Goal: Task Accomplishment & Management: Use online tool/utility

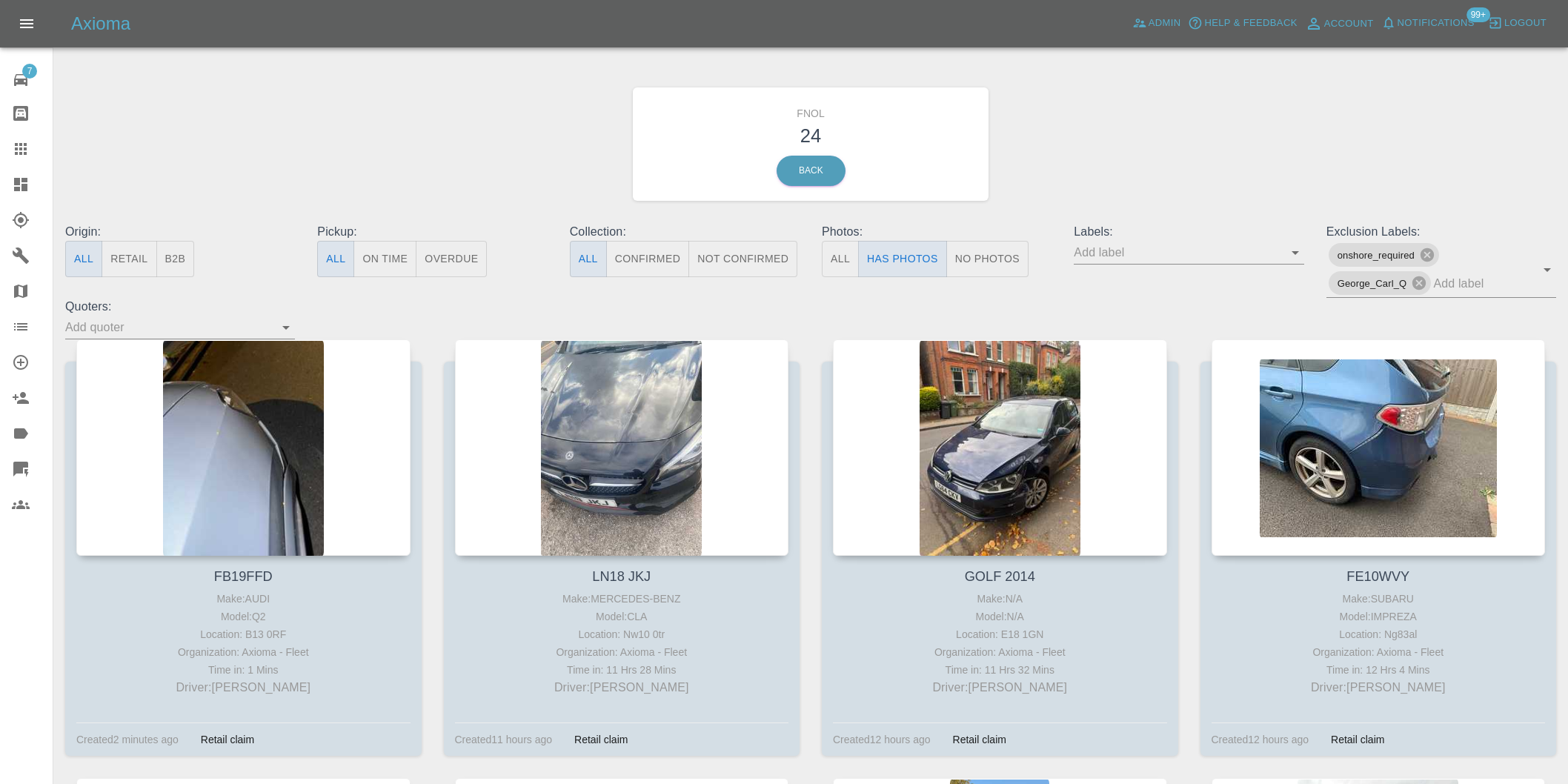
scroll to position [1810, 0]
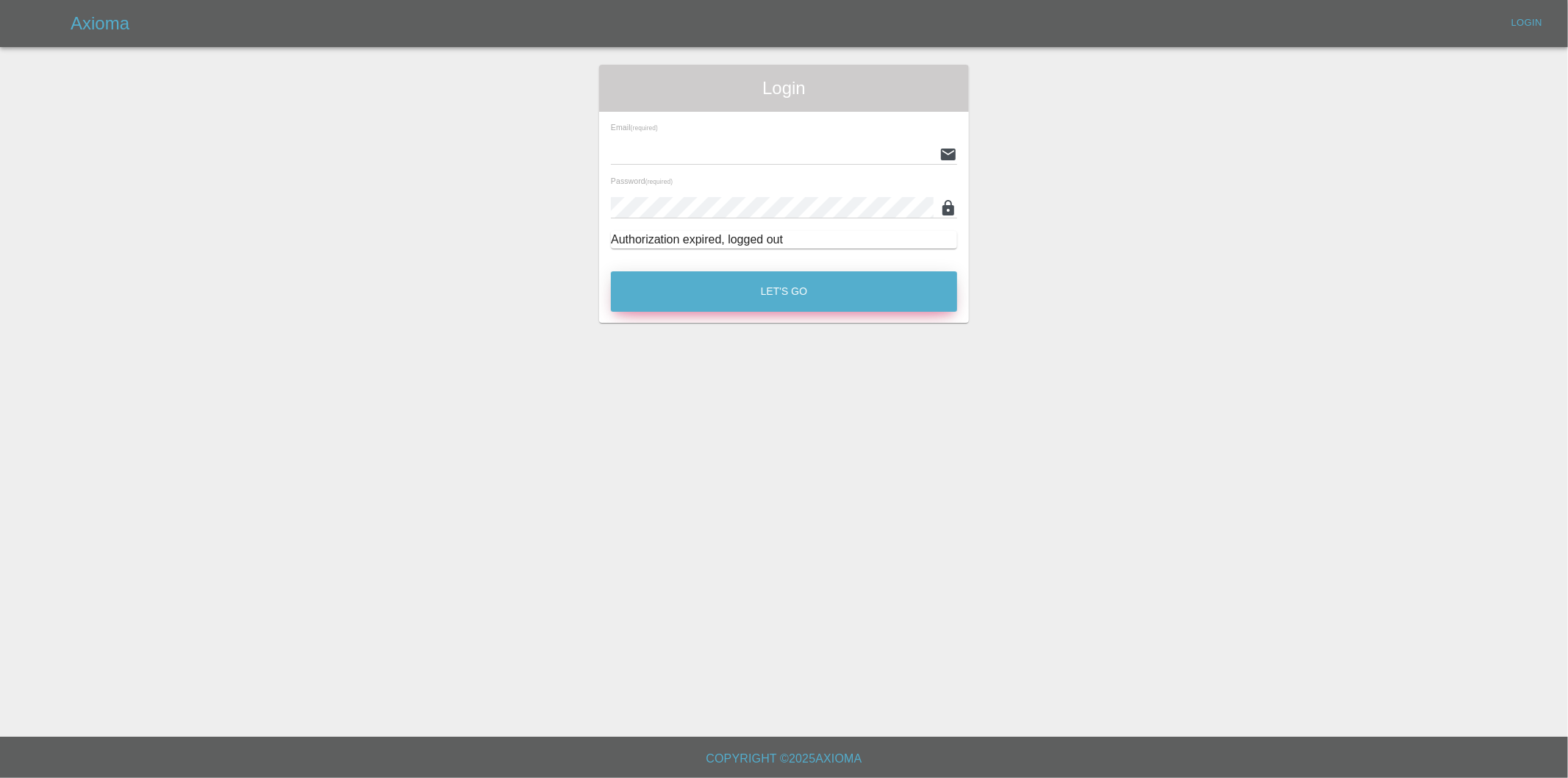
type input "eric.ordano@gmail.com"
click at [749, 291] on button "Let's Go" at bounding box center [784, 291] width 346 height 40
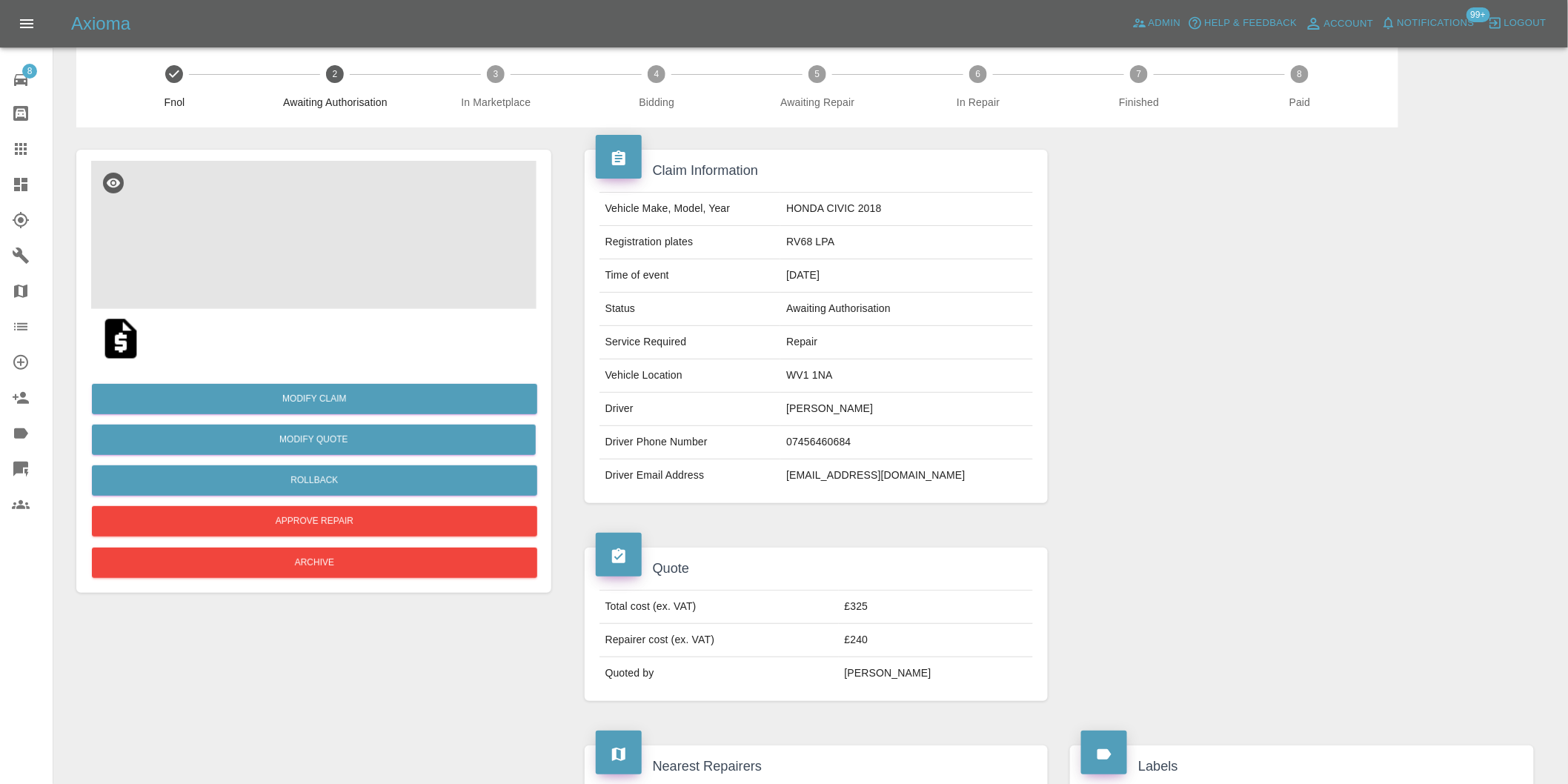
scroll to position [15, 0]
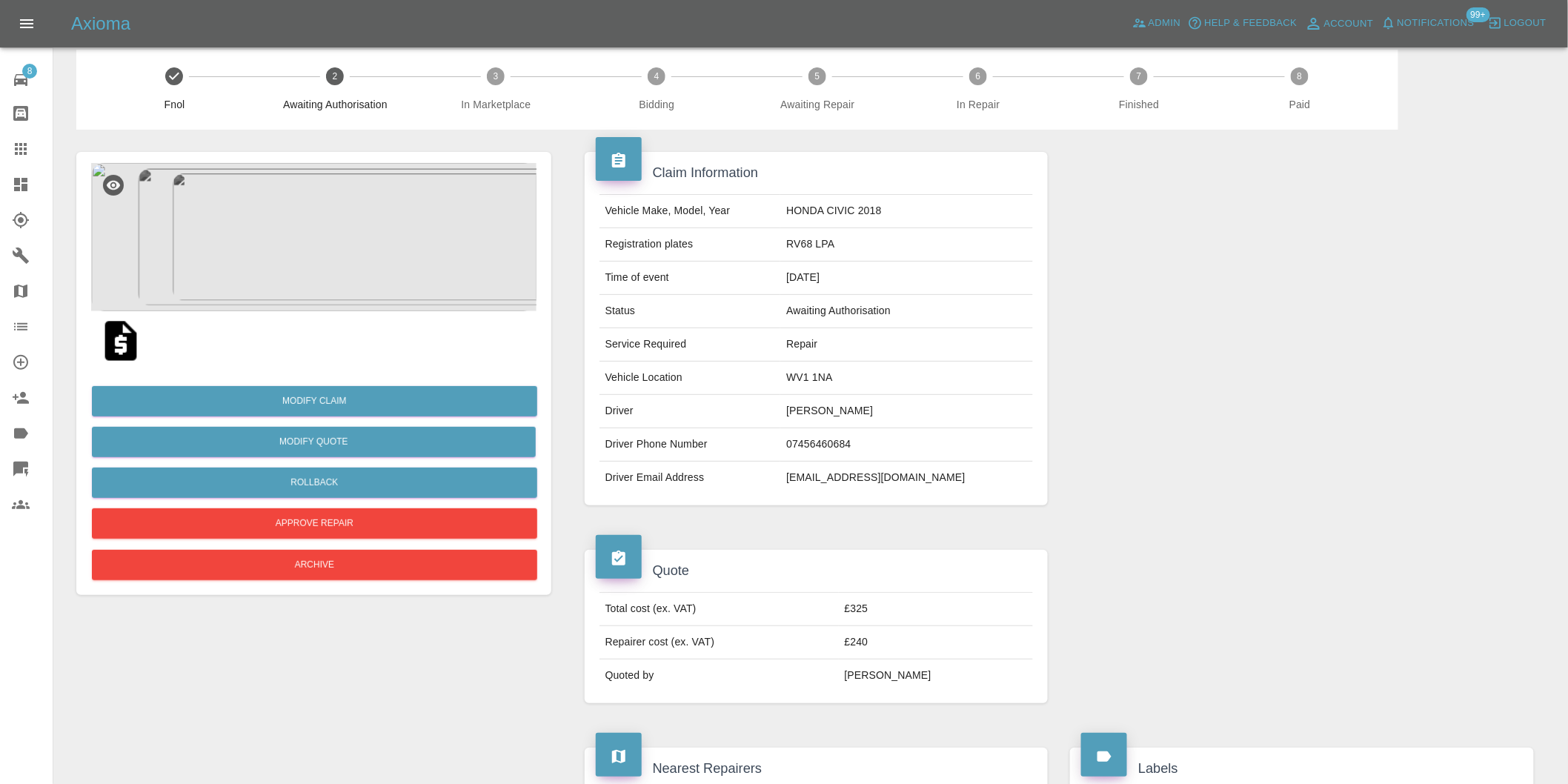
click at [349, 255] on img at bounding box center [314, 237] width 445 height 148
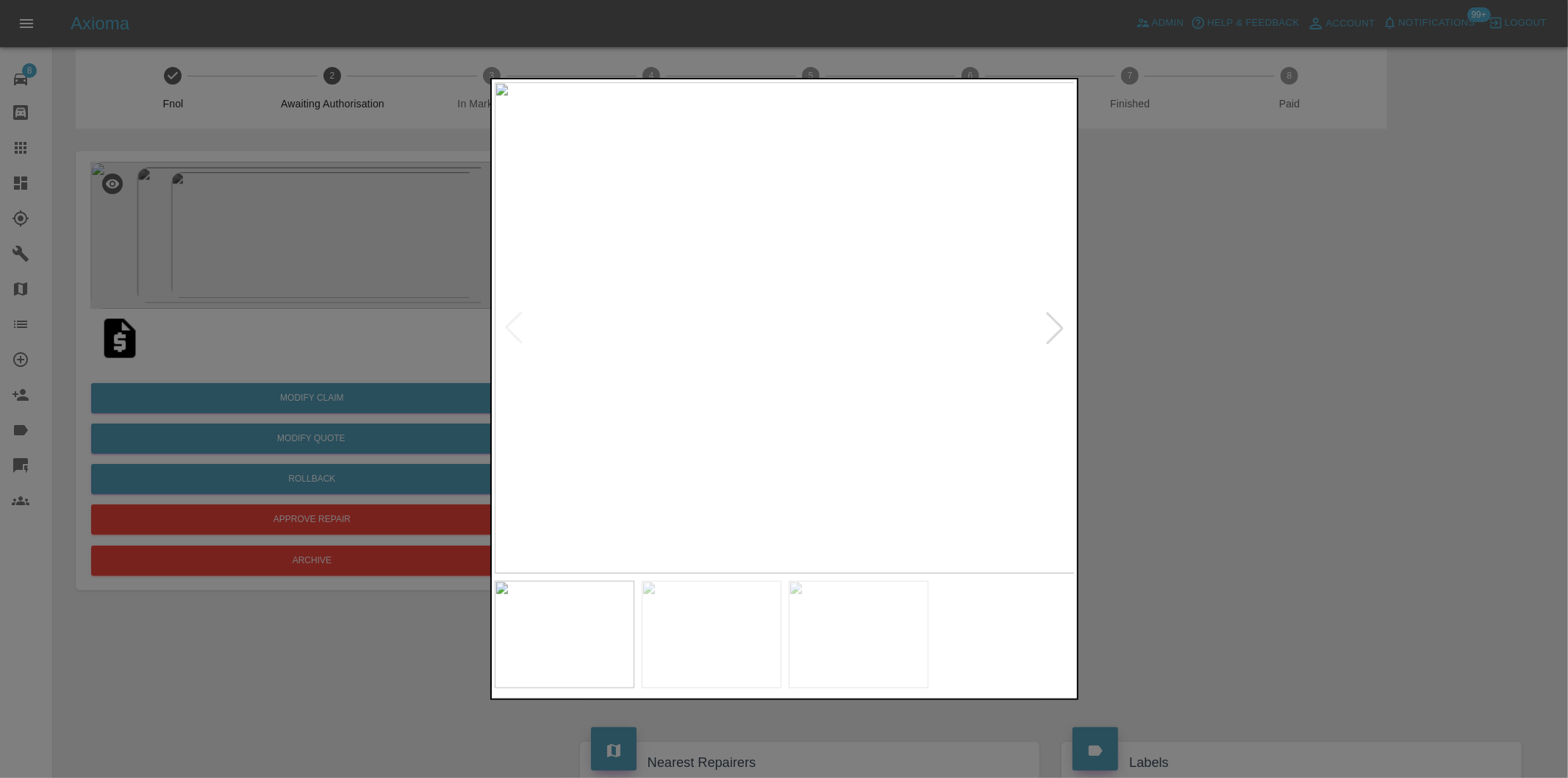
click at [1048, 333] on div at bounding box center [1054, 327] width 33 height 33
click at [1048, 333] on img at bounding box center [785, 327] width 581 height 491
click at [509, 318] on div at bounding box center [514, 327] width 33 height 33
click at [1324, 344] on div at bounding box center [784, 389] width 1568 height 778
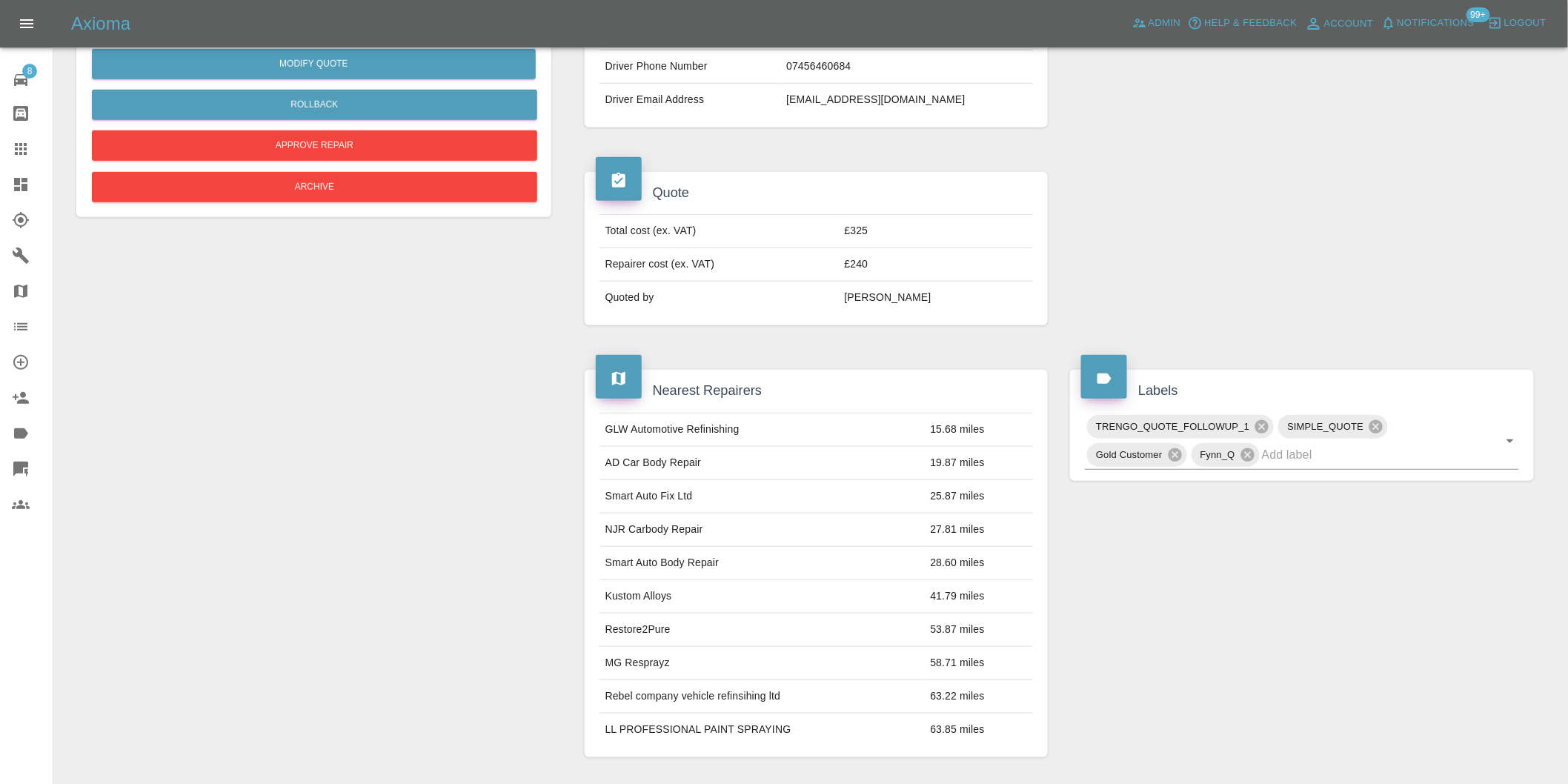
scroll to position [98, 0]
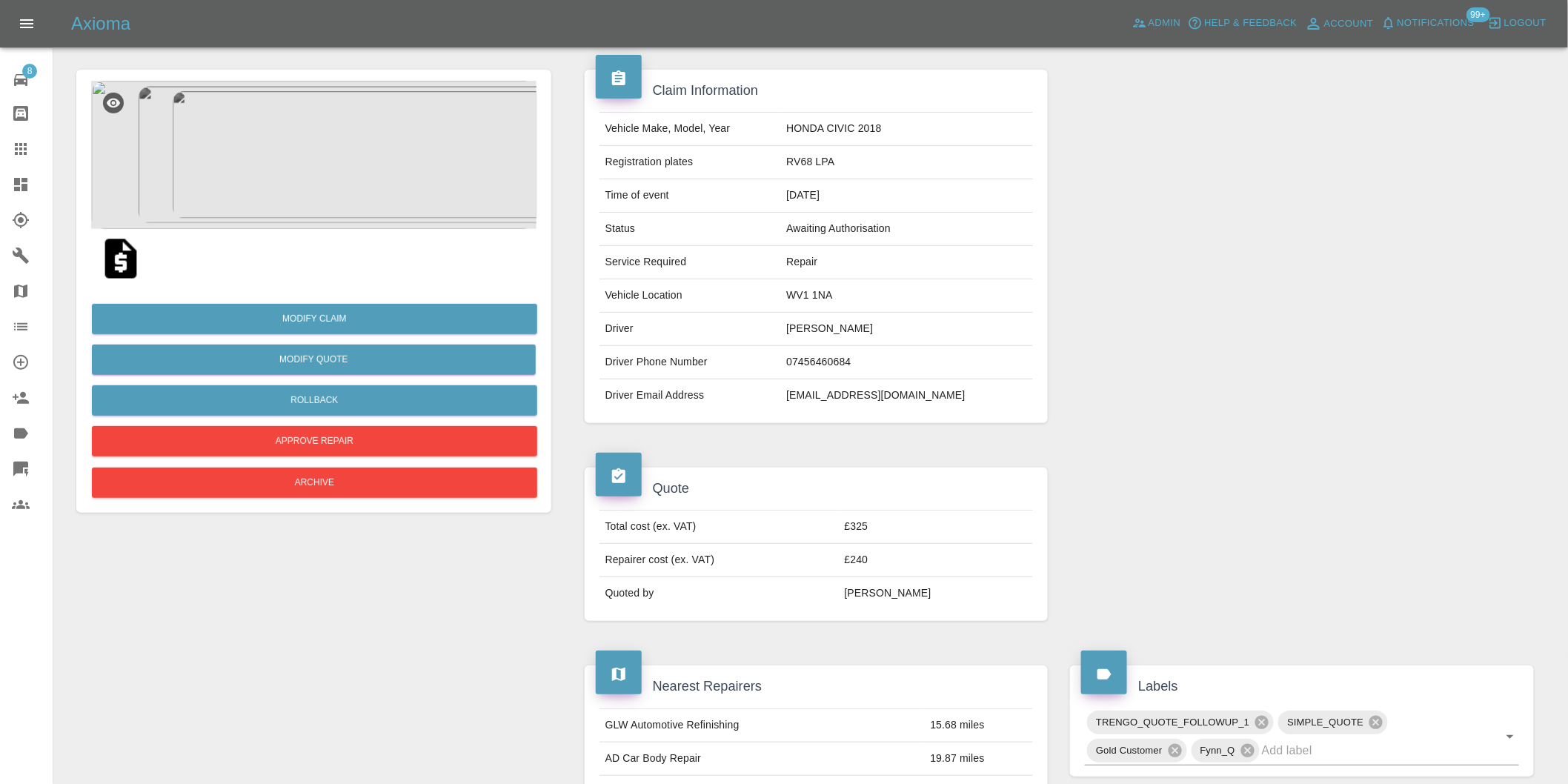
click at [316, 174] on img at bounding box center [314, 154] width 445 height 148
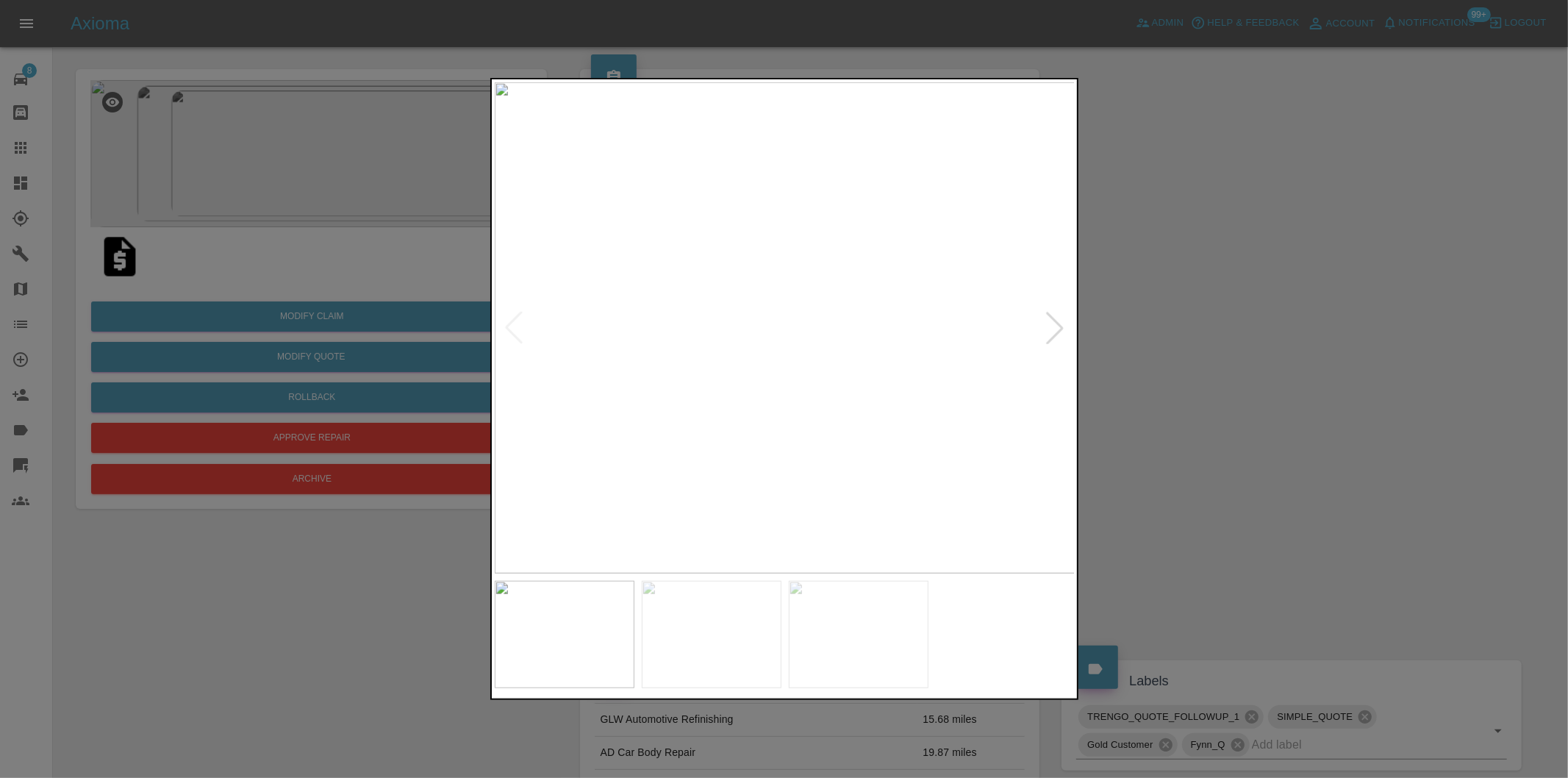
click at [1127, 318] on div at bounding box center [784, 389] width 1568 height 778
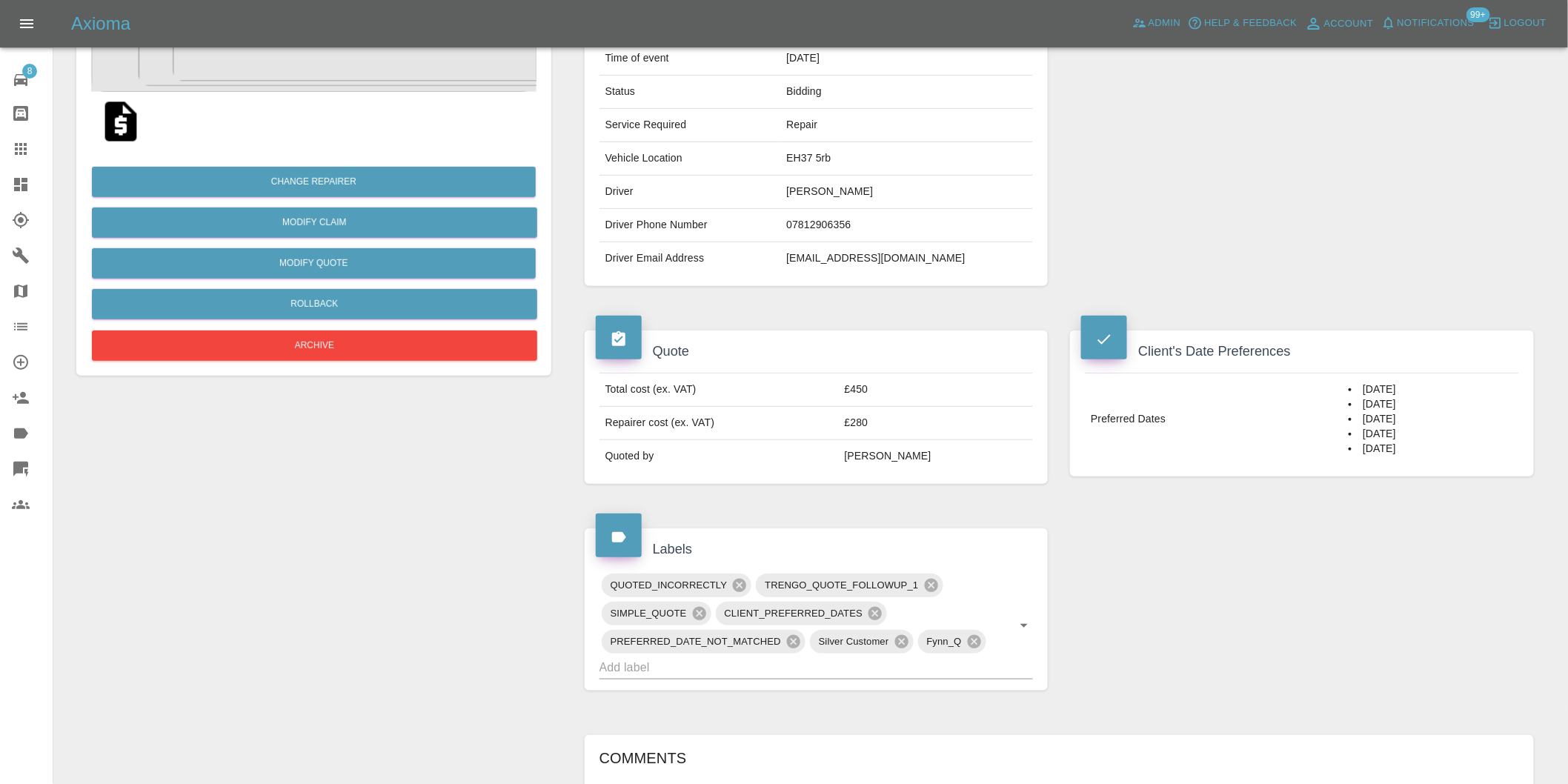
scroll to position [17, 0]
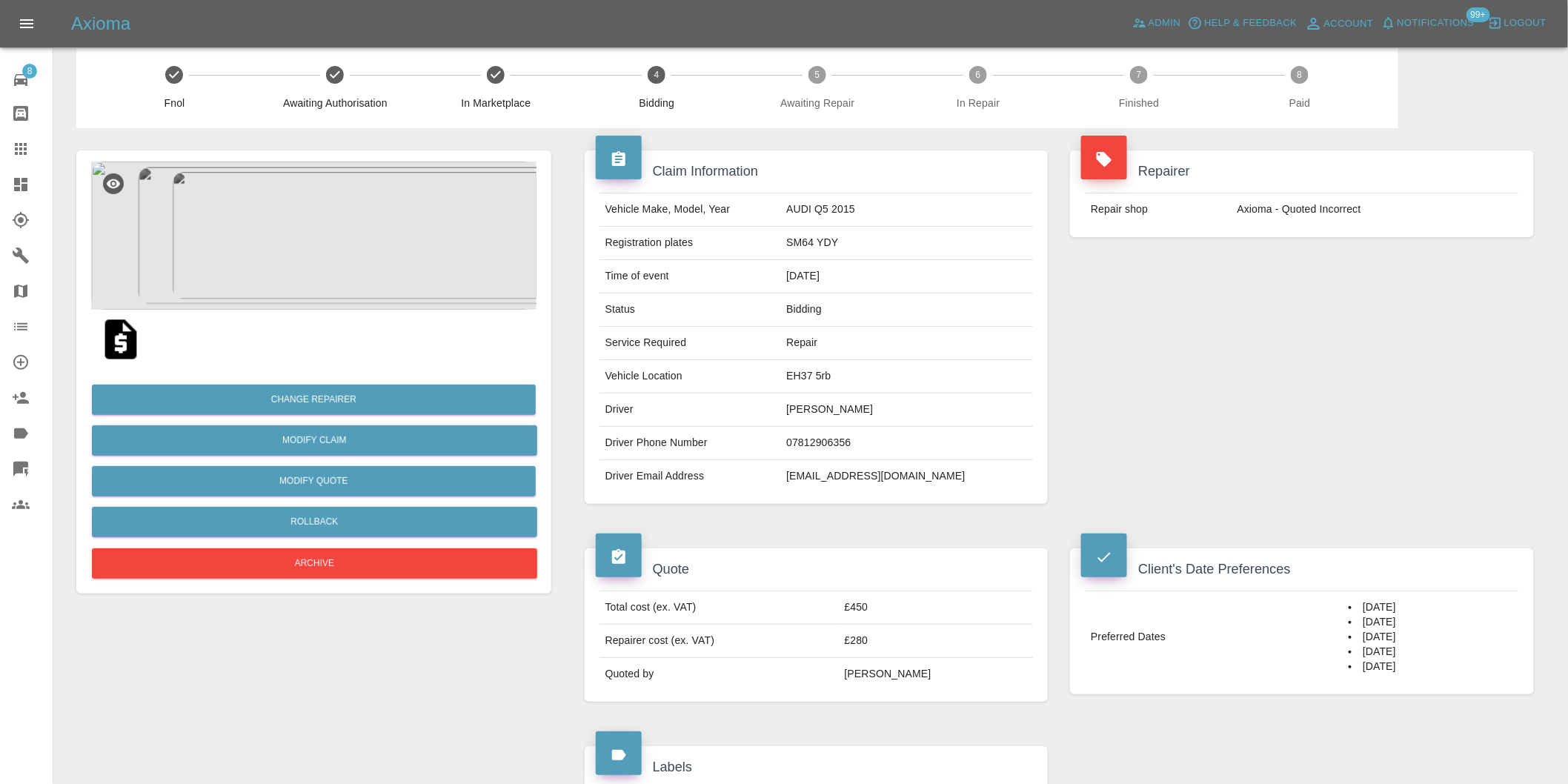
click at [333, 213] on img at bounding box center [314, 235] width 445 height 148
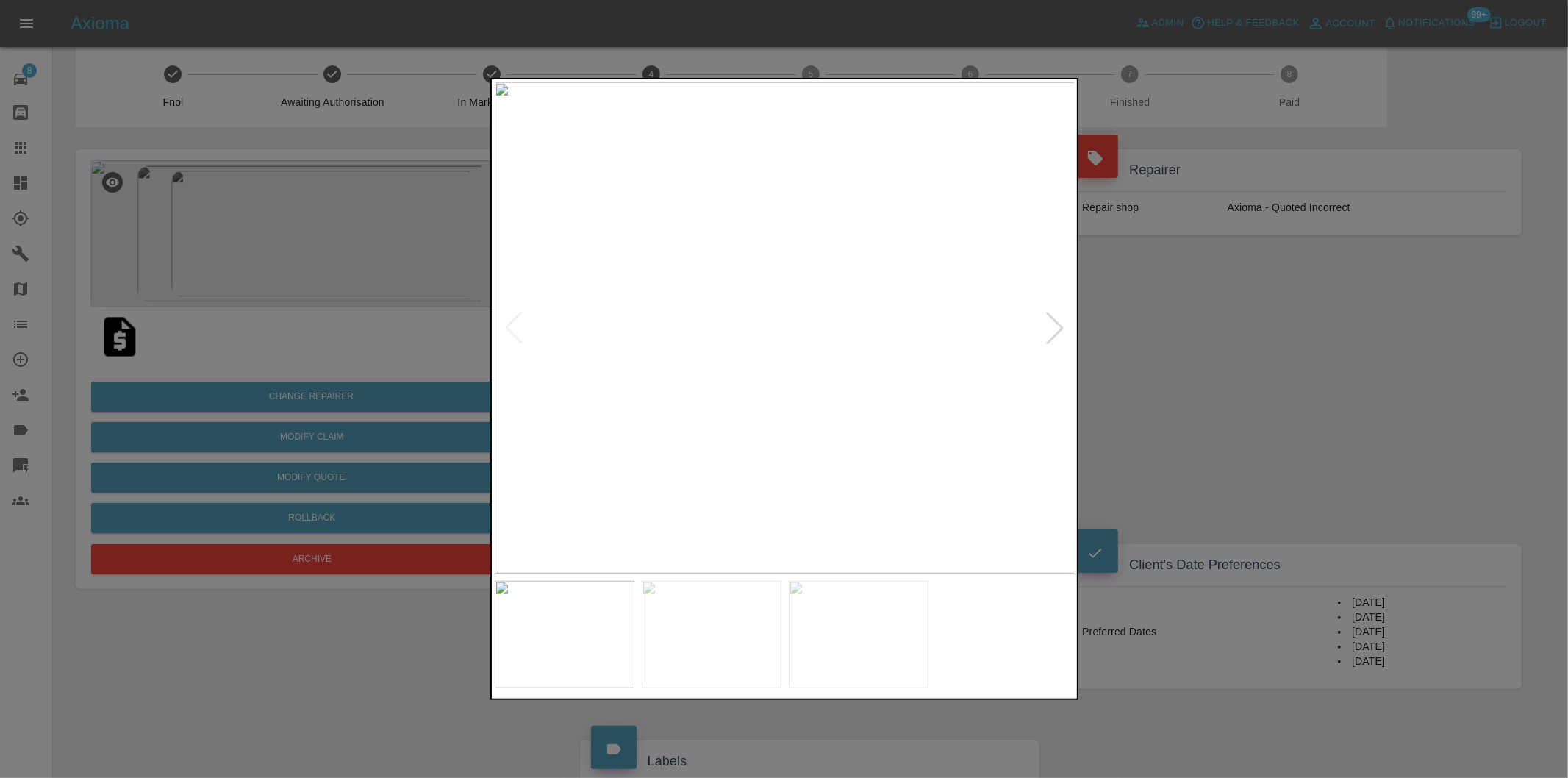
click at [1055, 333] on div at bounding box center [1054, 327] width 33 height 33
click at [1055, 333] on img at bounding box center [785, 327] width 581 height 491
click at [1332, 336] on div at bounding box center [784, 389] width 1568 height 778
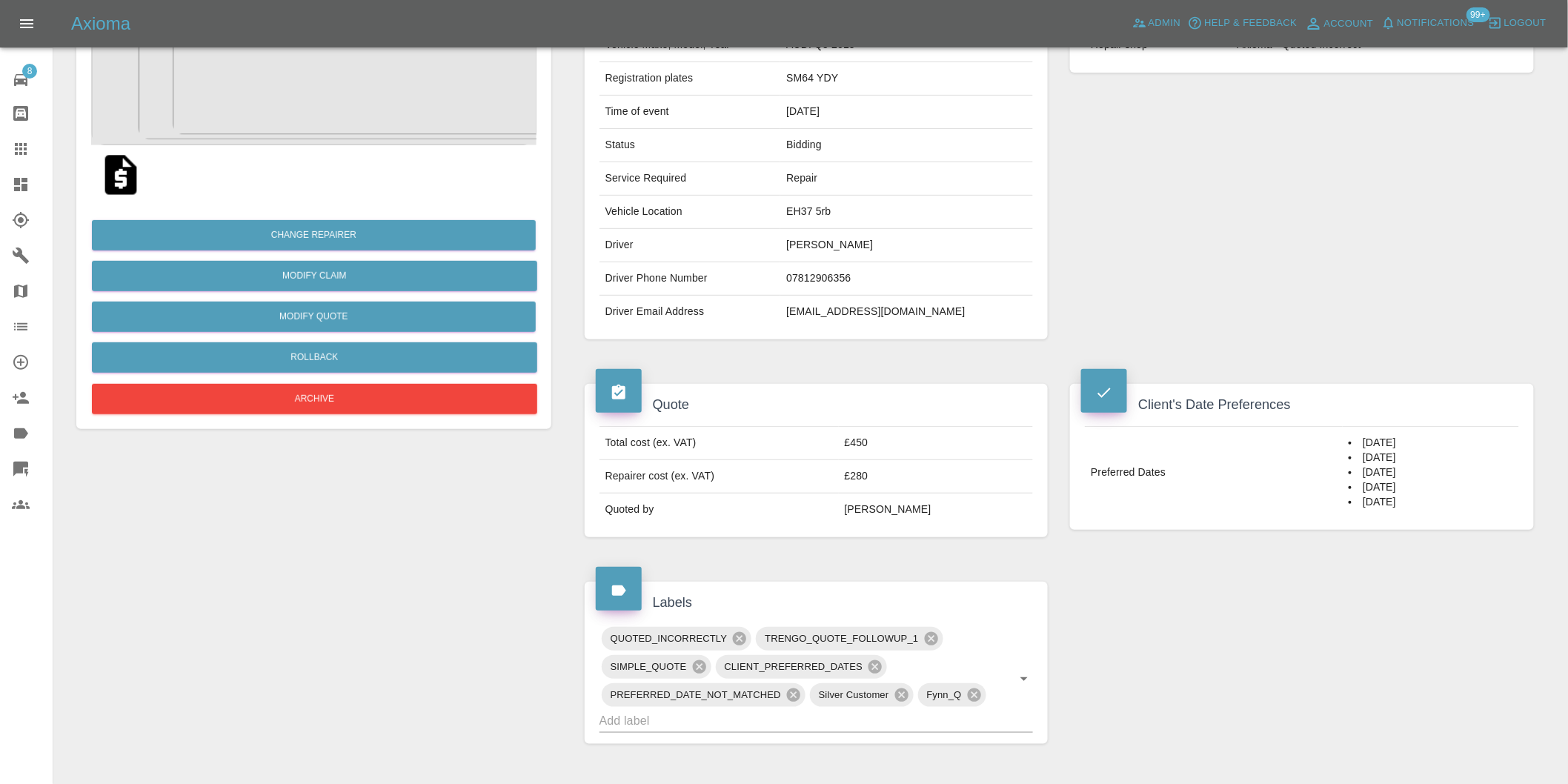
scroll to position [0, 0]
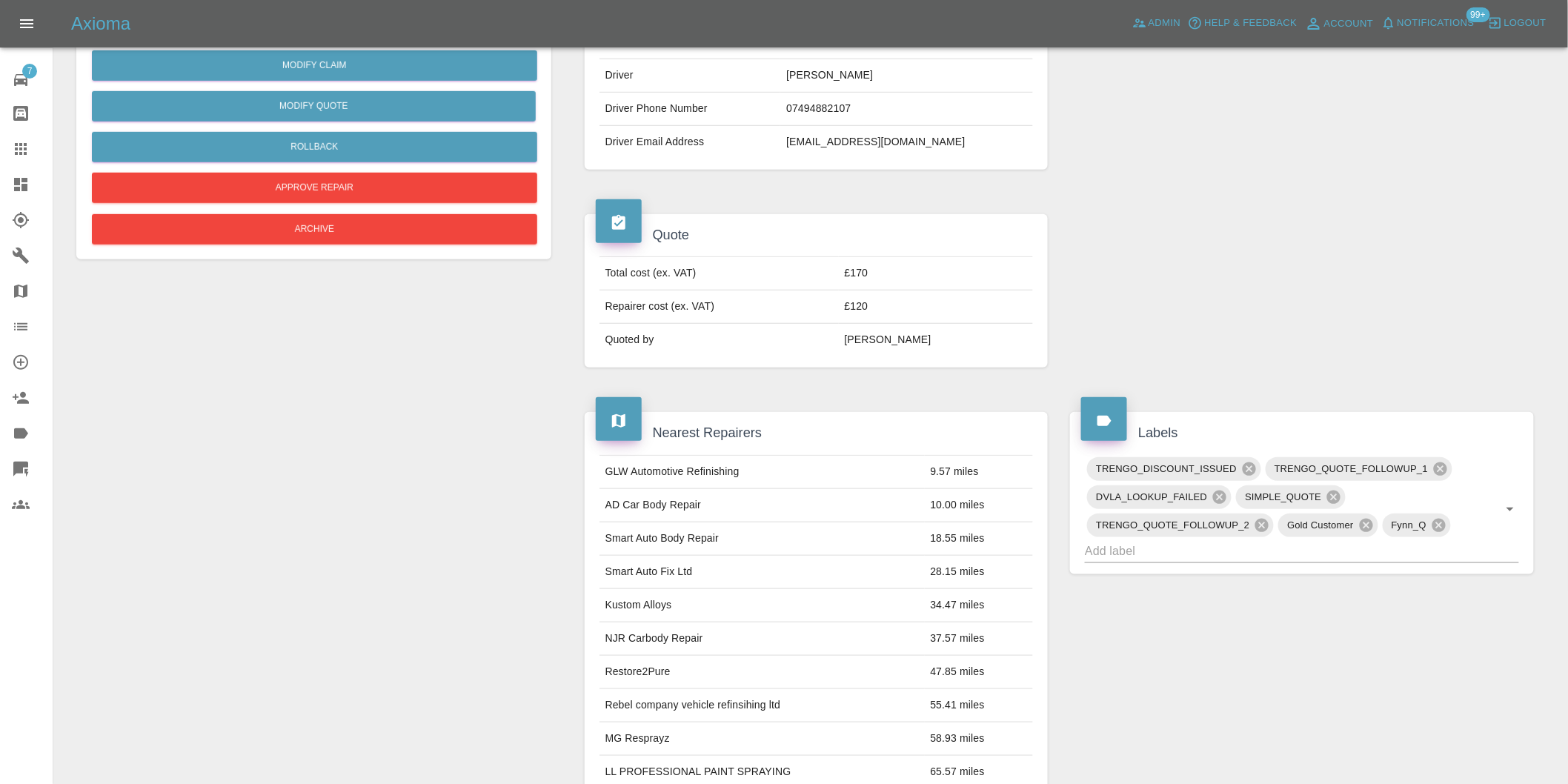
scroll to position [15, 0]
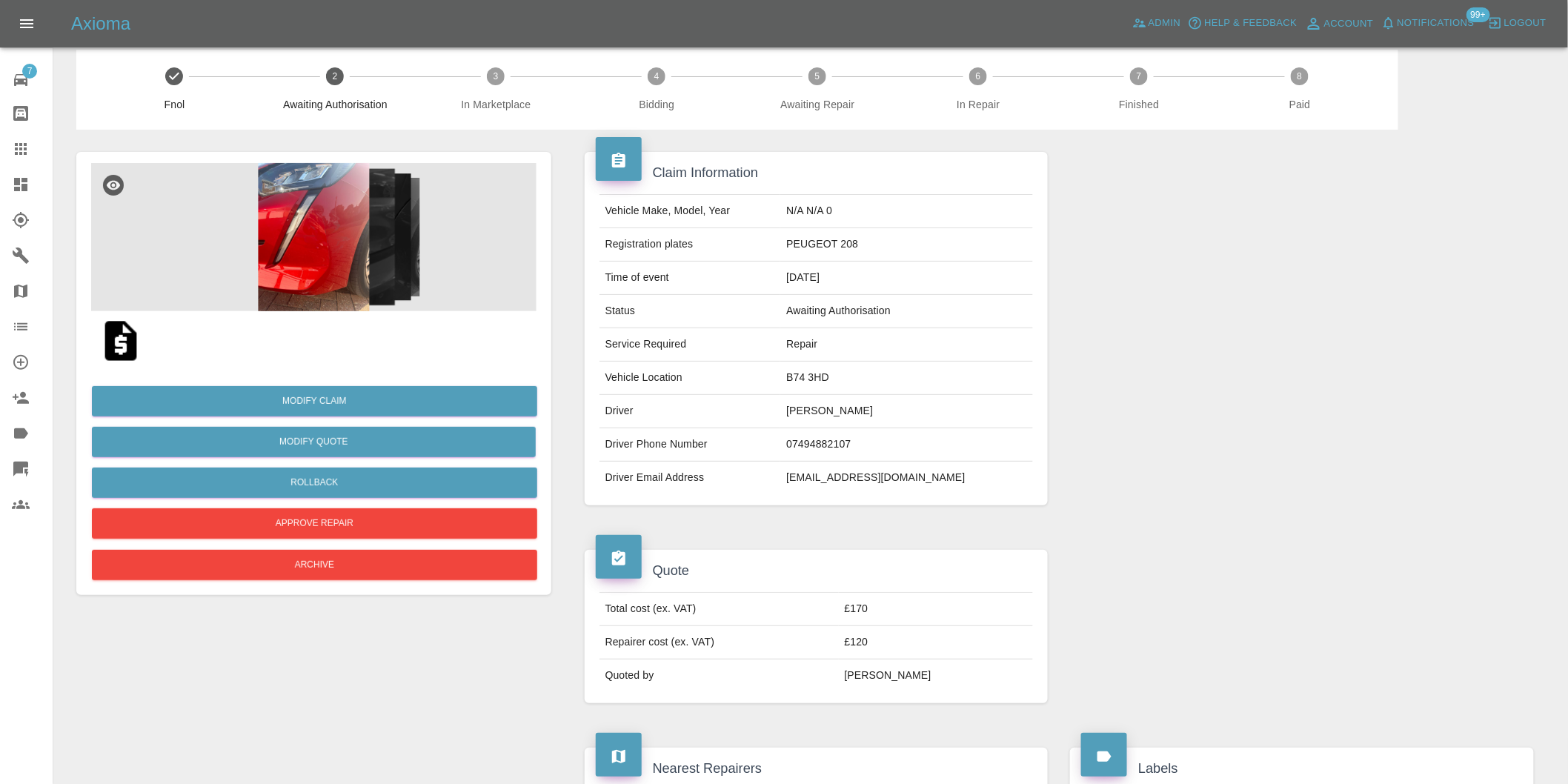
click at [345, 242] on img at bounding box center [314, 237] width 445 height 148
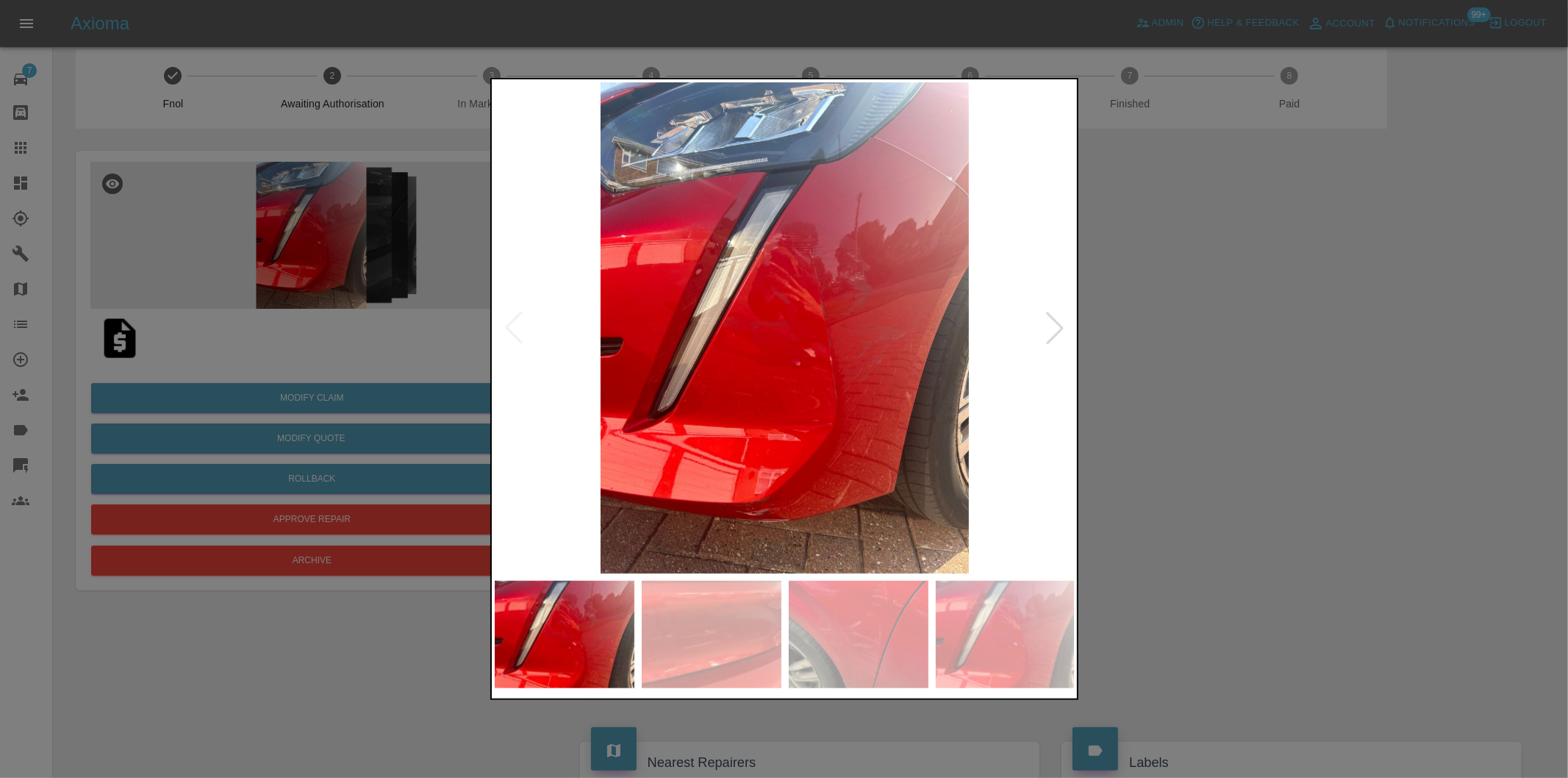
click at [1048, 334] on div at bounding box center [1054, 327] width 33 height 33
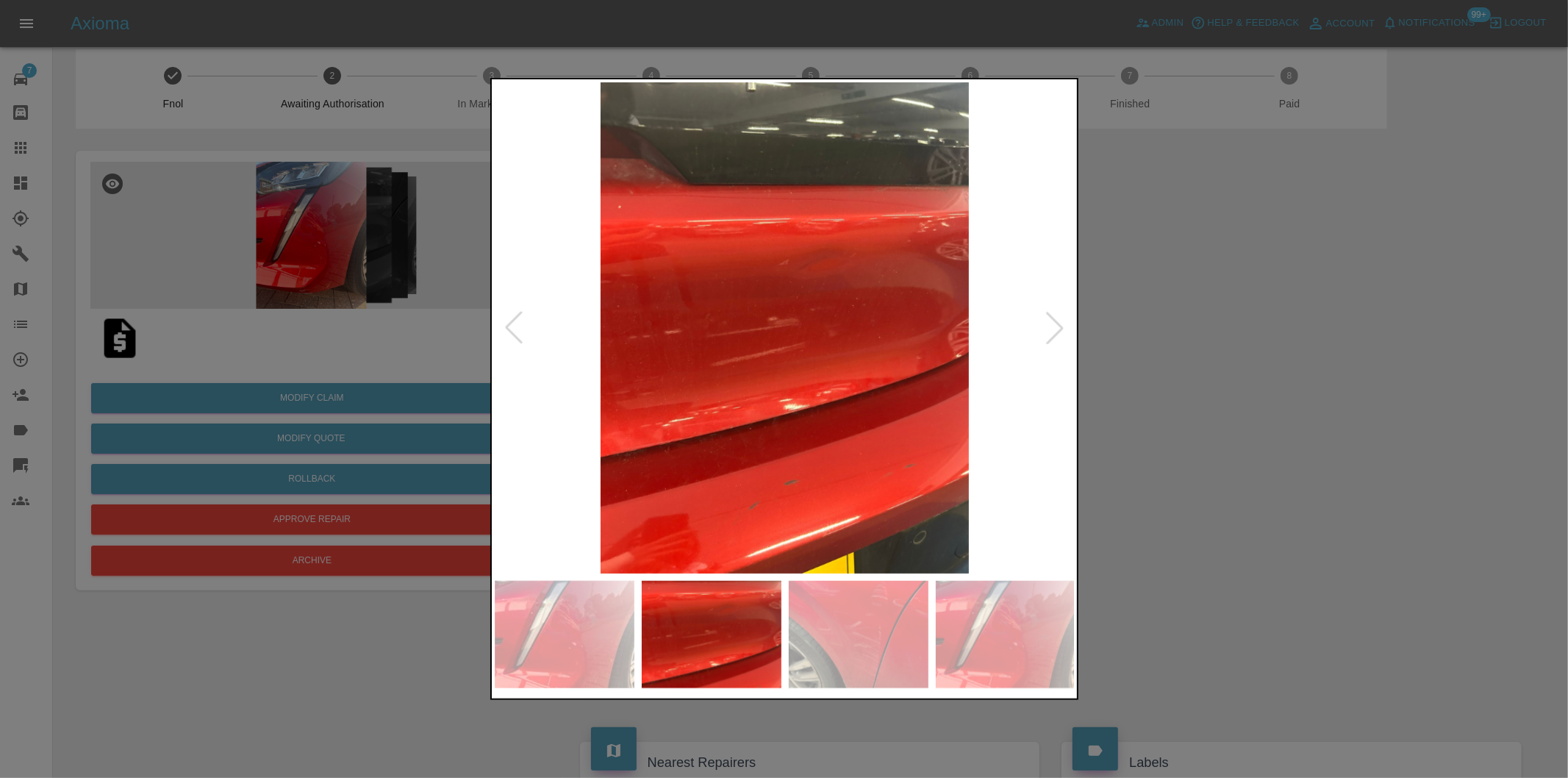
click at [1048, 334] on div at bounding box center [1054, 327] width 33 height 33
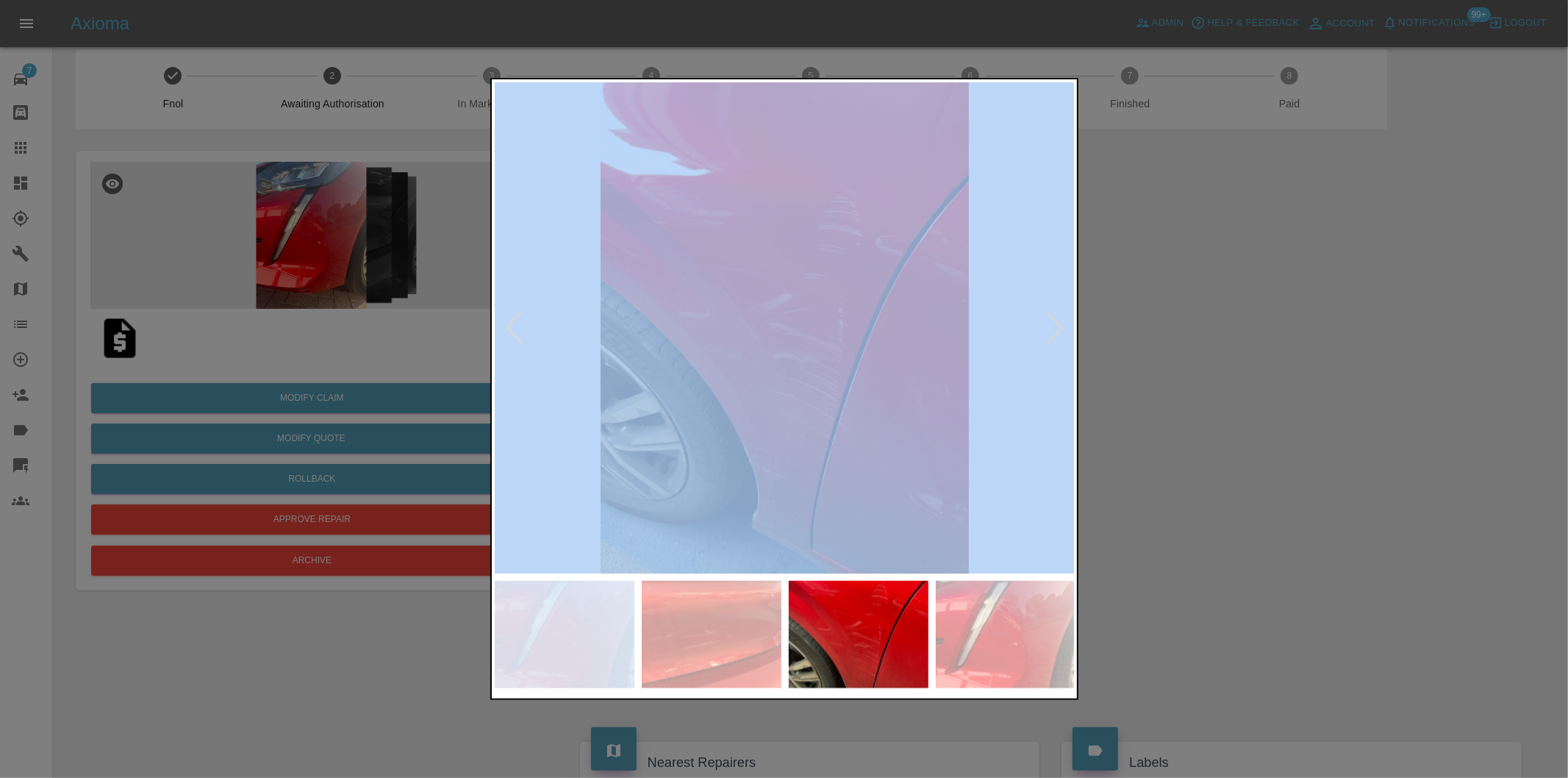
click at [1048, 334] on div at bounding box center [1054, 327] width 33 height 33
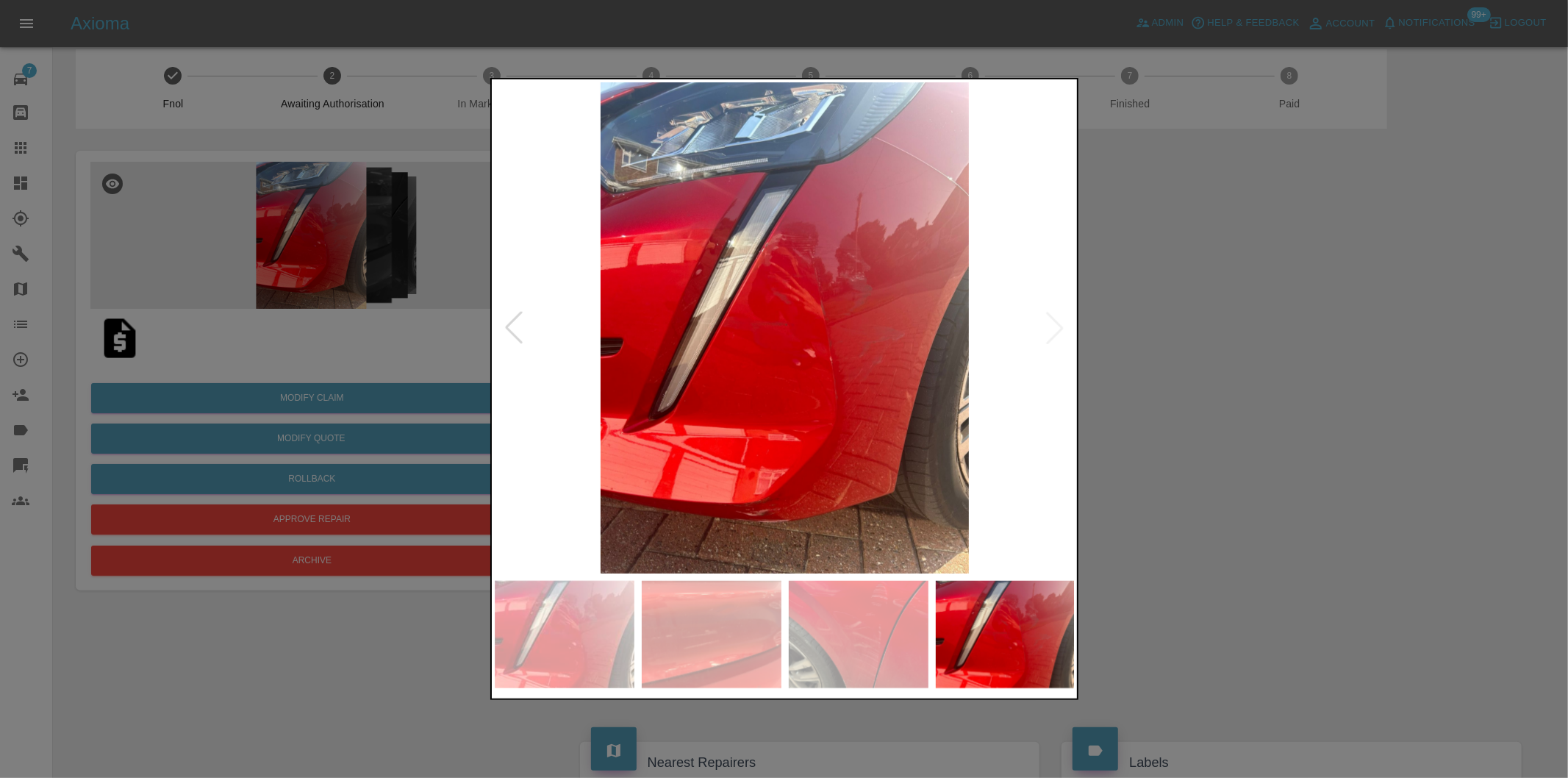
click at [1210, 338] on div at bounding box center [784, 389] width 1568 height 778
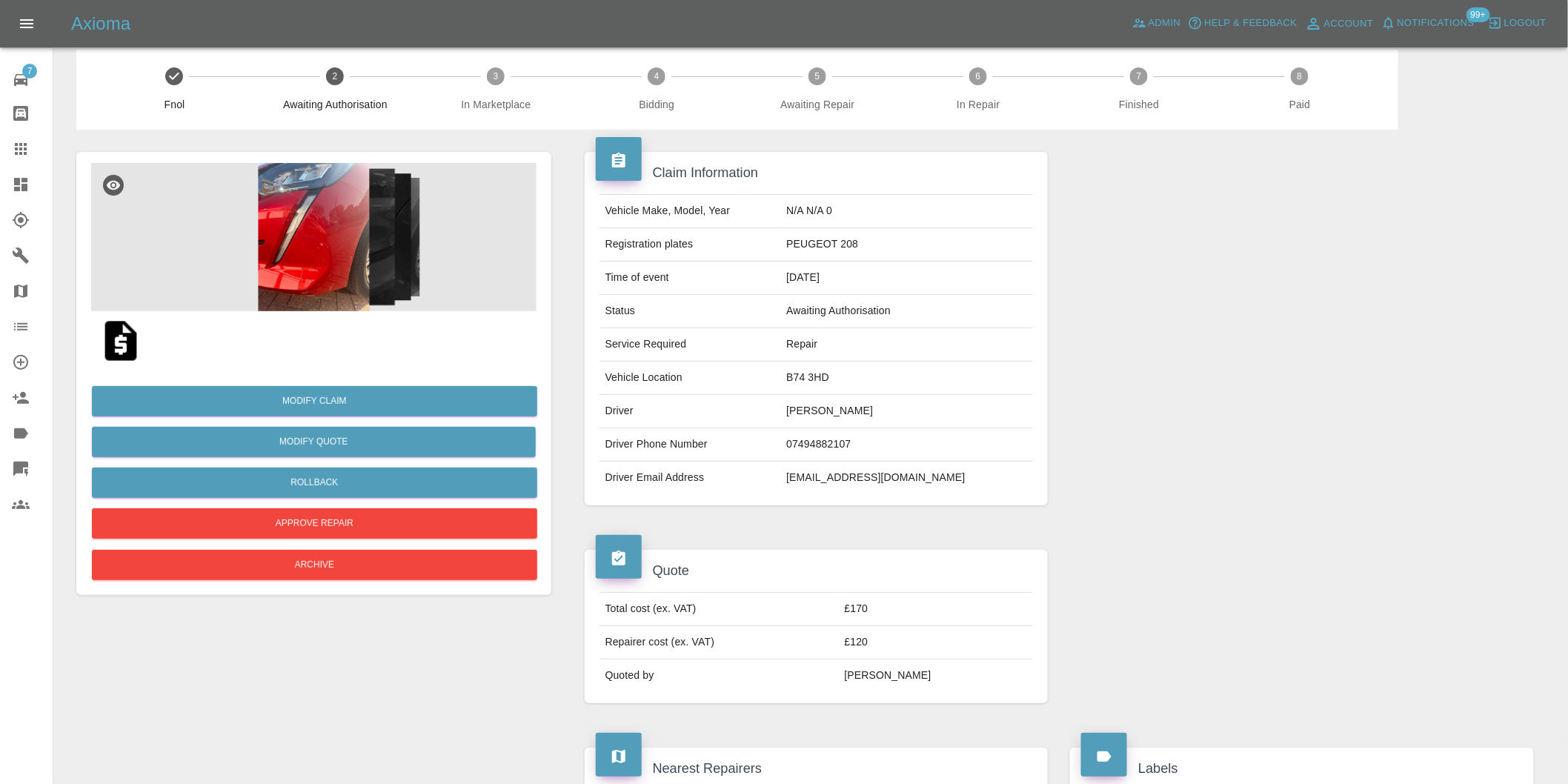
click at [358, 247] on img at bounding box center [314, 237] width 445 height 148
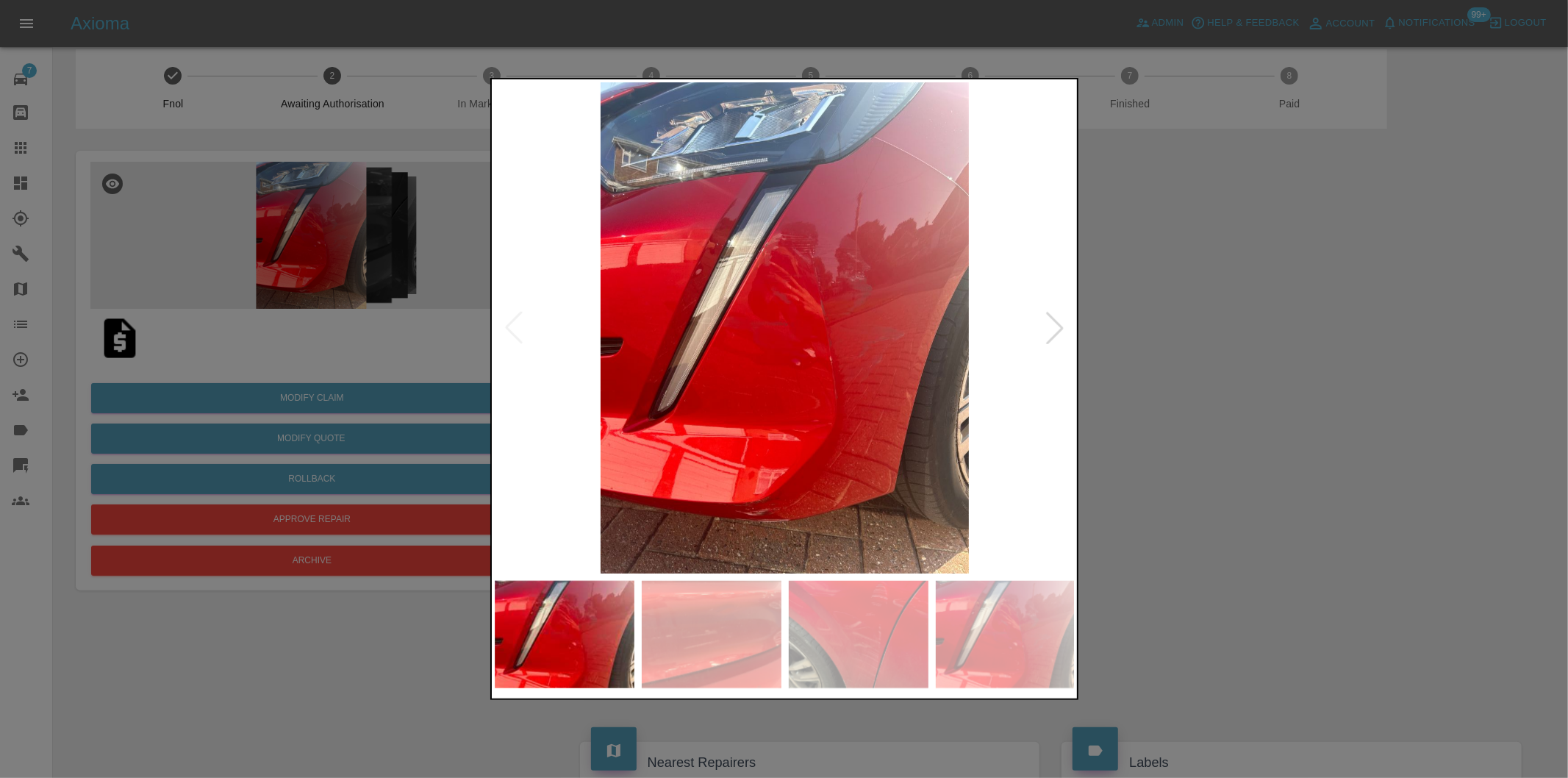
click at [1052, 321] on div at bounding box center [1054, 327] width 33 height 33
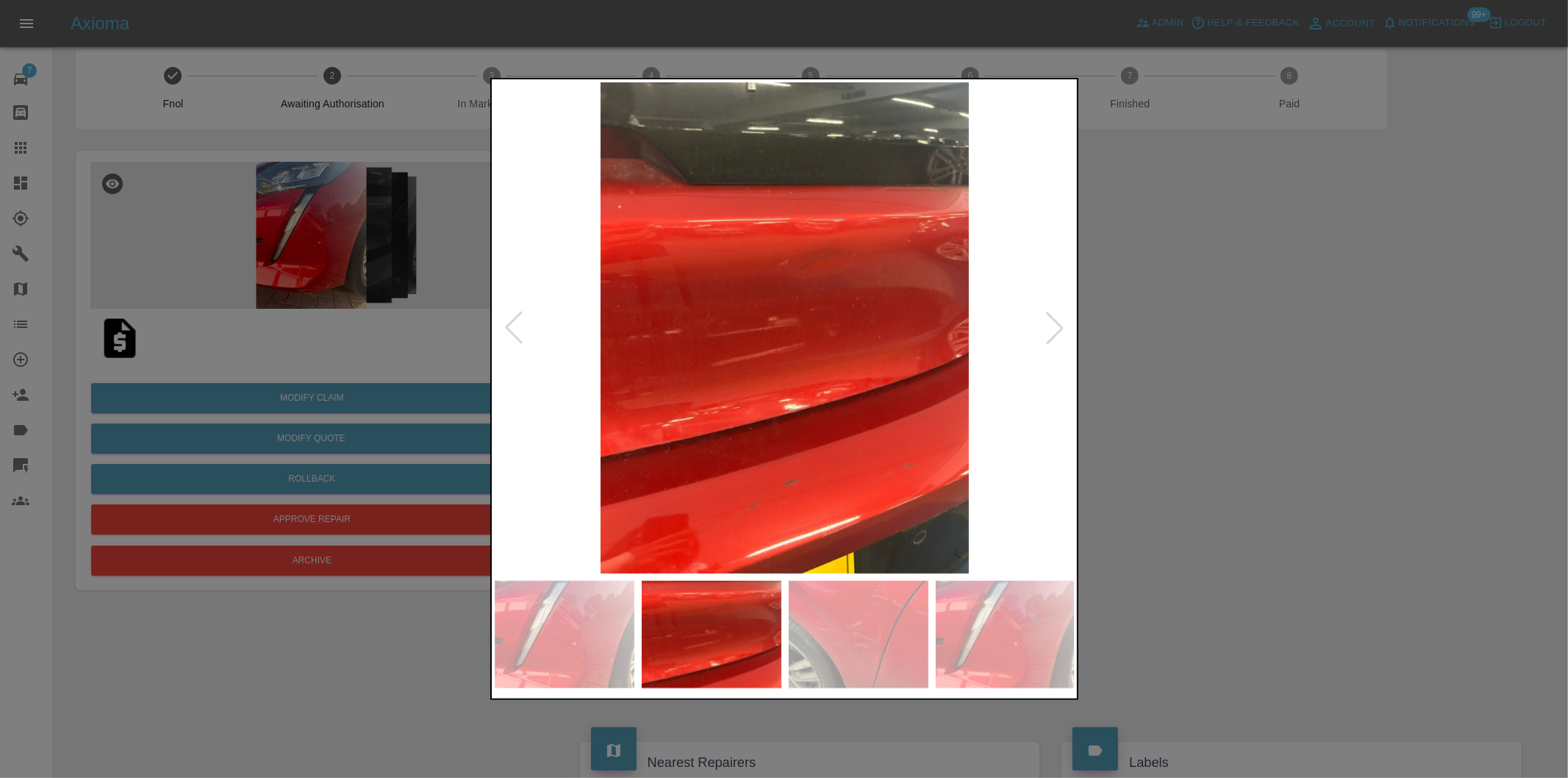
click at [755, 379] on img at bounding box center [785, 327] width 581 height 491
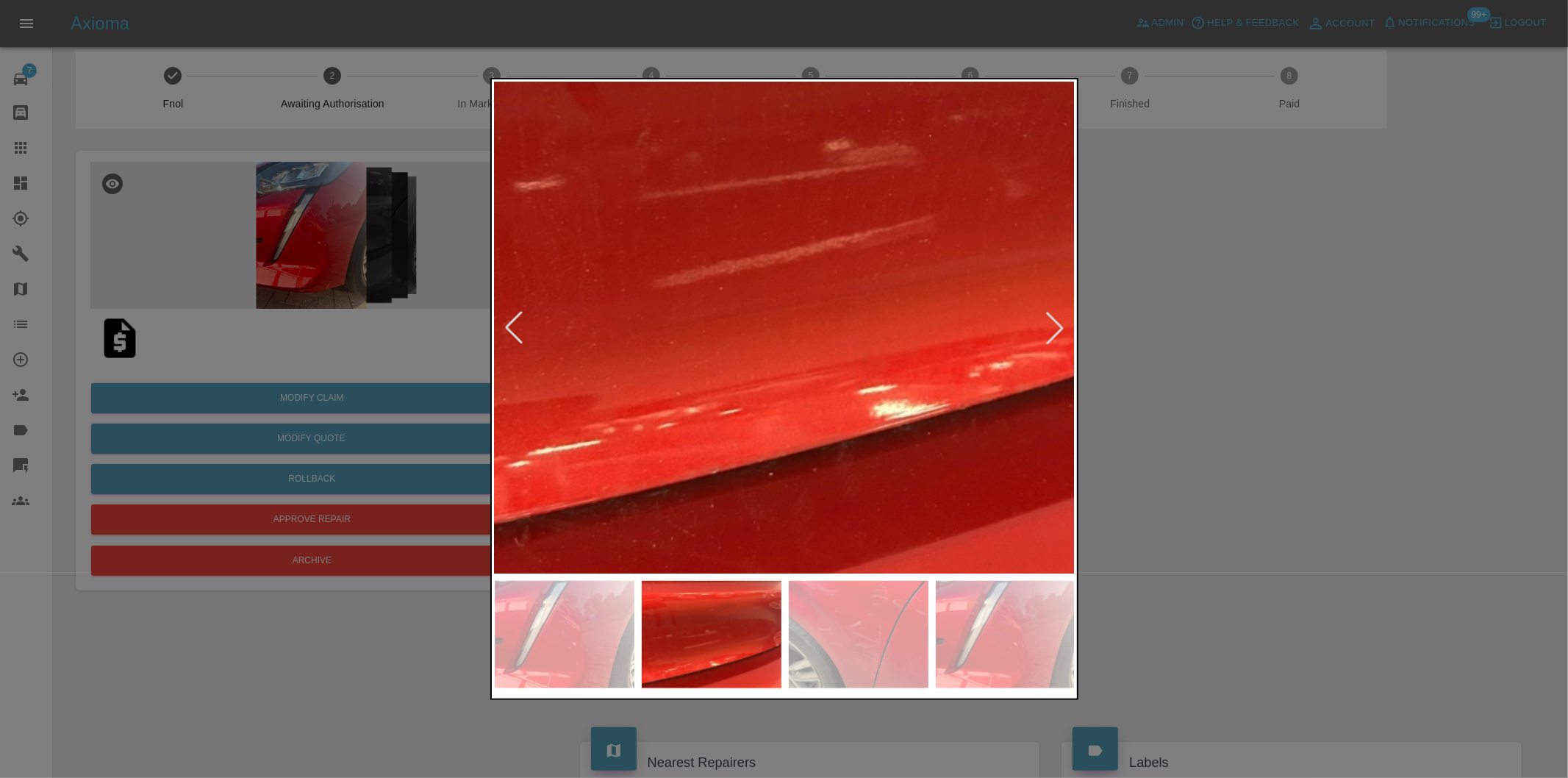
click at [752, 373] on img at bounding box center [874, 171] width 1743 height 1472
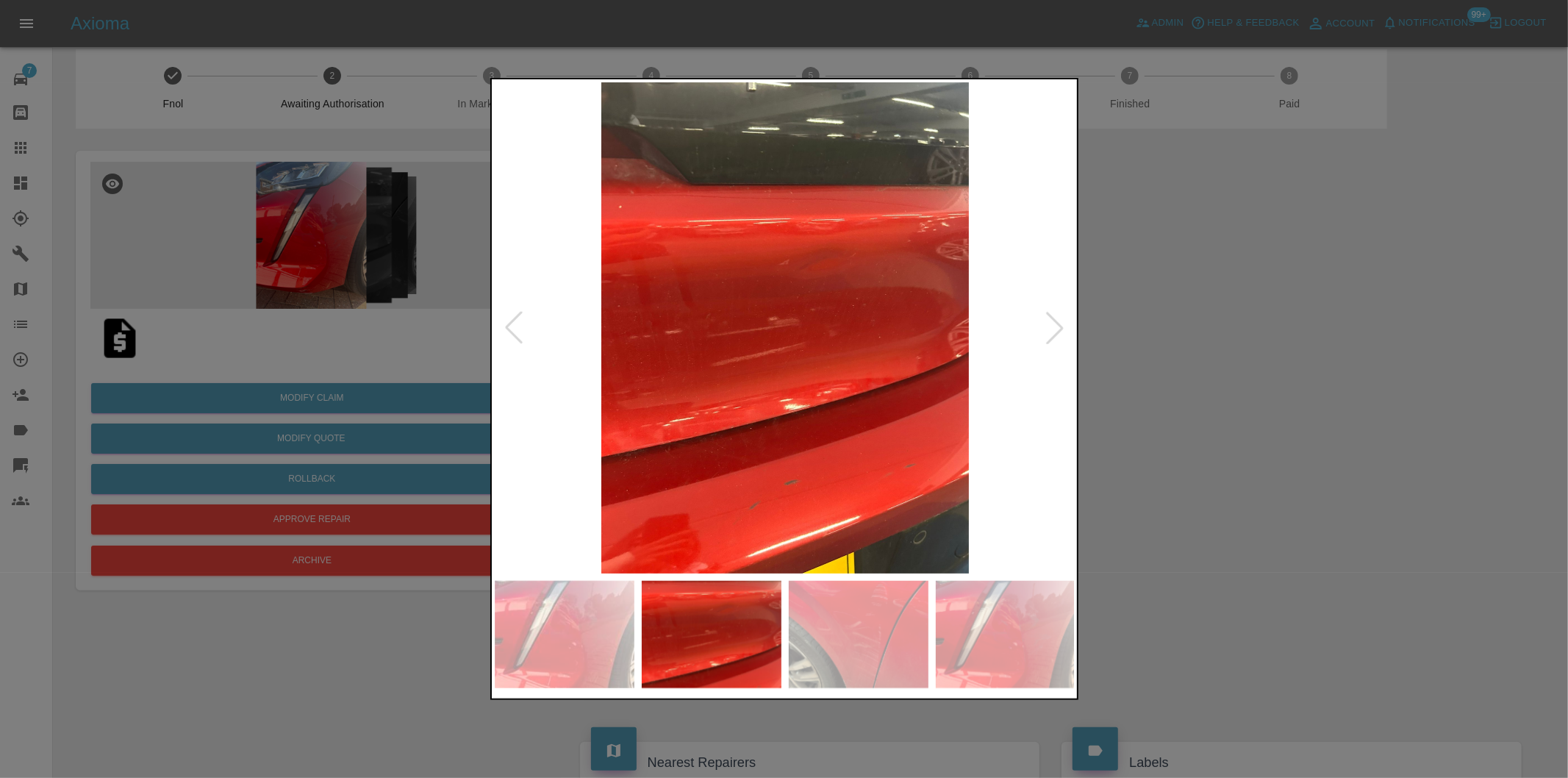
click at [1055, 325] on div at bounding box center [1054, 327] width 33 height 33
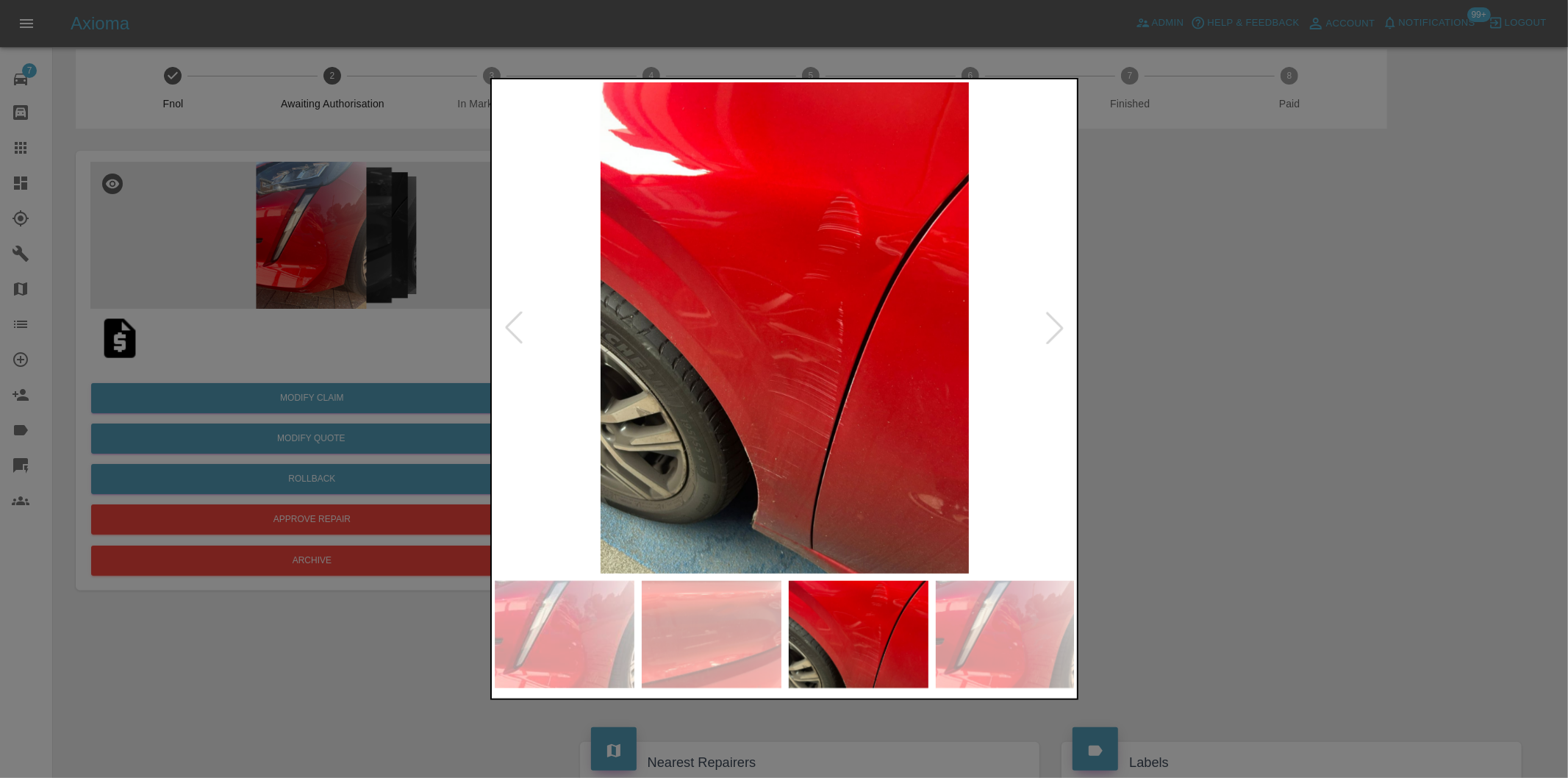
click at [1055, 325] on div at bounding box center [1054, 327] width 33 height 33
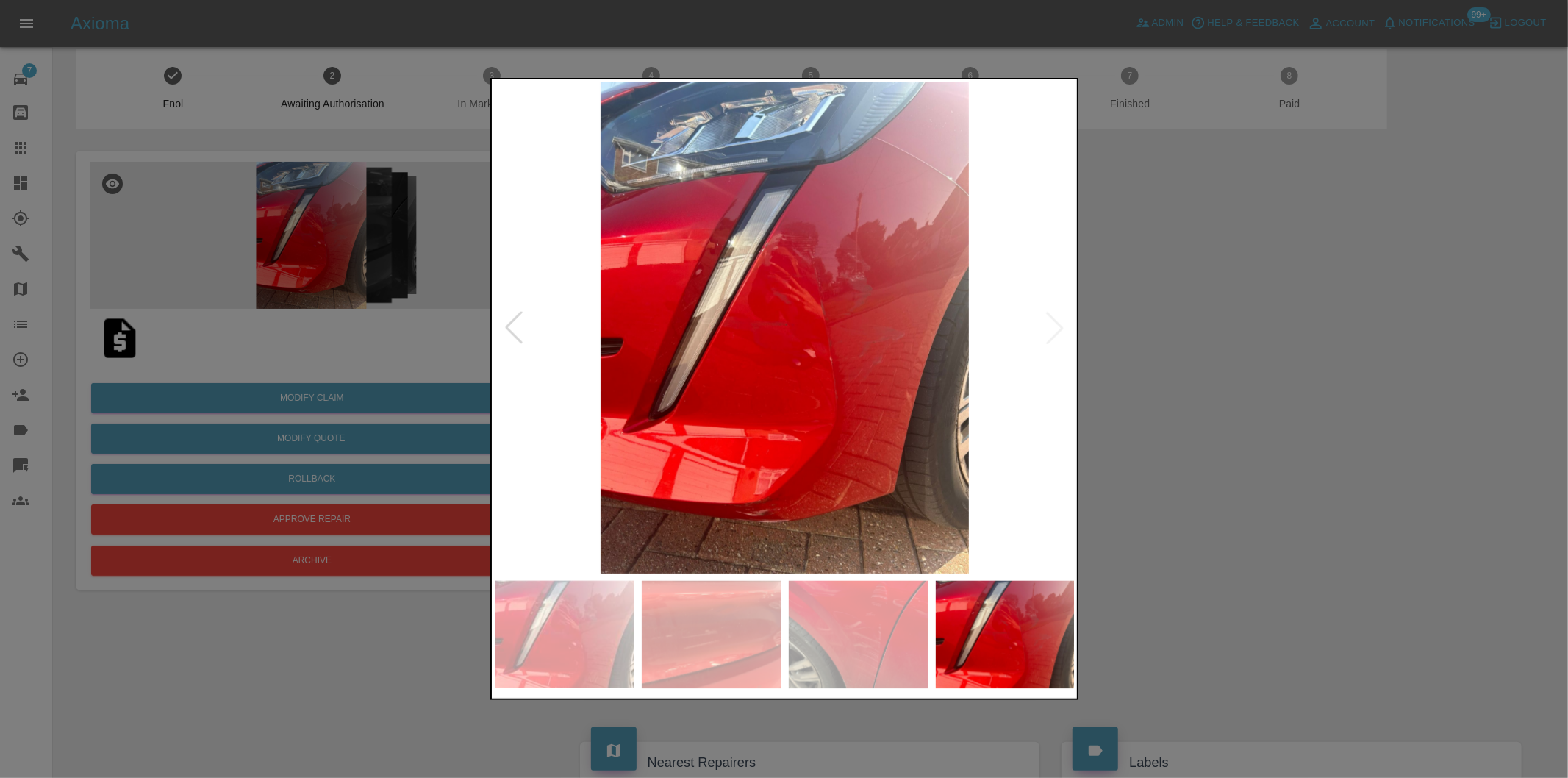
click at [1055, 325] on img at bounding box center [785, 327] width 581 height 491
click at [511, 328] on div at bounding box center [514, 327] width 33 height 33
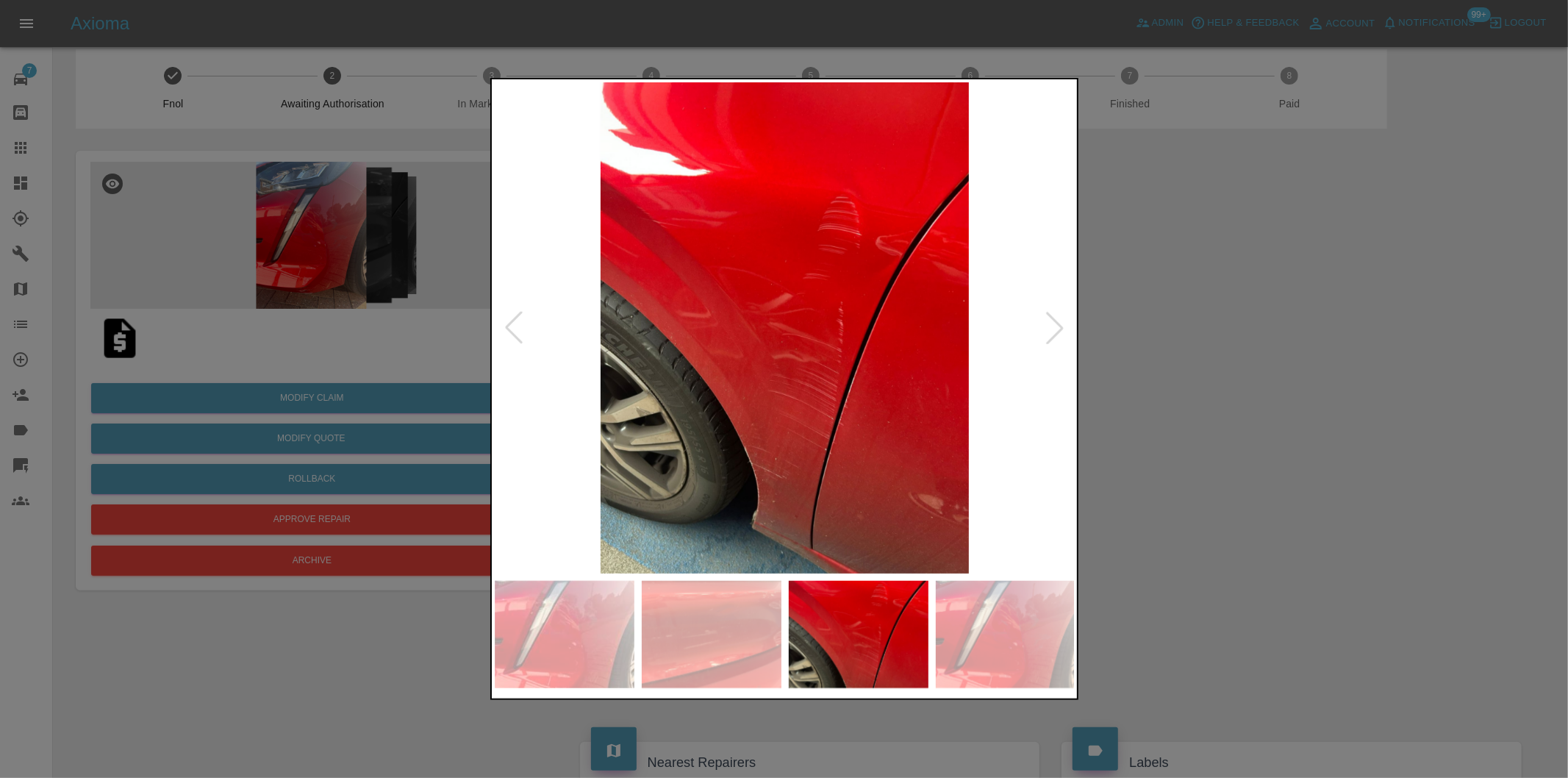
click at [848, 363] on img at bounding box center [785, 327] width 581 height 491
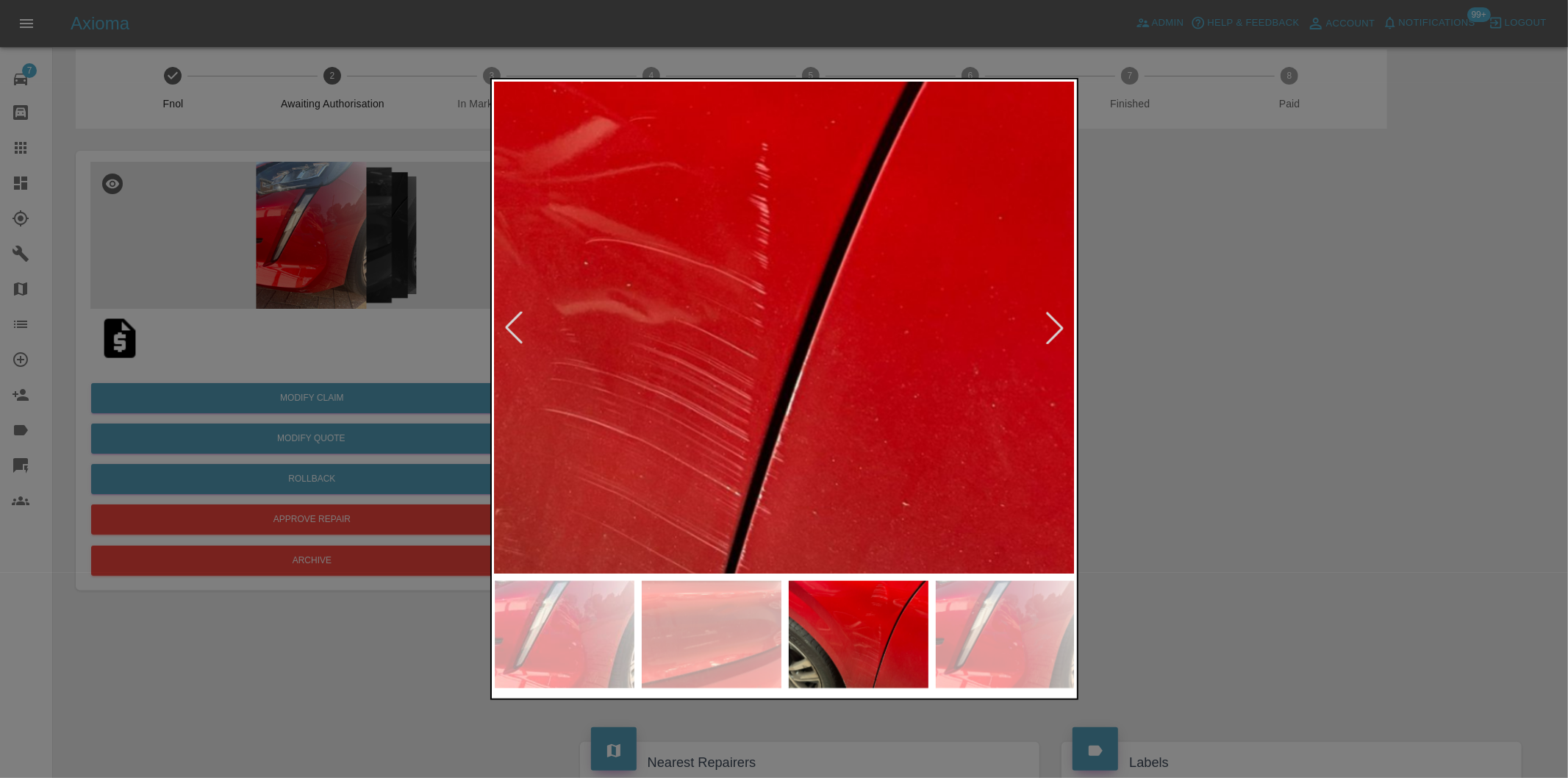
click at [848, 363] on img at bounding box center [594, 221] width 1743 height 1472
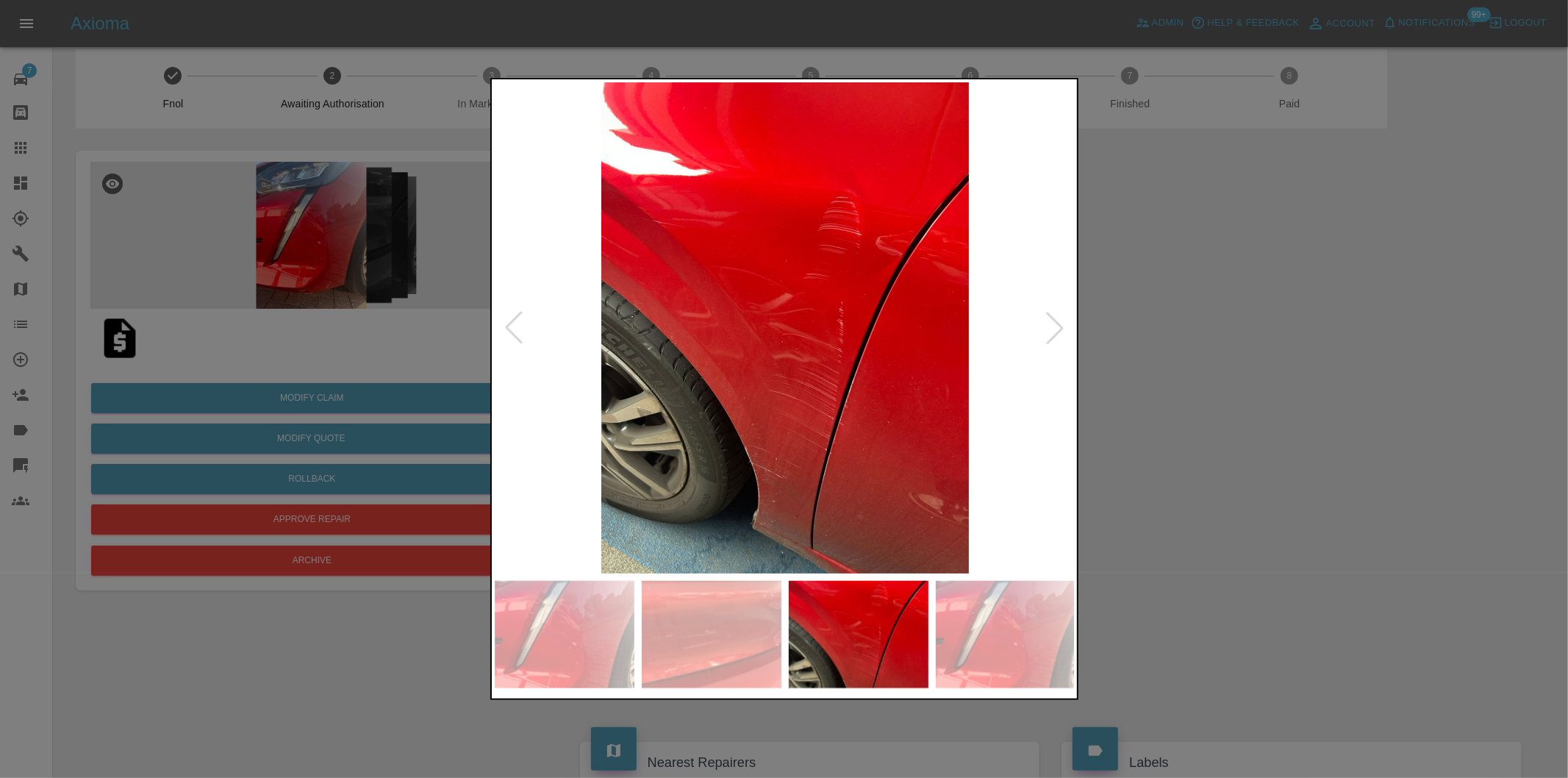
click at [1060, 329] on div at bounding box center [1054, 327] width 33 height 33
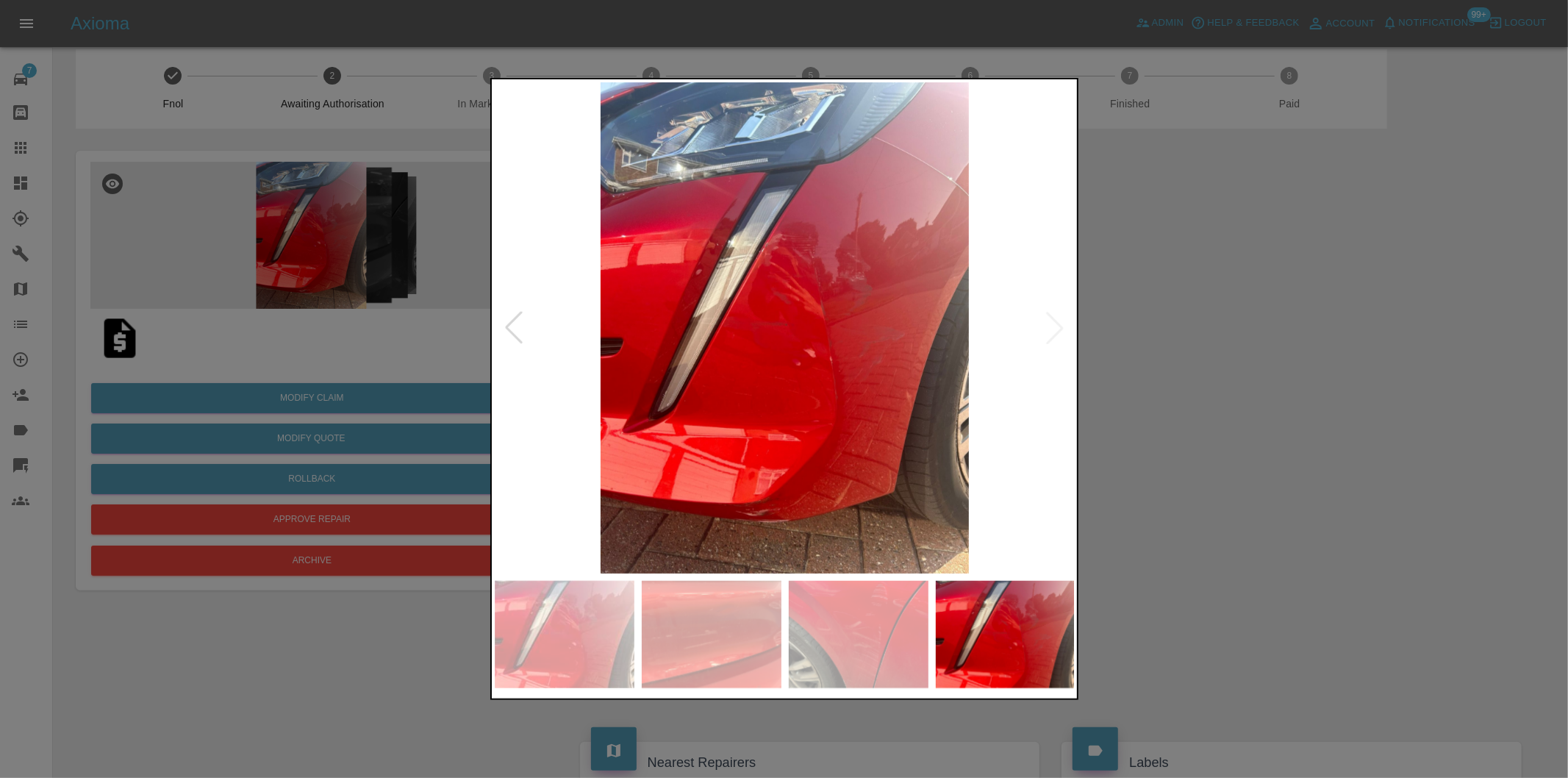
click at [1060, 329] on img at bounding box center [785, 327] width 581 height 491
click at [512, 331] on div at bounding box center [514, 327] width 33 height 33
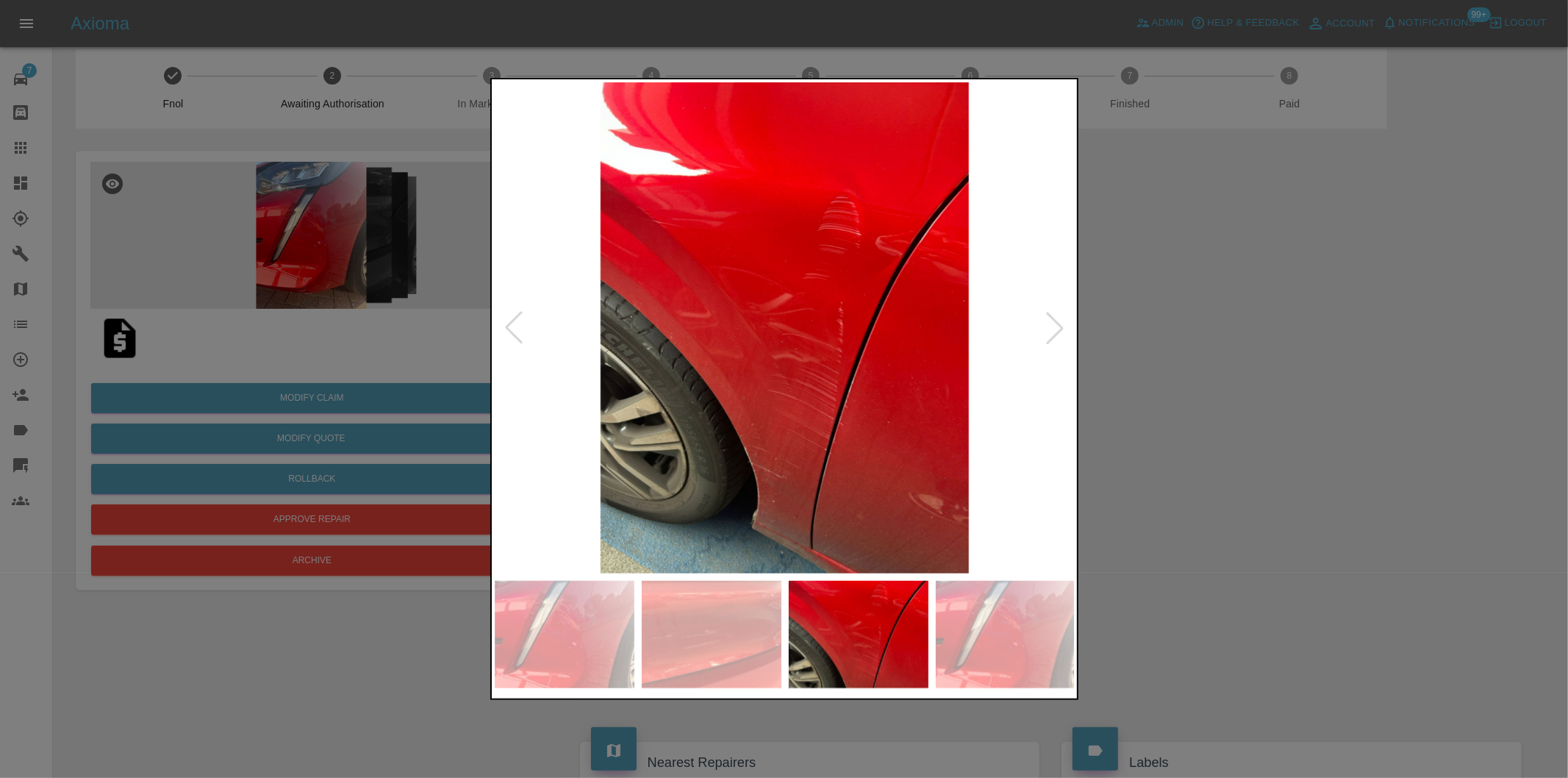
click at [512, 331] on div at bounding box center [514, 327] width 33 height 33
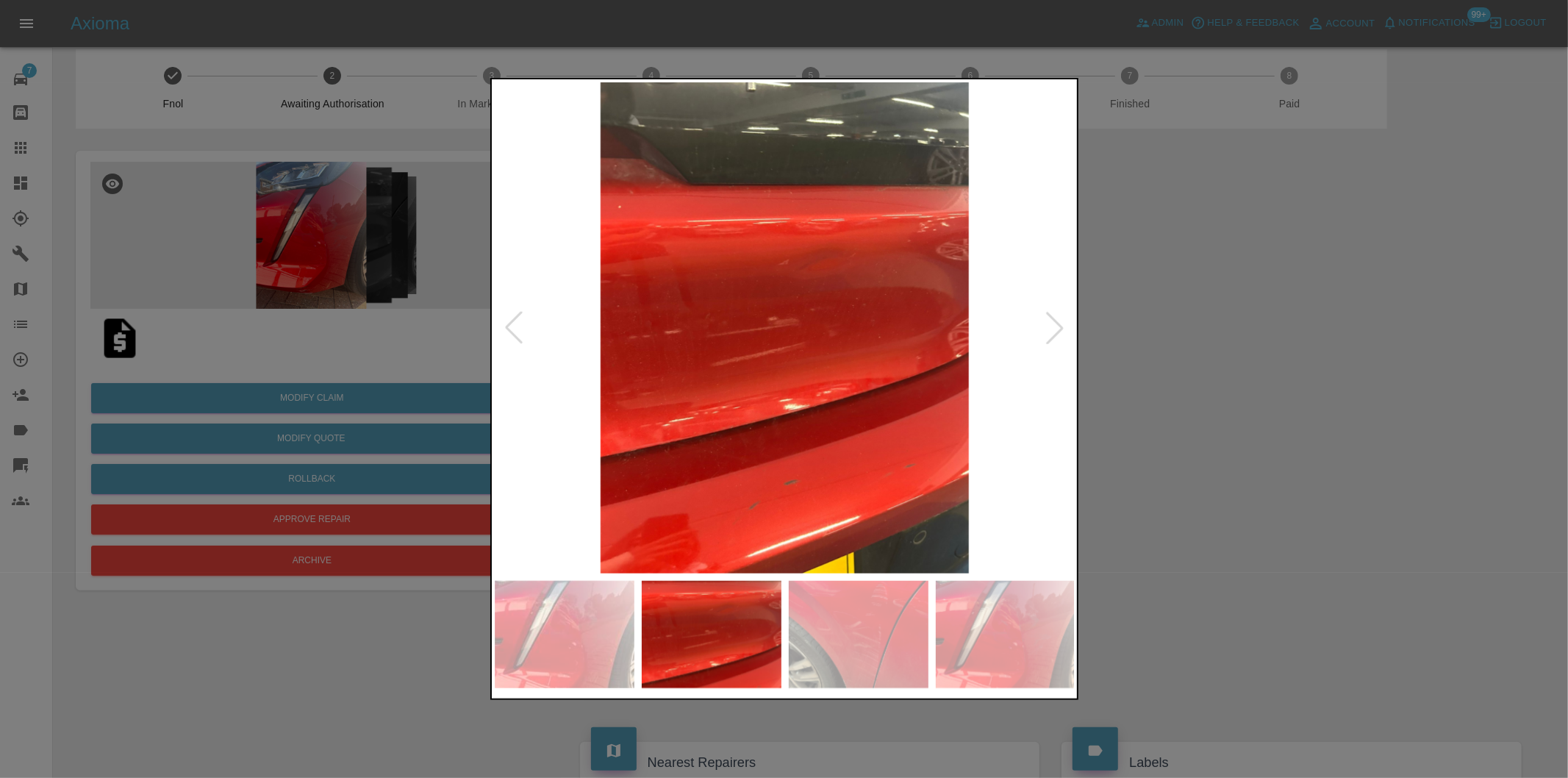
click at [843, 287] on img at bounding box center [785, 327] width 581 height 491
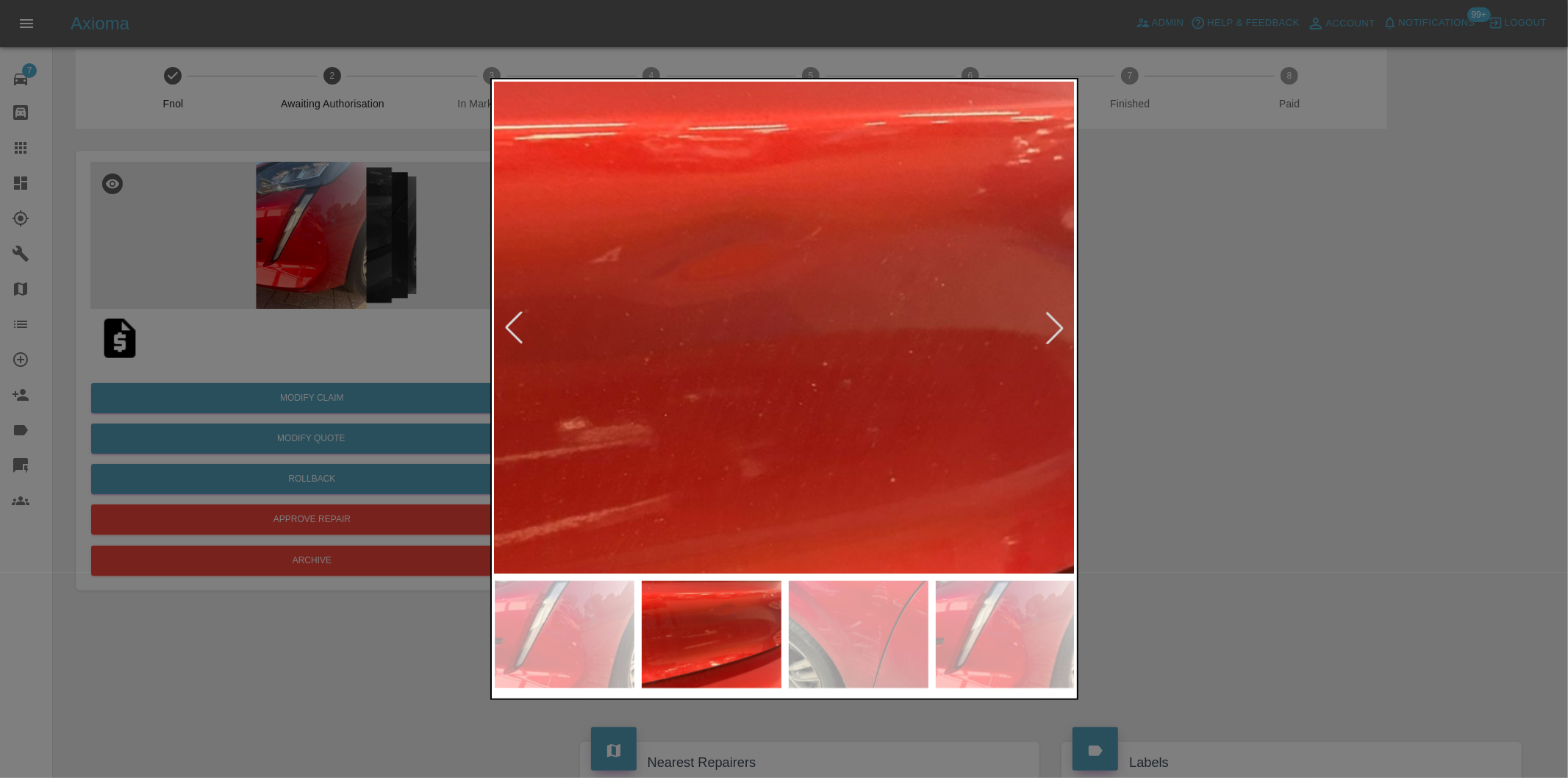
click at [843, 287] on img at bounding box center [609, 451] width 1743 height 1472
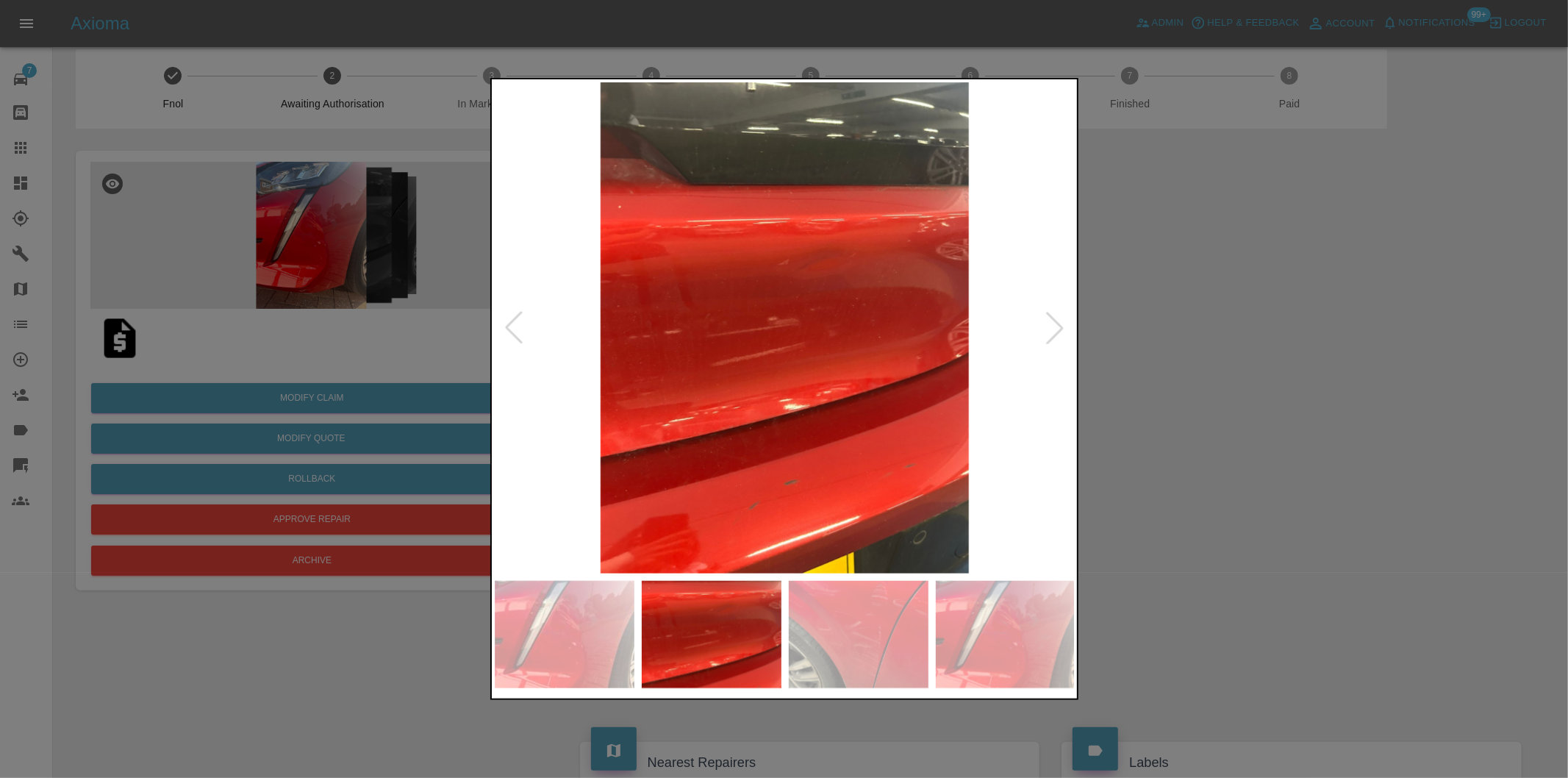
click at [1050, 328] on div at bounding box center [1054, 327] width 33 height 33
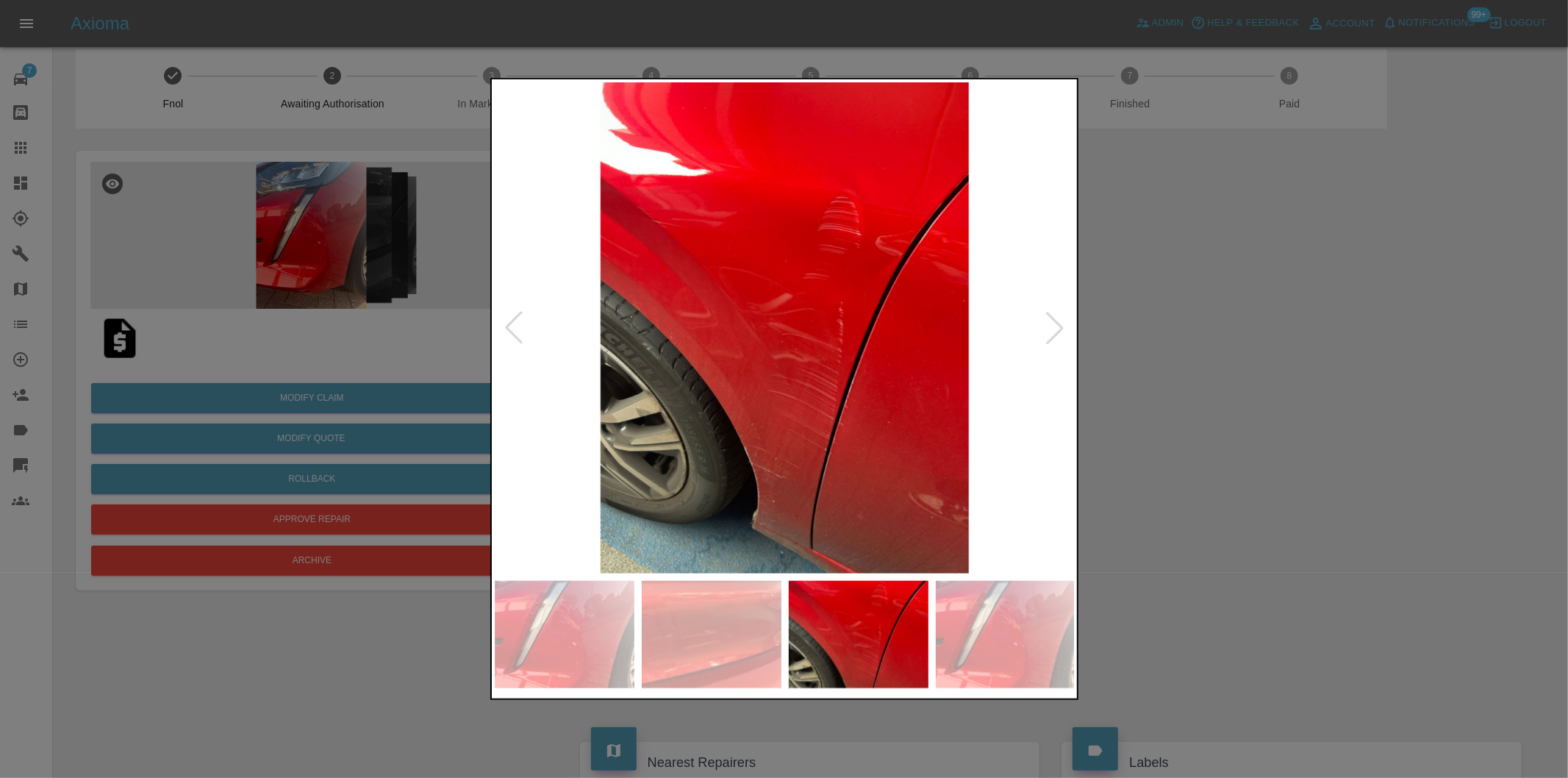
click at [1050, 328] on div at bounding box center [1054, 327] width 33 height 33
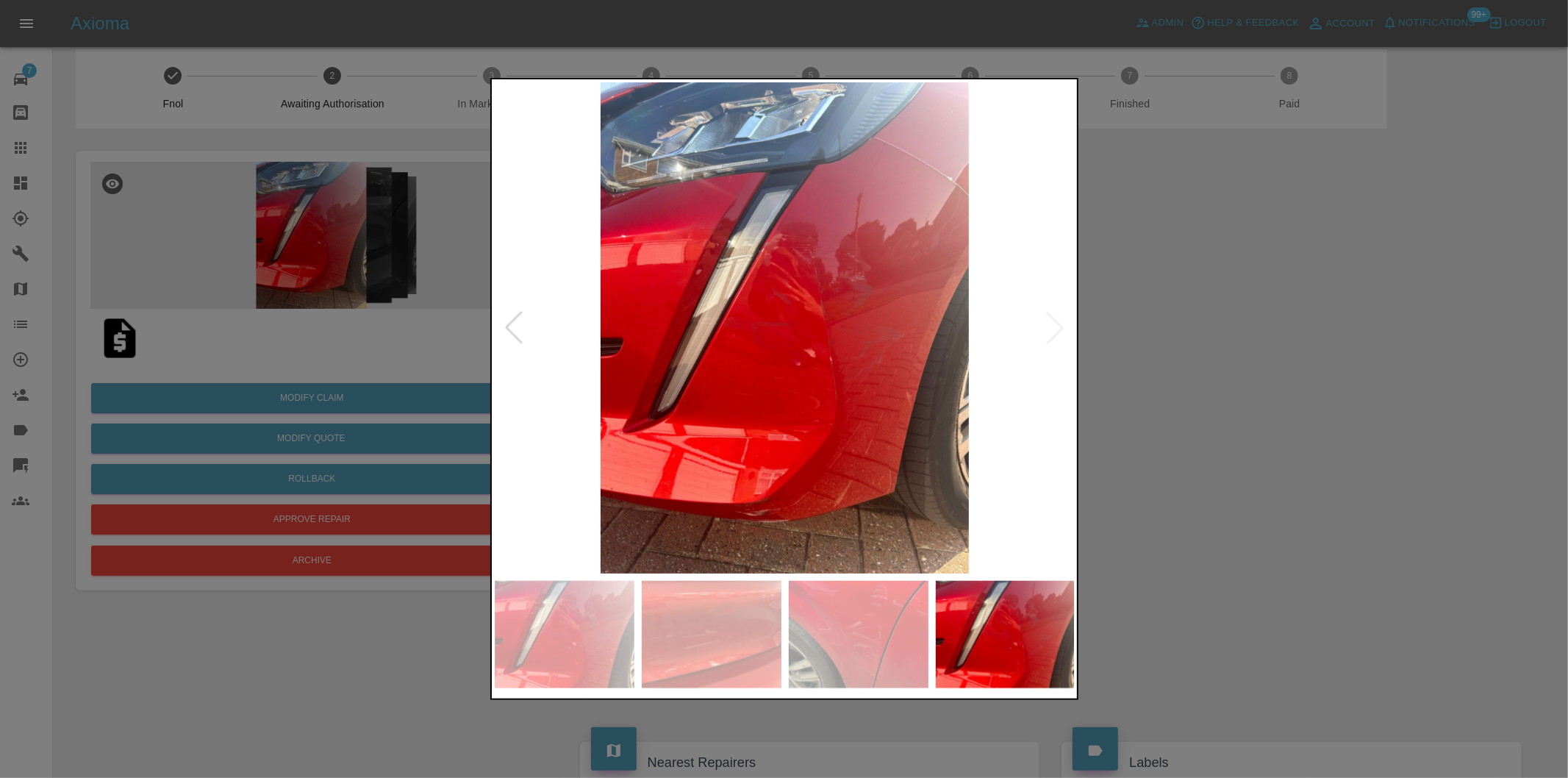
click at [510, 326] on div at bounding box center [514, 327] width 33 height 33
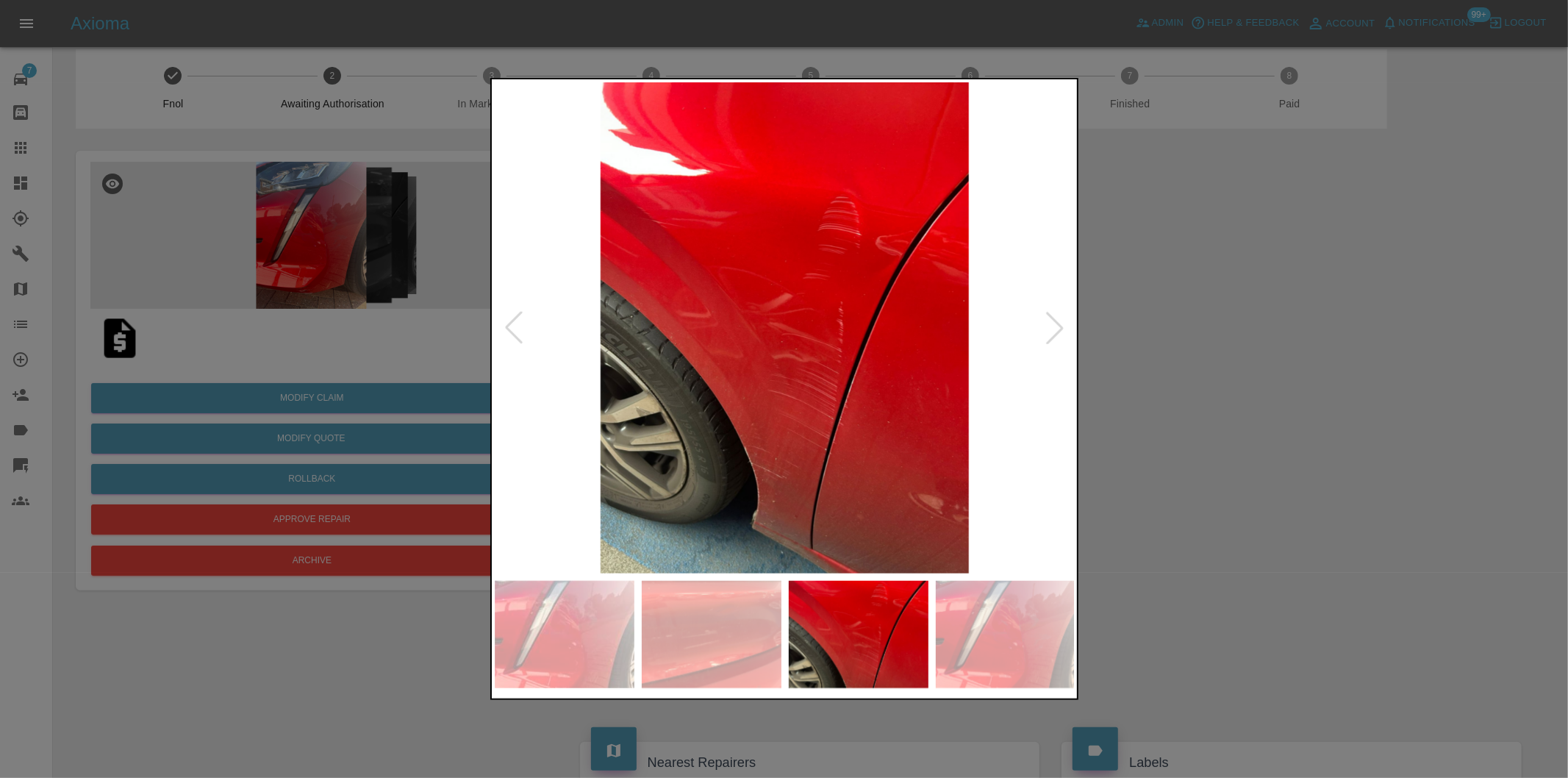
click at [510, 326] on div at bounding box center [514, 327] width 33 height 33
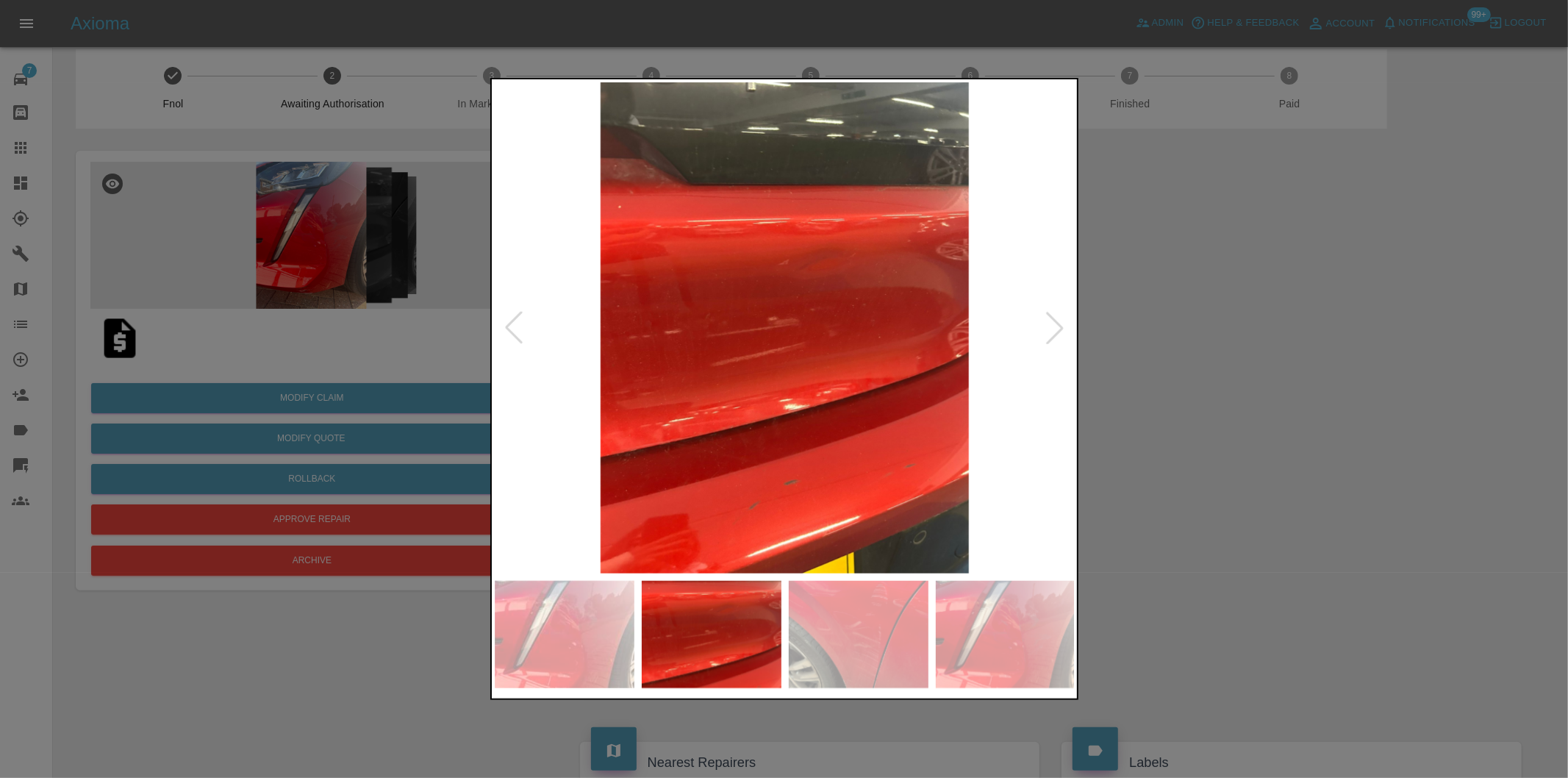
click at [520, 329] on div at bounding box center [514, 327] width 33 height 33
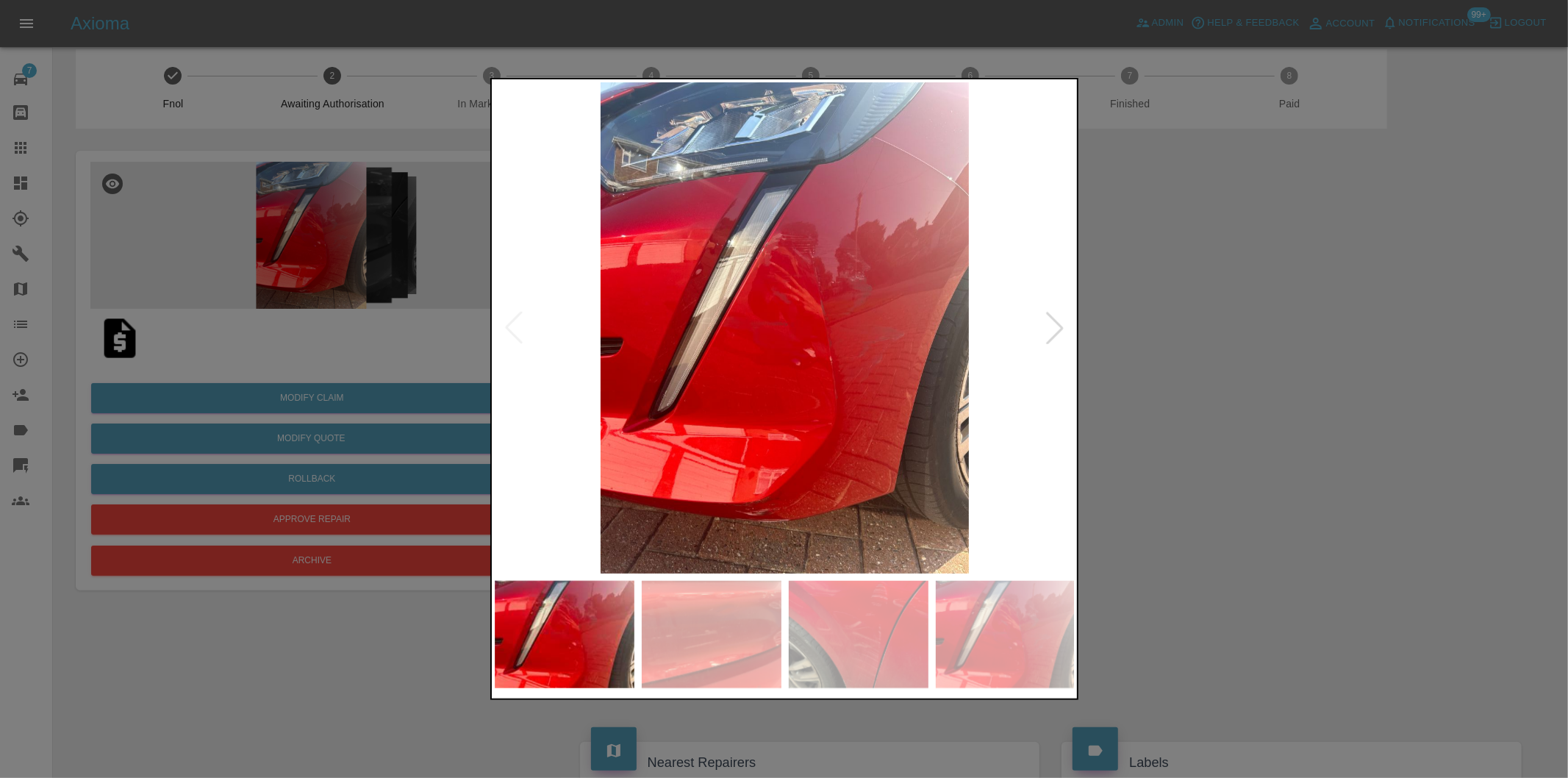
click at [516, 328] on img at bounding box center [785, 327] width 581 height 491
click at [1058, 326] on div at bounding box center [1054, 327] width 33 height 33
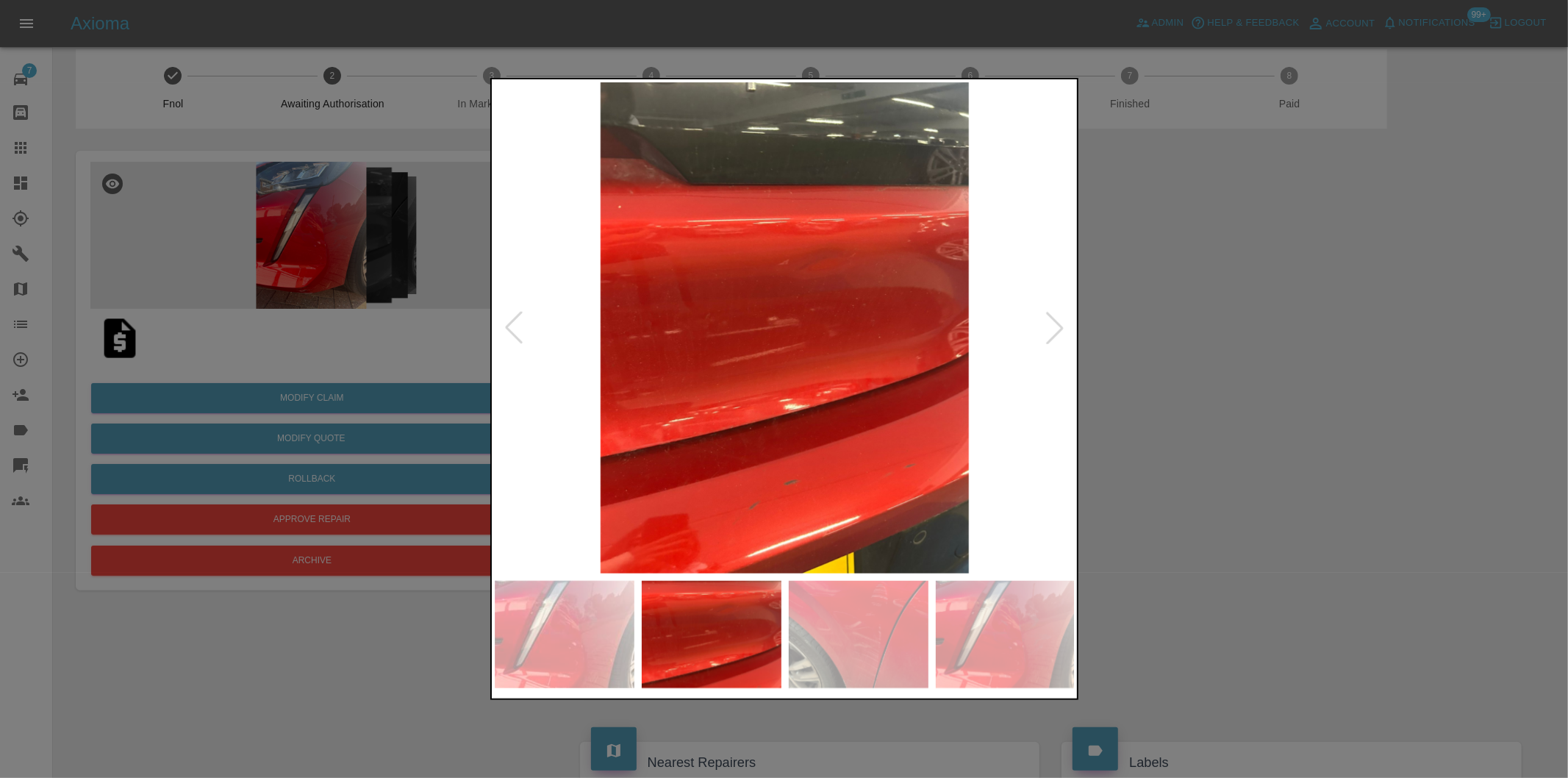
click at [1058, 326] on div at bounding box center [1054, 327] width 33 height 33
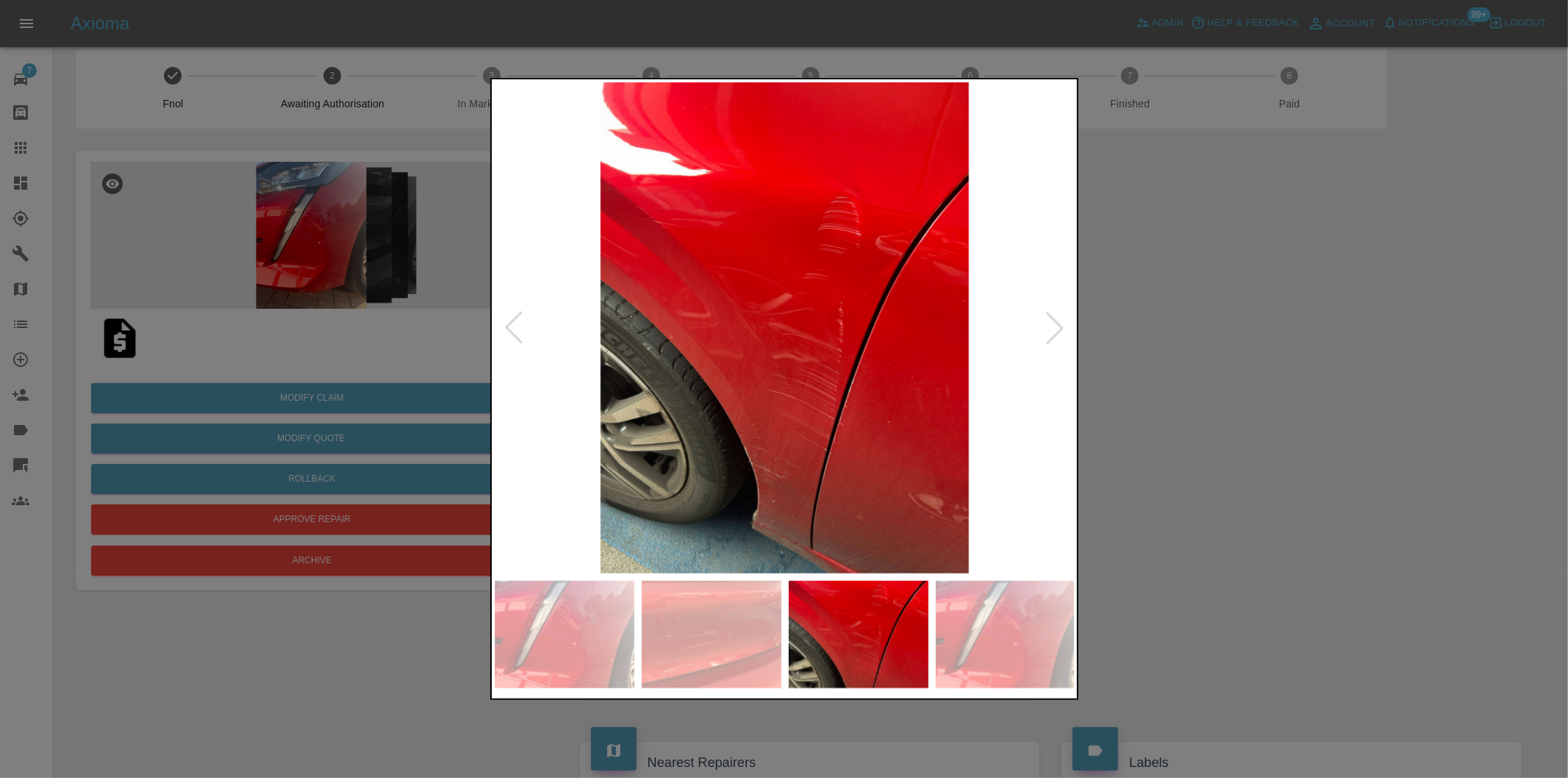
click at [1058, 326] on div at bounding box center [1054, 327] width 33 height 33
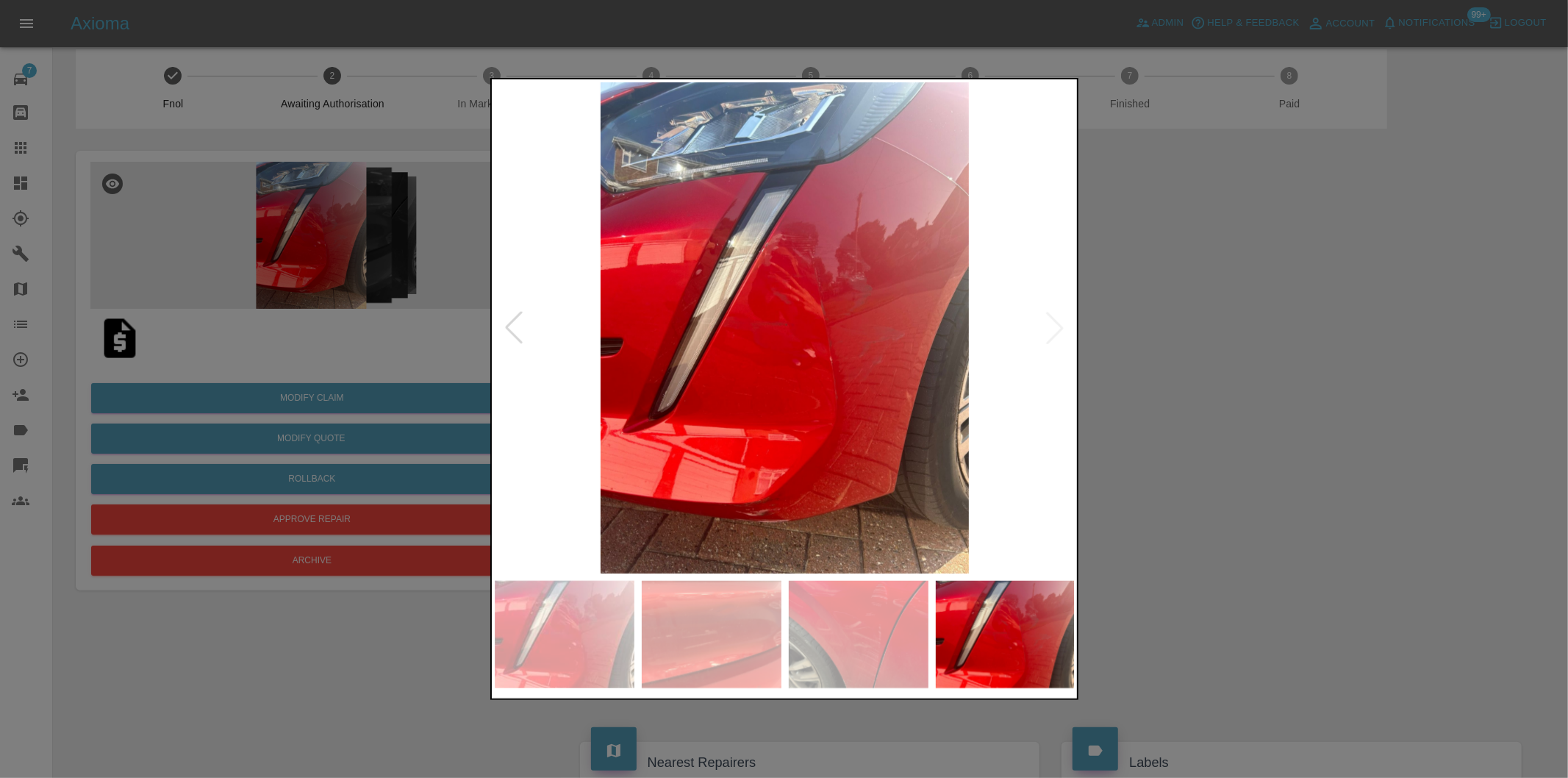
click at [1058, 326] on img at bounding box center [785, 327] width 581 height 491
click at [509, 331] on div at bounding box center [514, 327] width 33 height 33
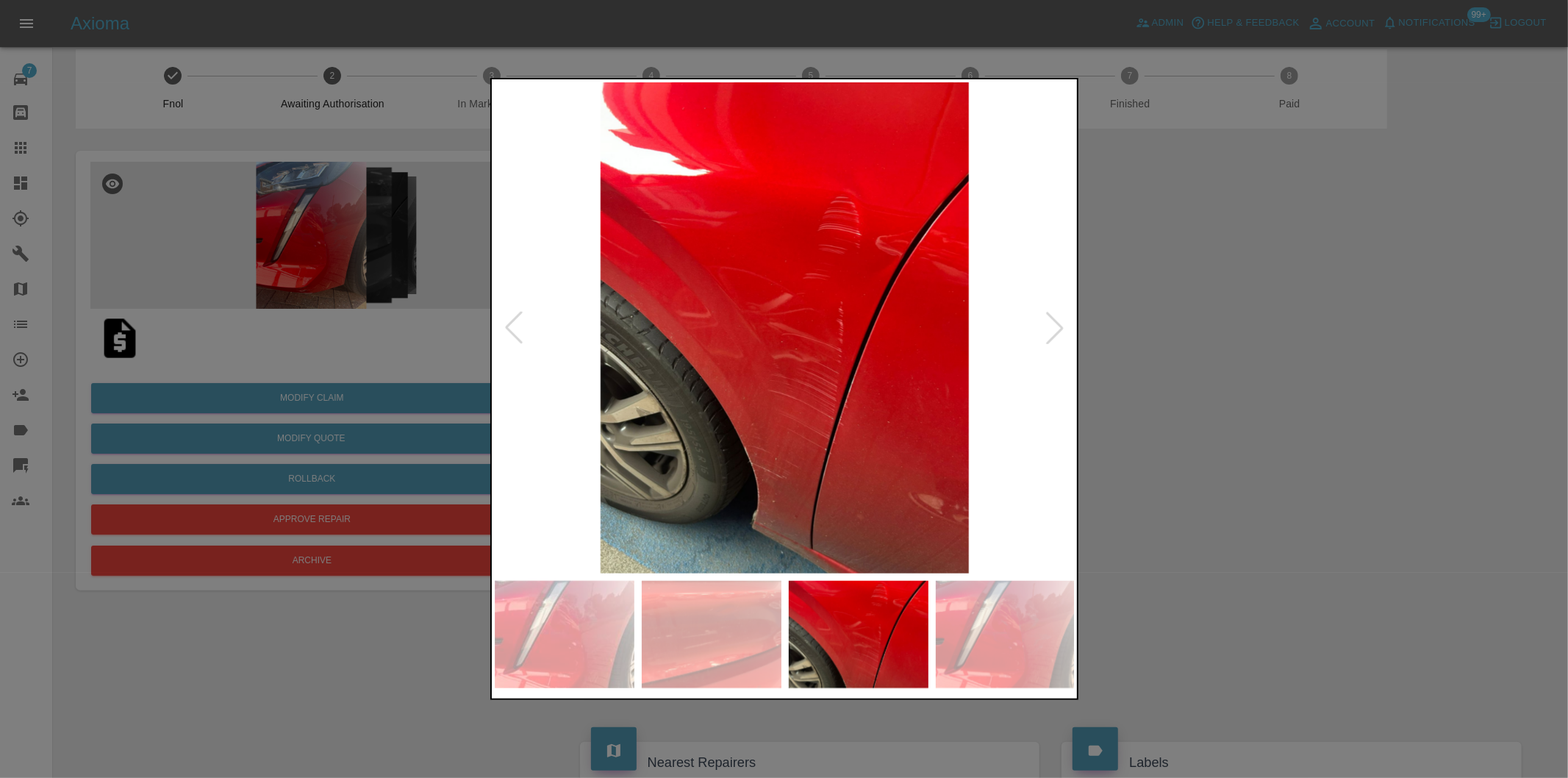
click at [1224, 376] on div at bounding box center [784, 389] width 1568 height 778
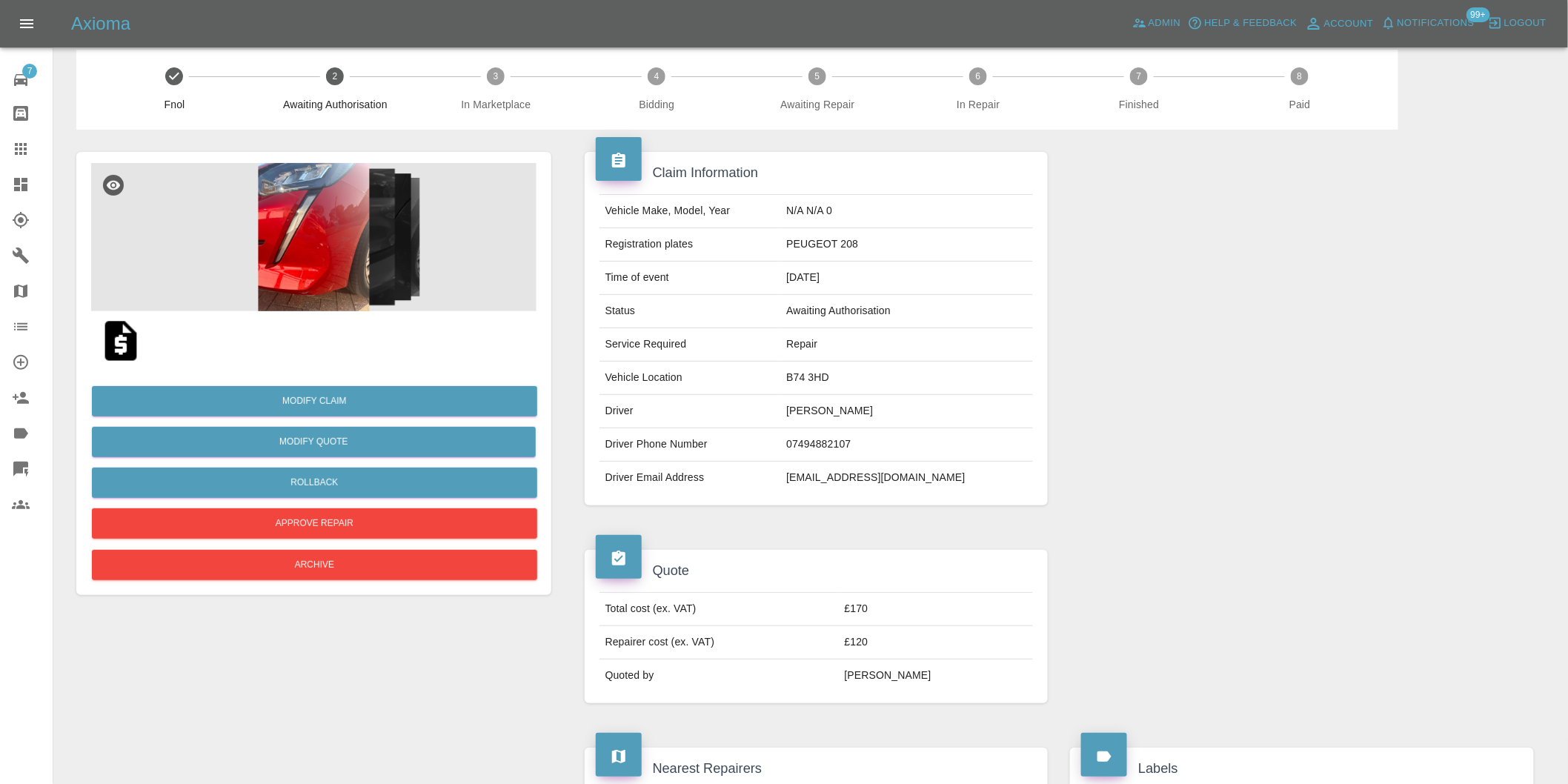
click at [322, 257] on img at bounding box center [314, 237] width 445 height 148
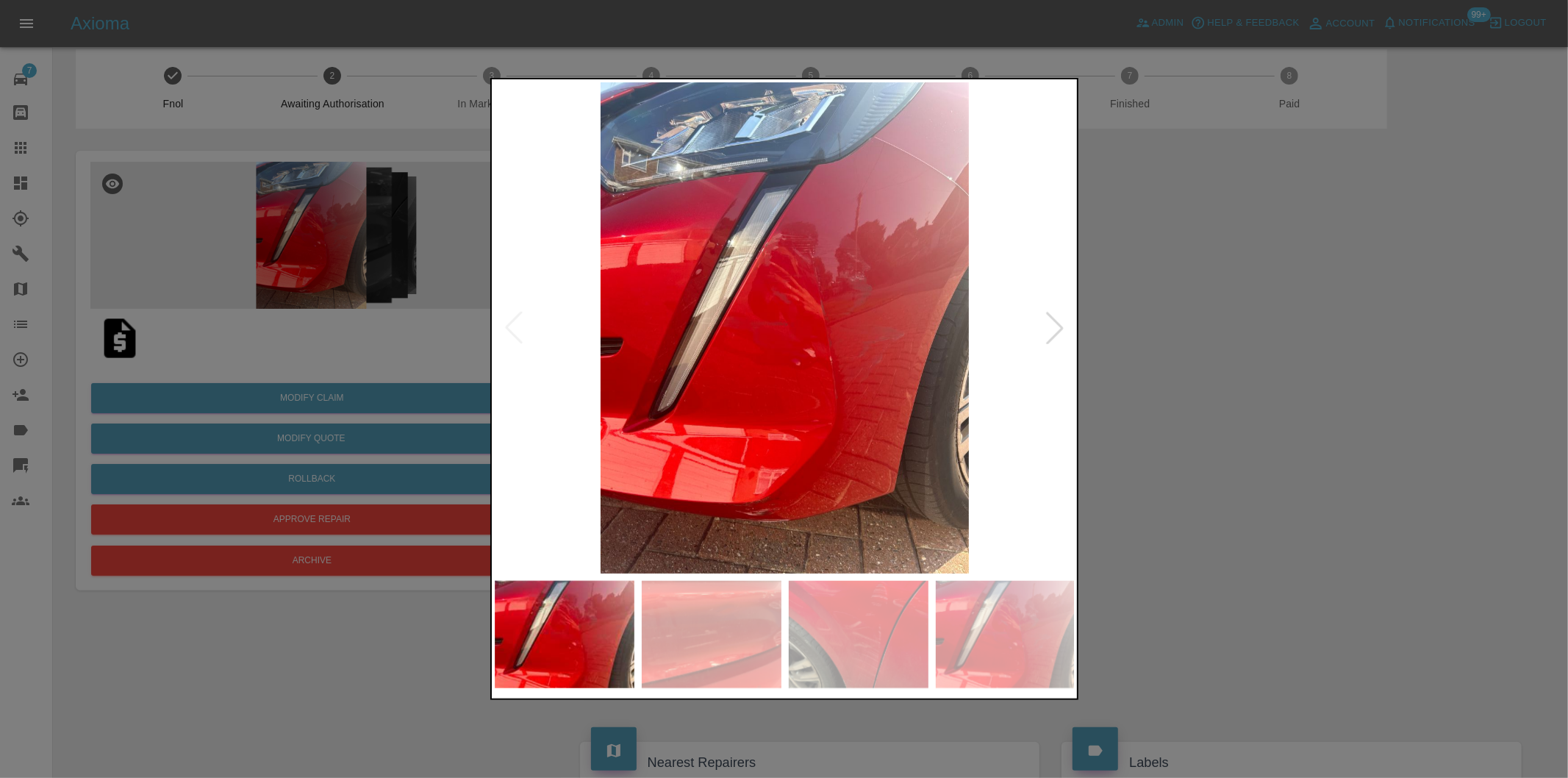
click at [1055, 328] on div at bounding box center [1054, 327] width 33 height 33
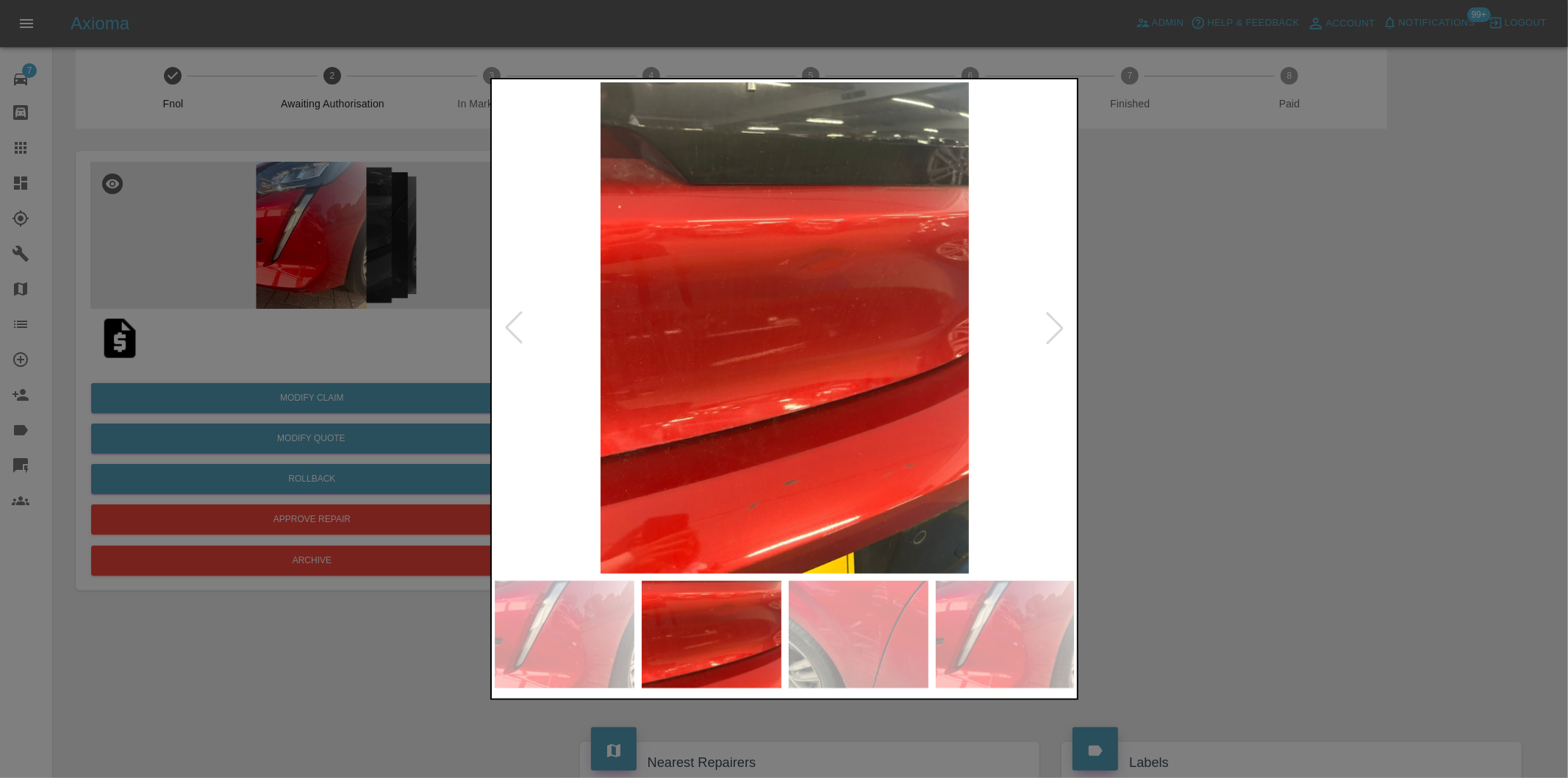
click at [1055, 328] on div at bounding box center [1054, 327] width 33 height 33
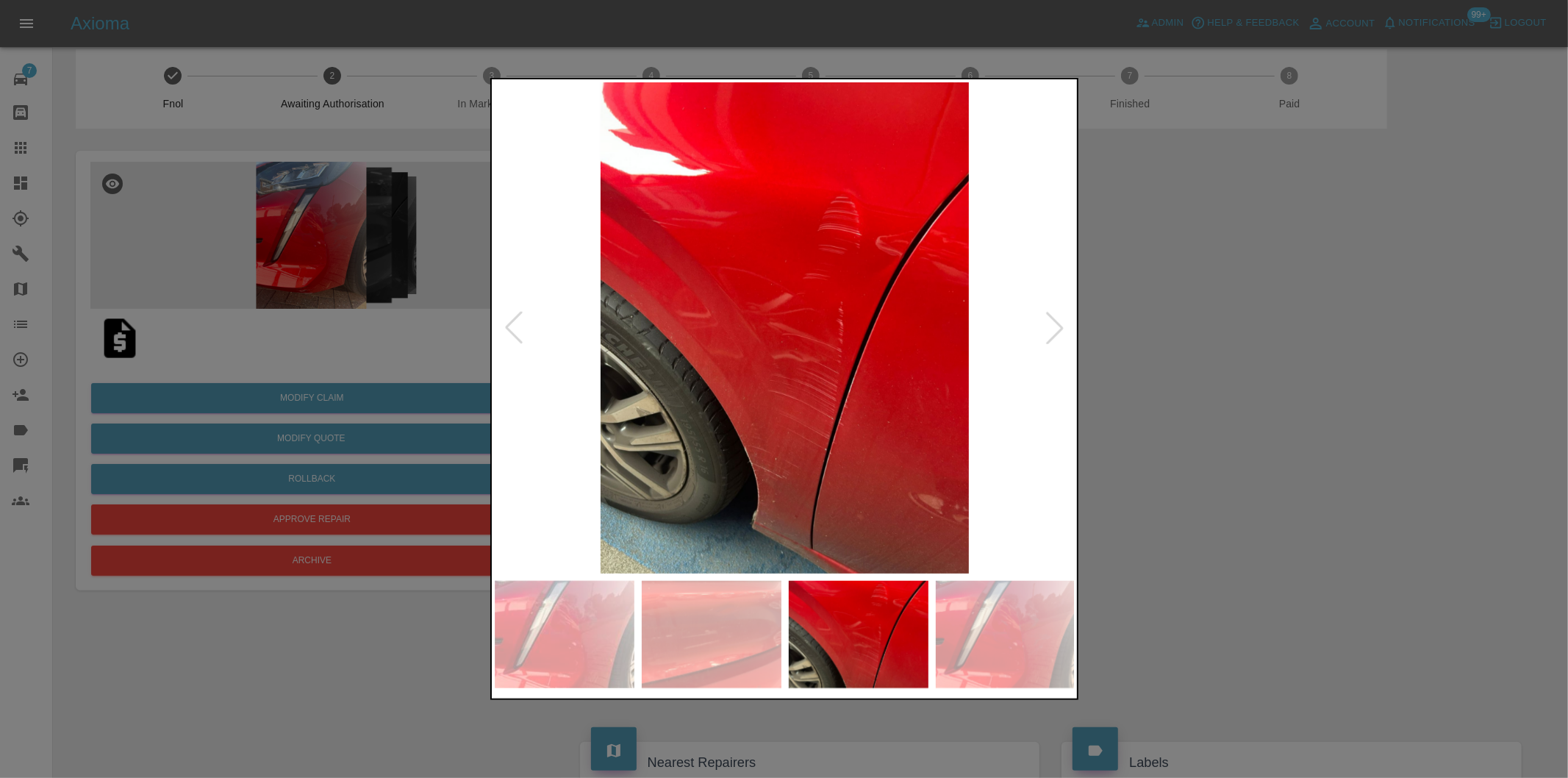
click at [1055, 328] on div at bounding box center [1054, 327] width 33 height 33
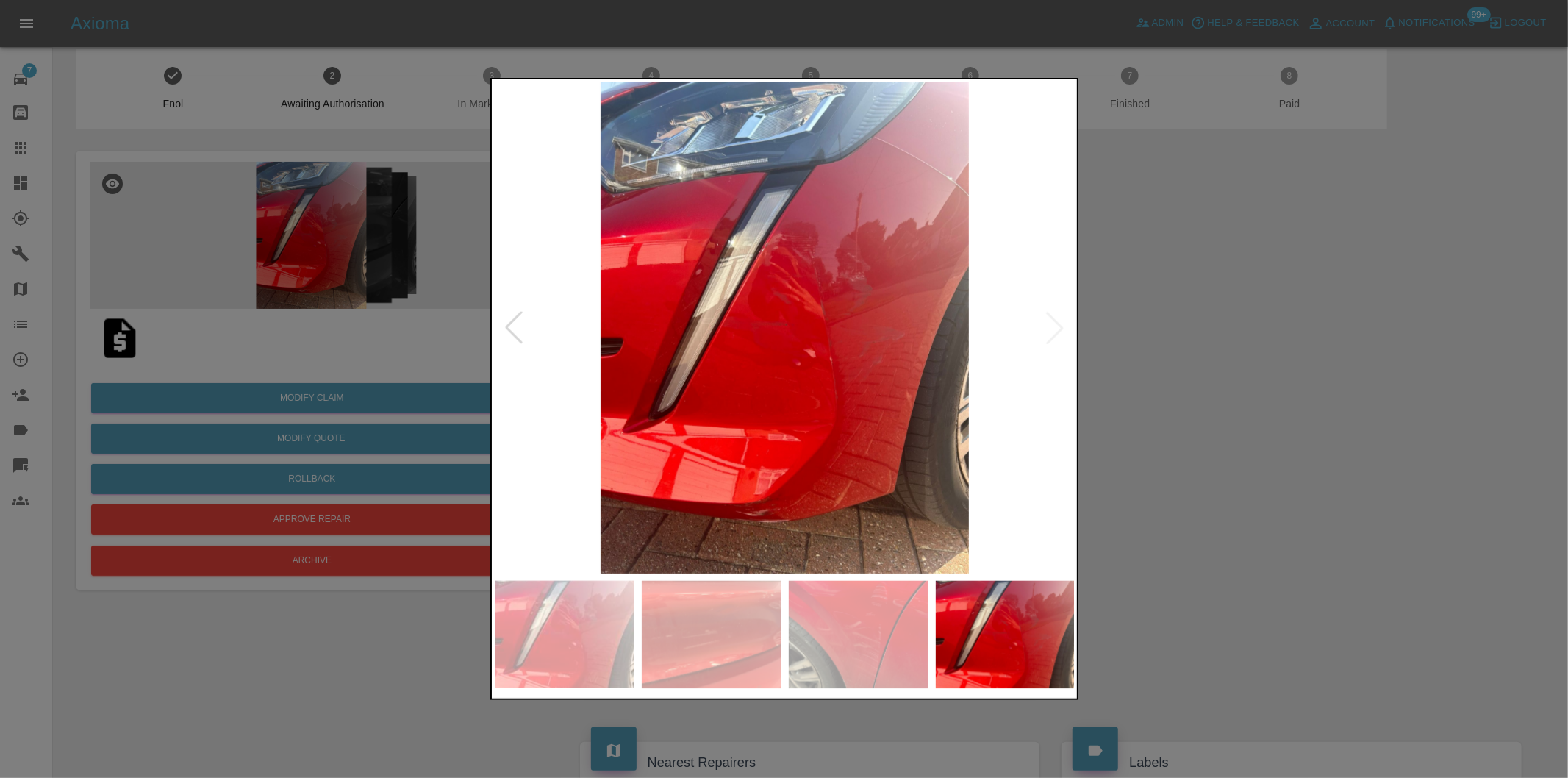
drag, startPoint x: 1140, startPoint y: 334, endPoint x: 938, endPoint y: 335, distance: 202.0
click at [1141, 334] on div at bounding box center [784, 389] width 1568 height 778
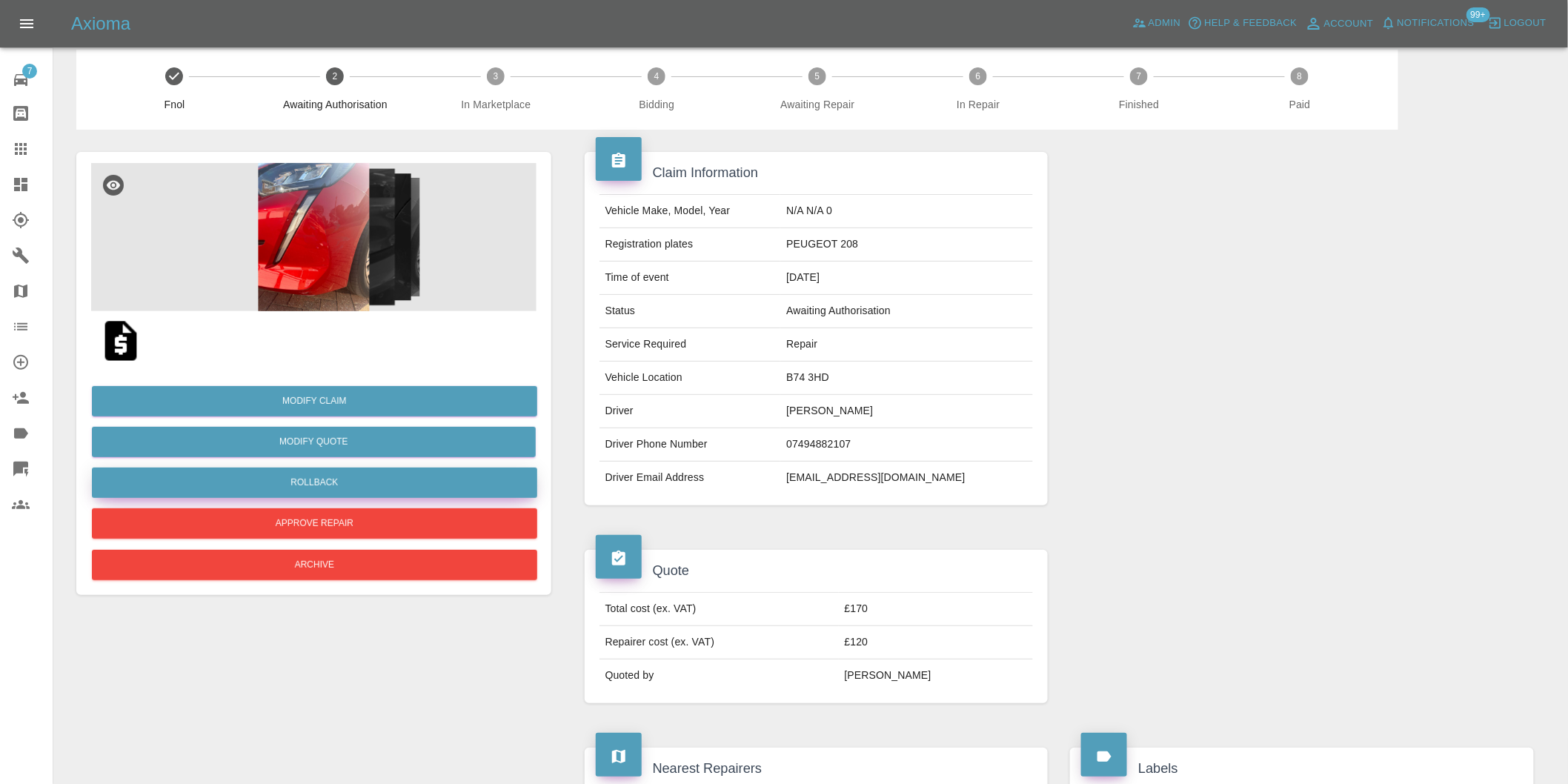
click at [330, 480] on button "Rollback" at bounding box center [315, 483] width 445 height 30
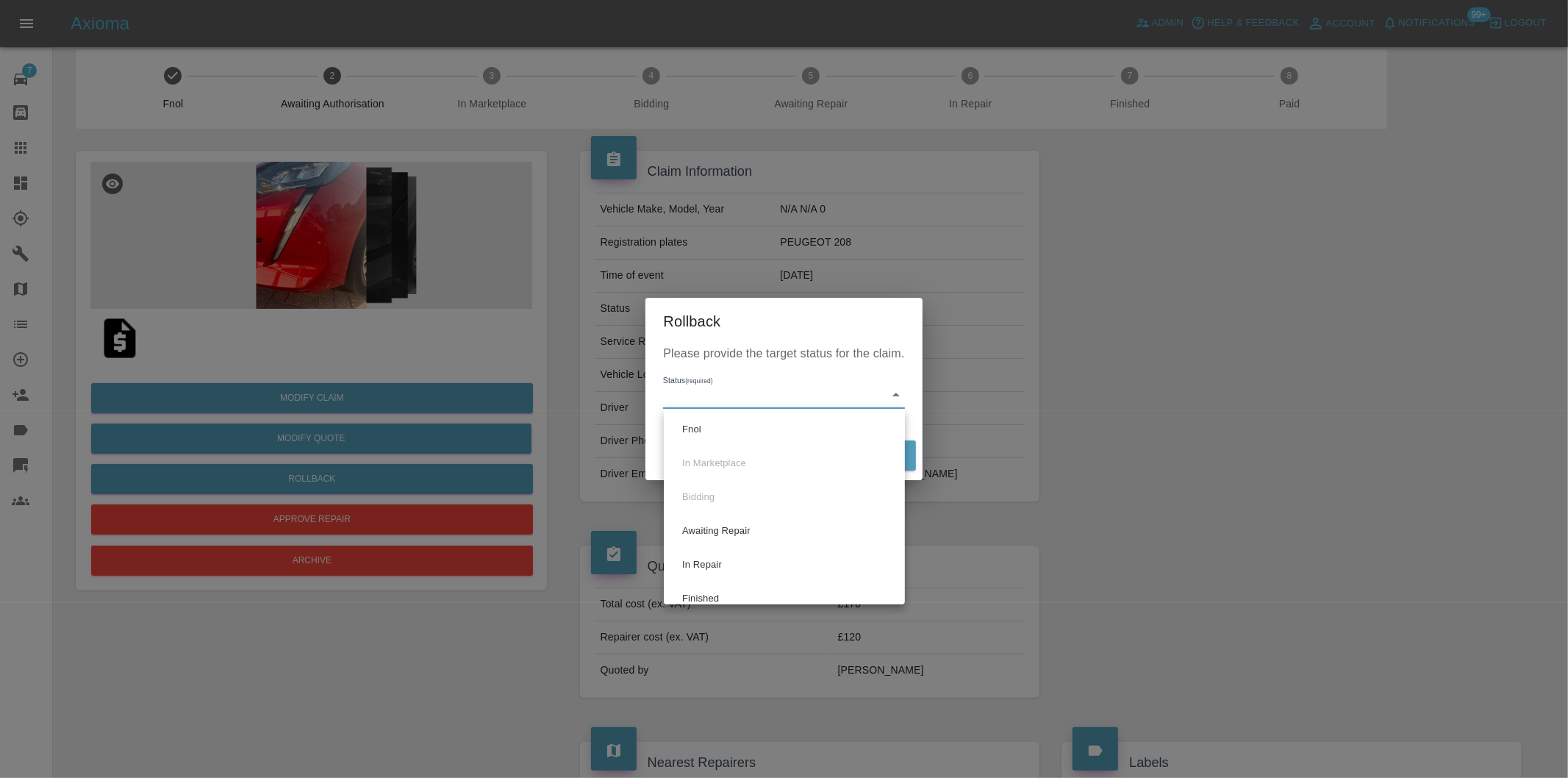
click at [819, 399] on body "Axioma Admin Help & Feedback Account Notifications 99+ Logout 7 Repair home Bod…" at bounding box center [784, 788] width 1568 height 1607
click at [731, 432] on li "Fnol" at bounding box center [784, 429] width 233 height 34
type input "fnol"
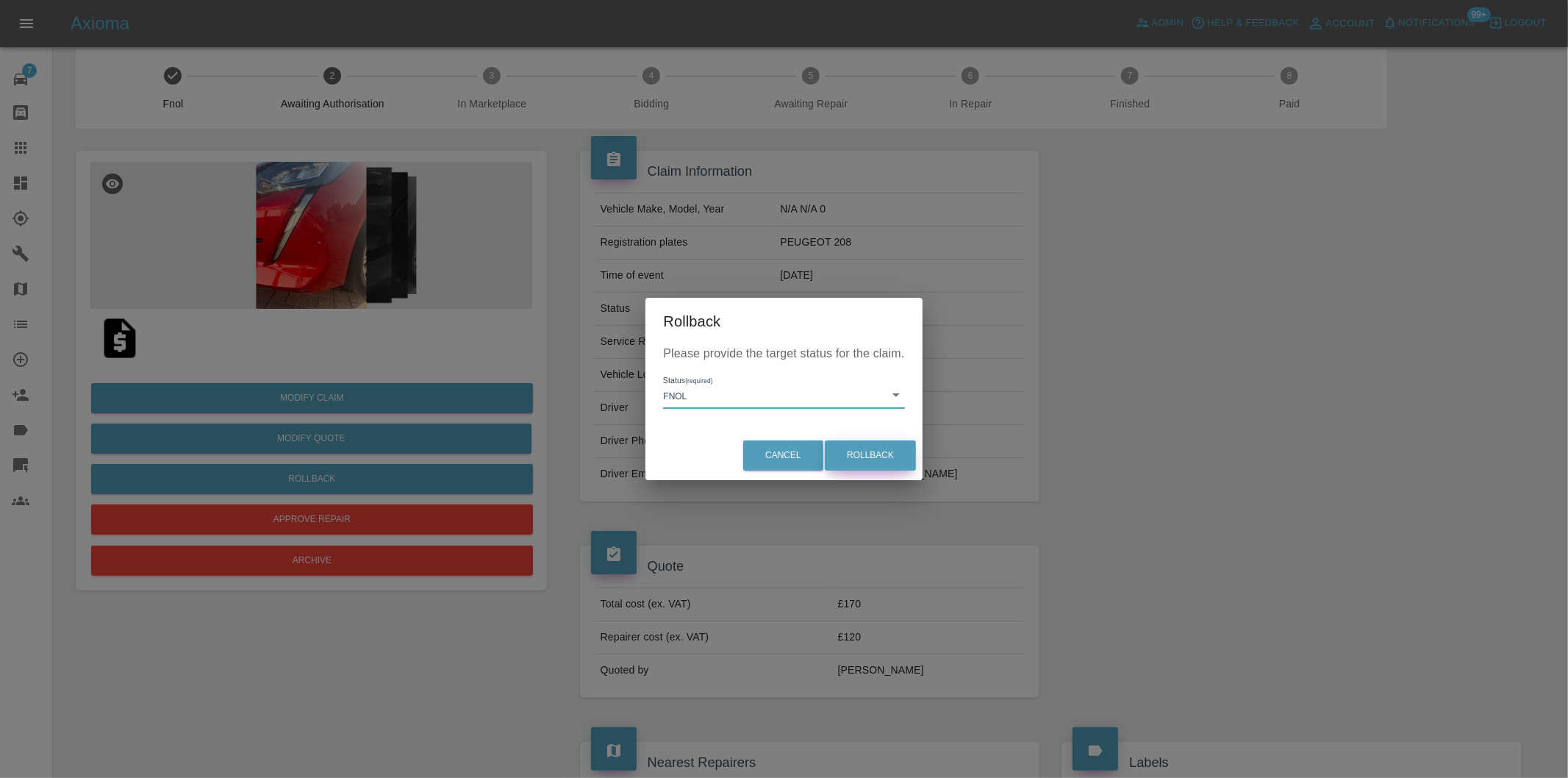
click at [868, 445] on button "Rollback" at bounding box center [870, 456] width 91 height 30
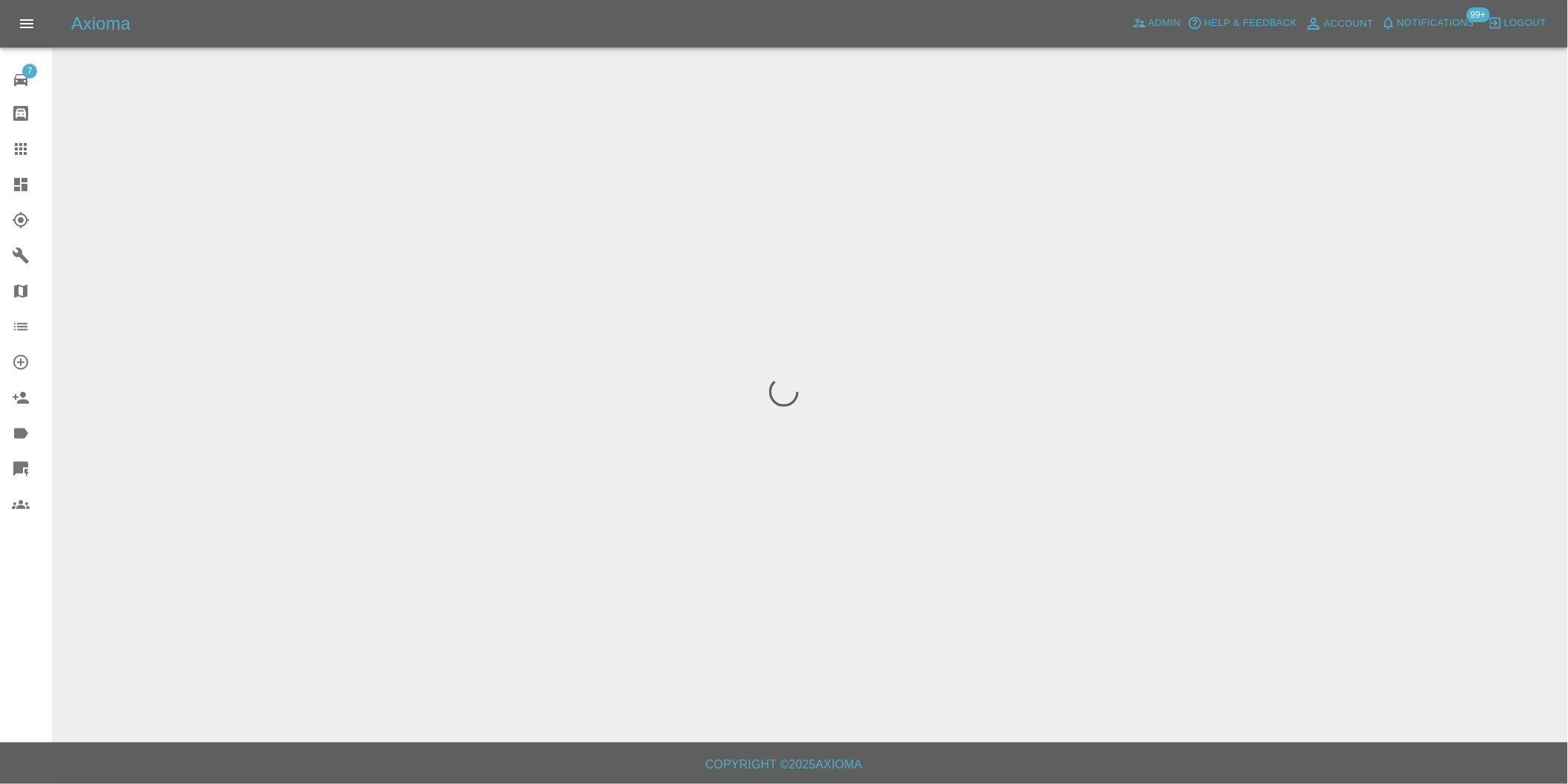
scroll to position [0, 0]
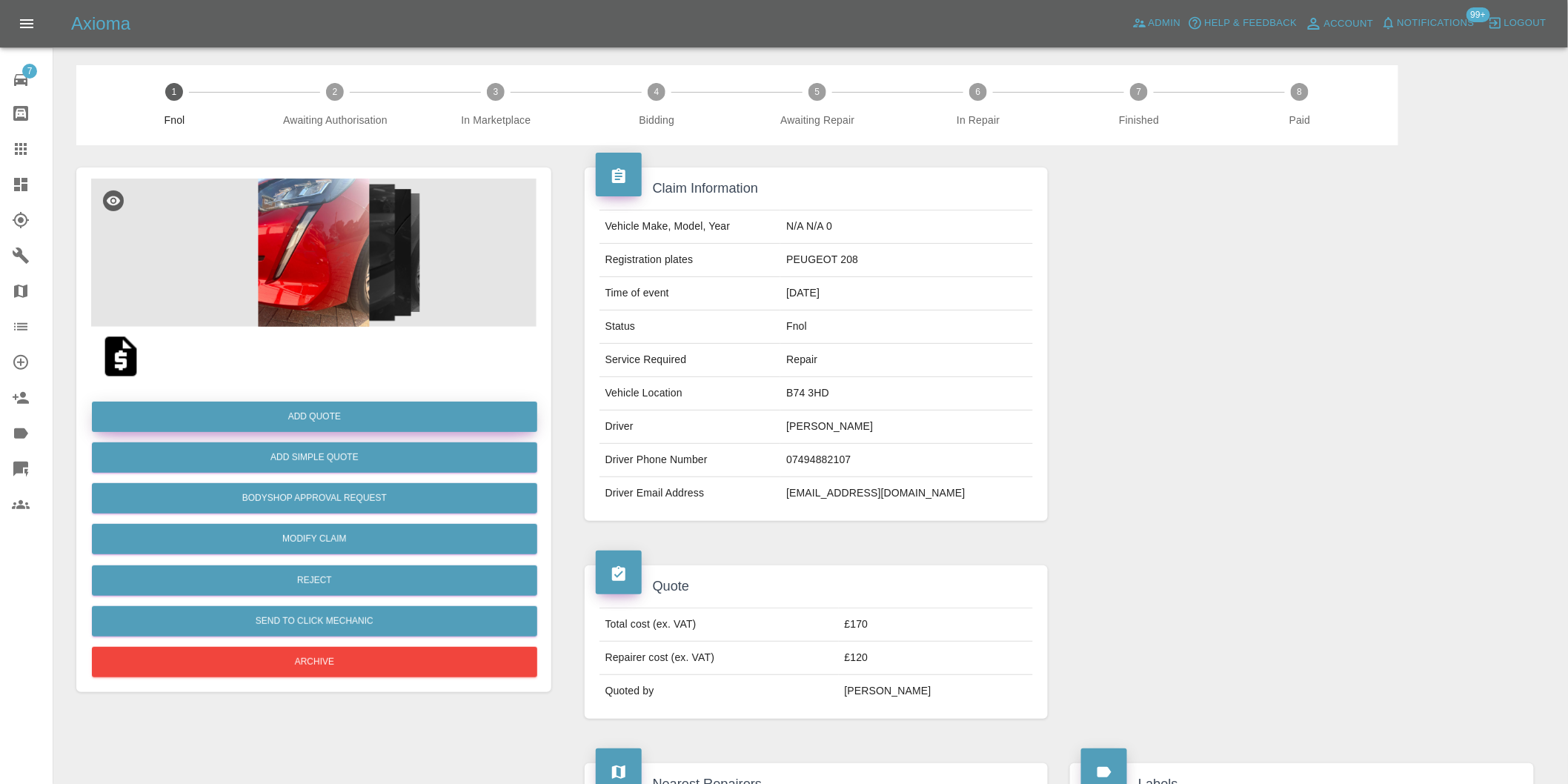
click at [304, 417] on button "Add Quote" at bounding box center [315, 417] width 445 height 30
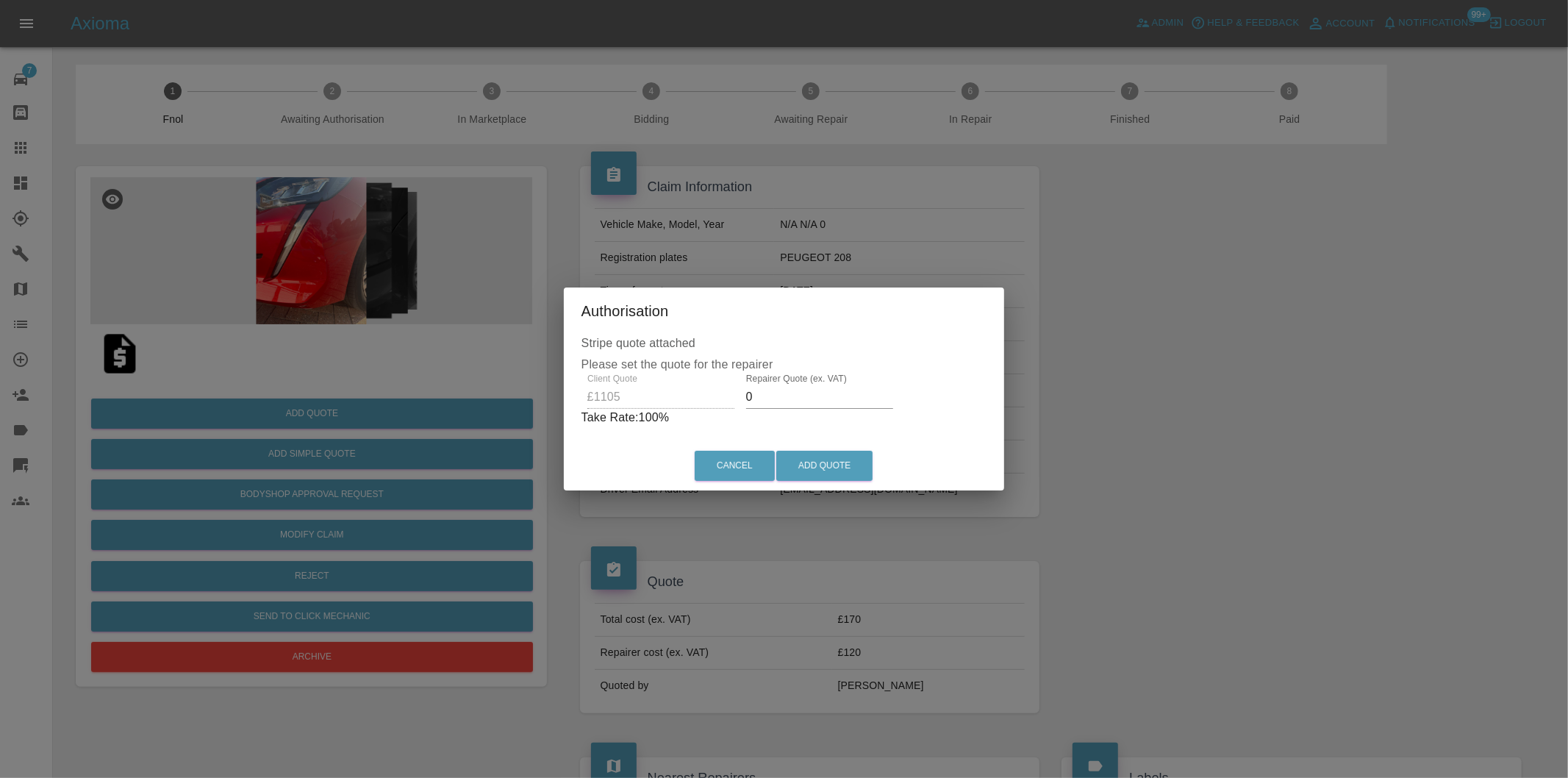
click at [779, 405] on input "0" at bounding box center [819, 397] width 147 height 23
type input "0700"
click at [821, 467] on button "Add Quote" at bounding box center [824, 466] width 97 height 30
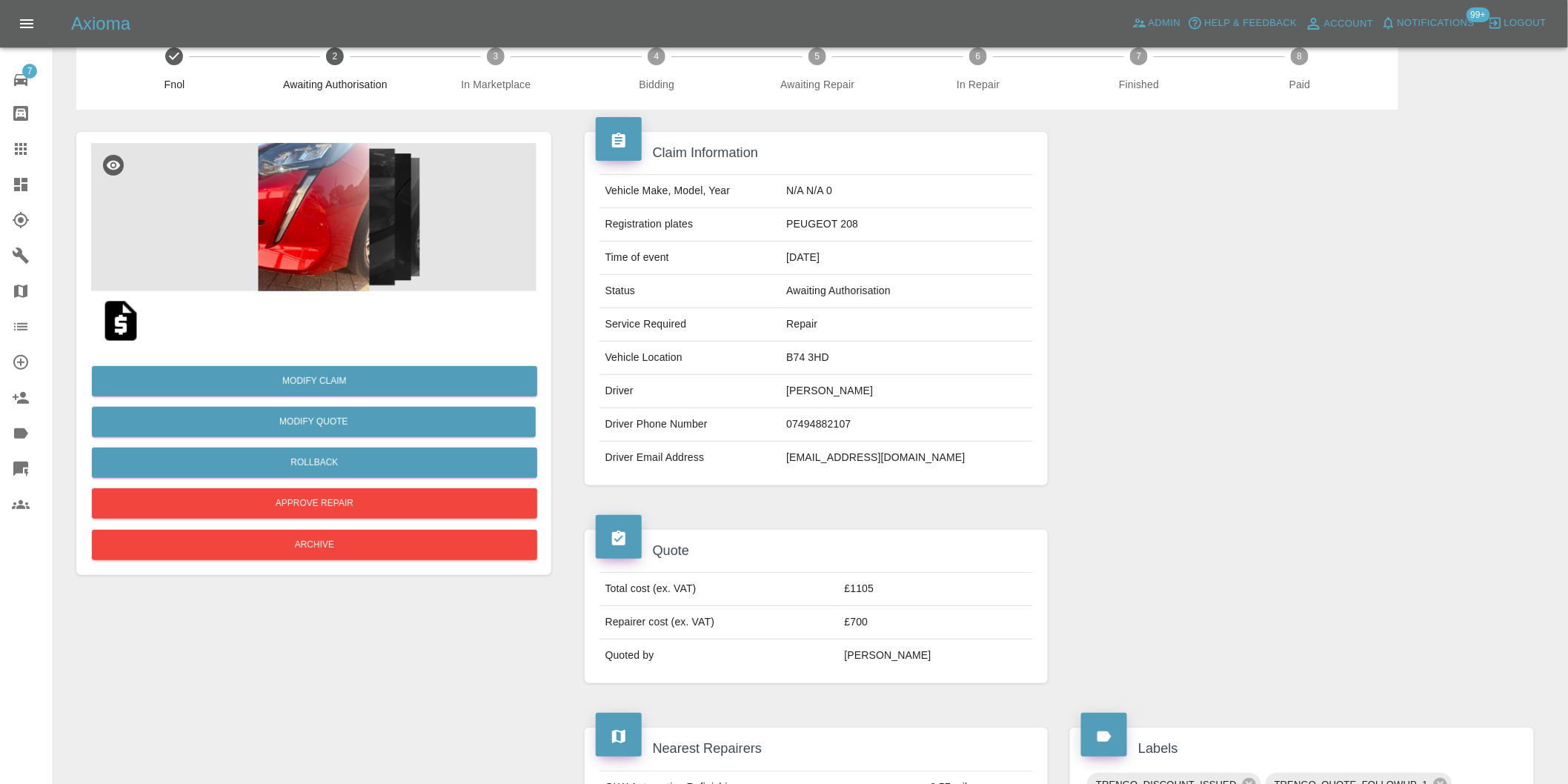
scroll to position [10, 0]
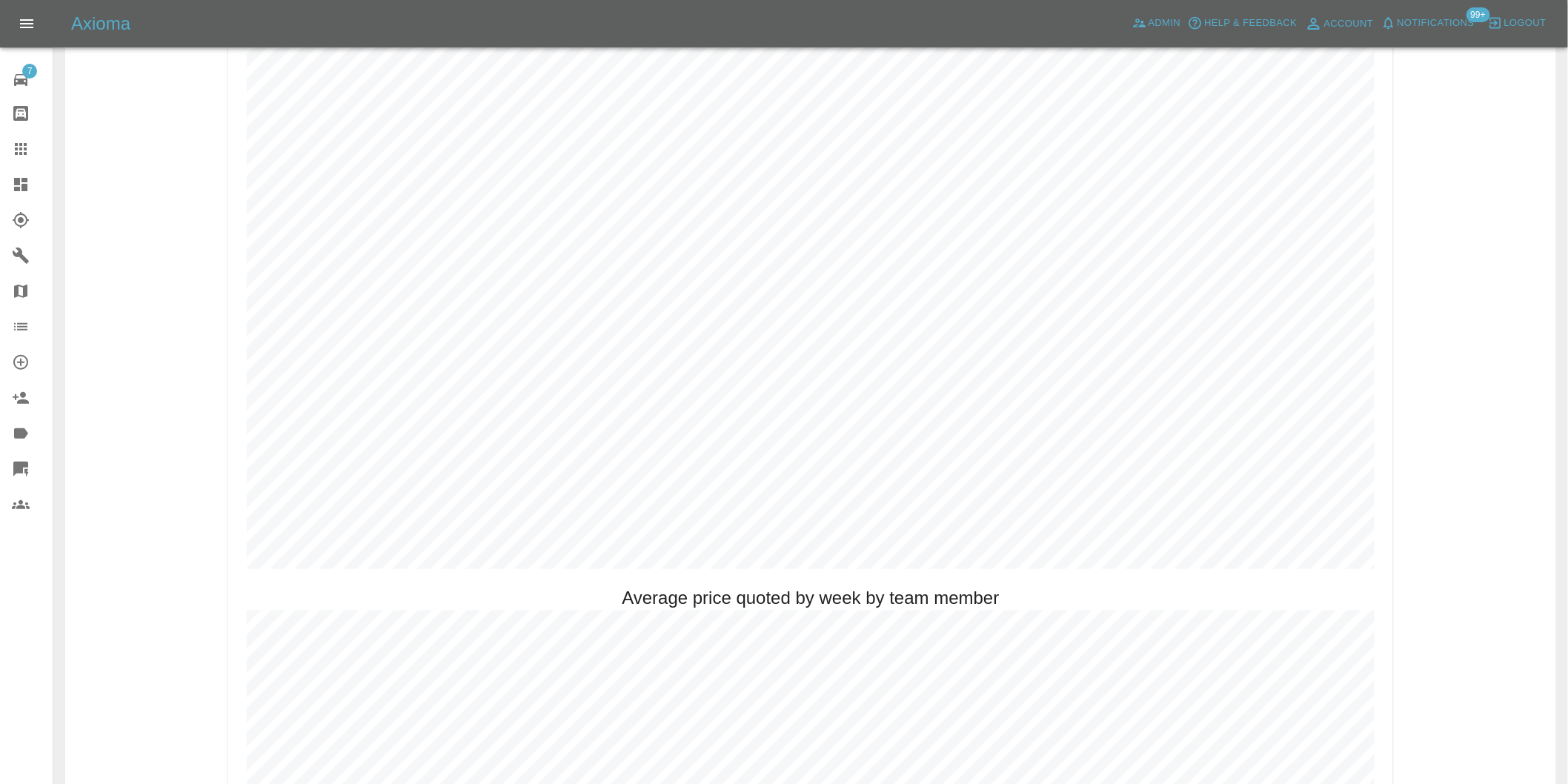
scroll to position [823, 0]
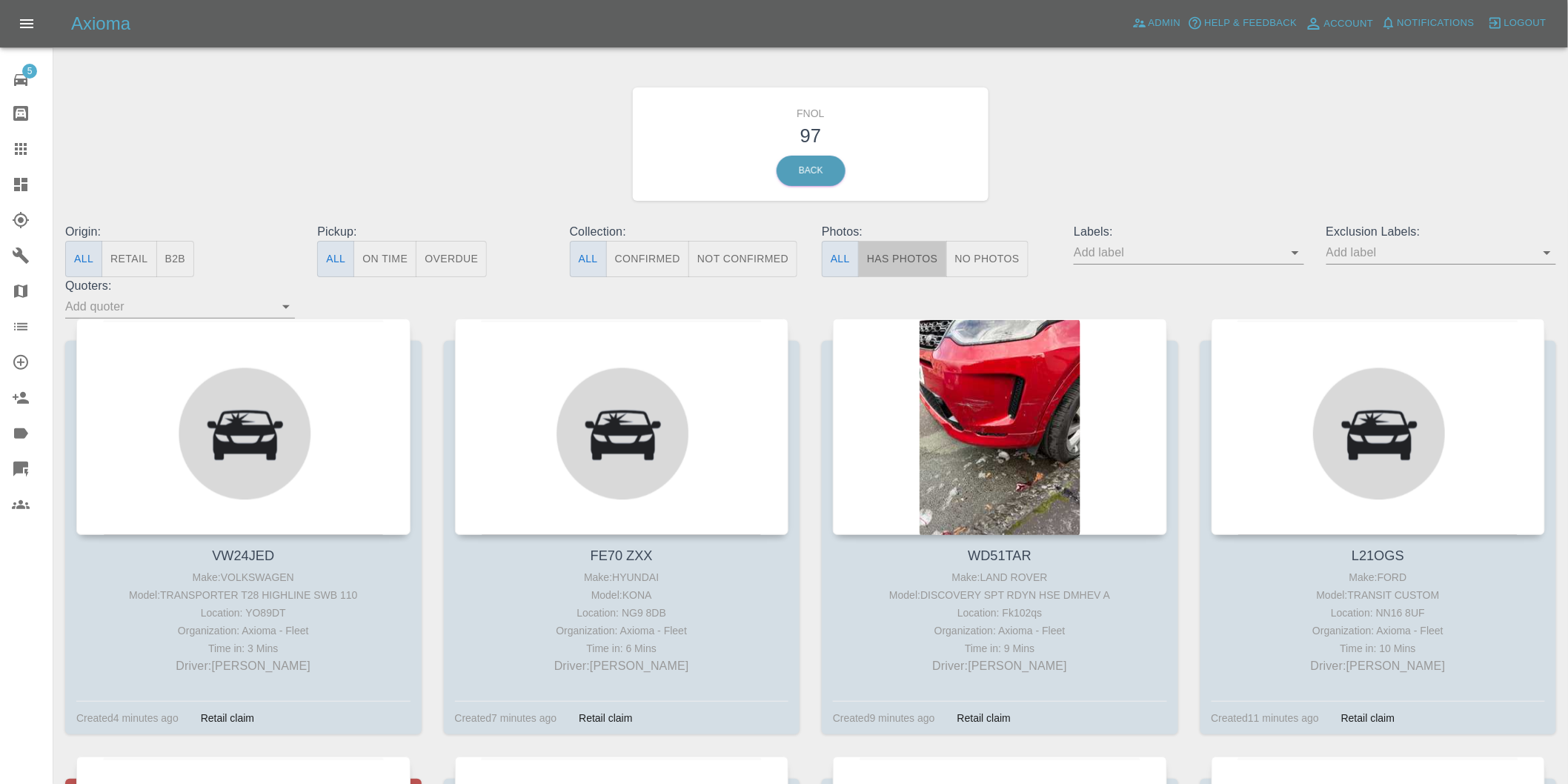
click at [903, 254] on button "Has Photos" at bounding box center [902, 259] width 89 height 36
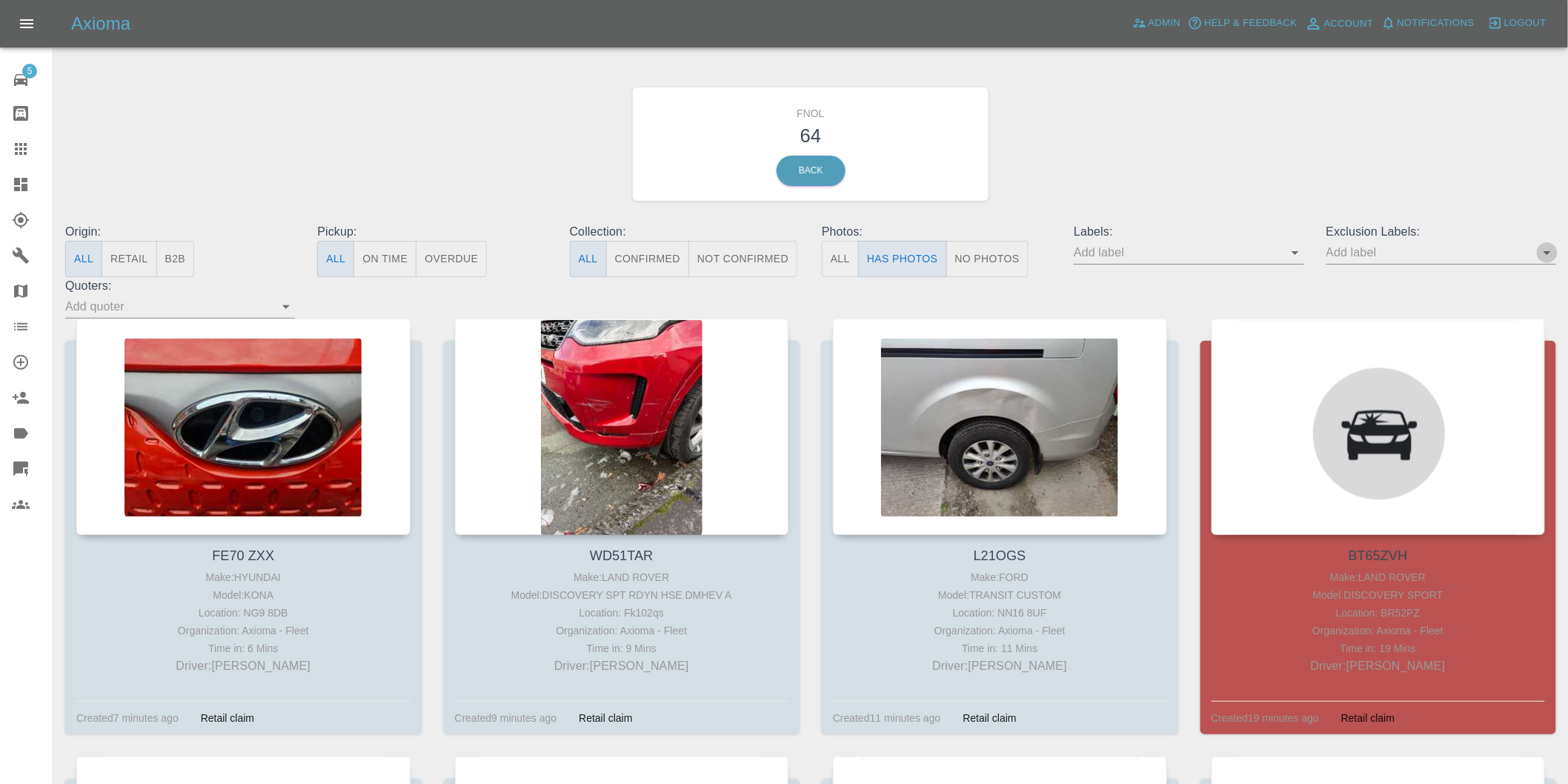
click at [1545, 250] on icon "Open" at bounding box center [1547, 252] width 18 height 18
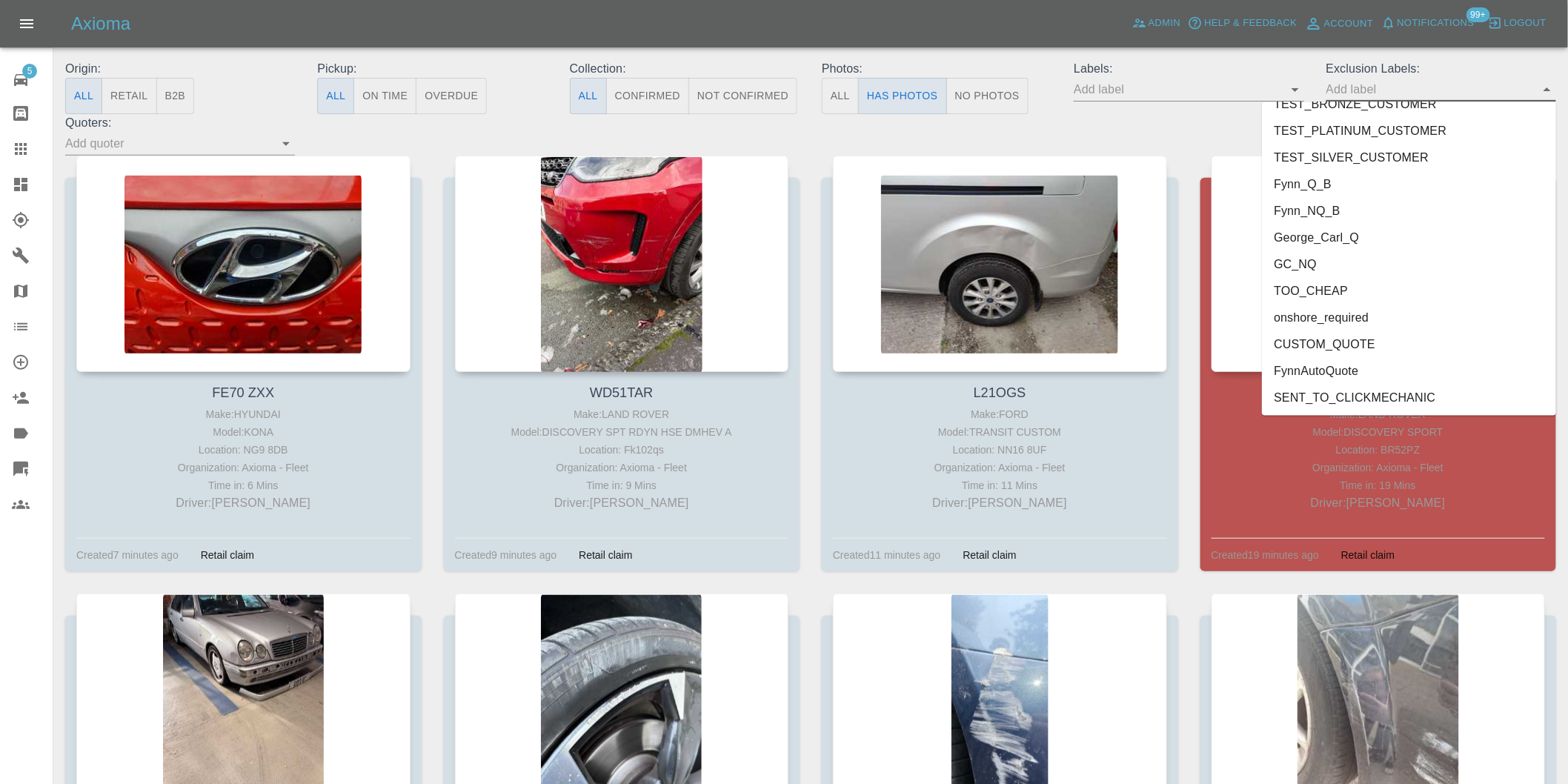
scroll to position [247, 0]
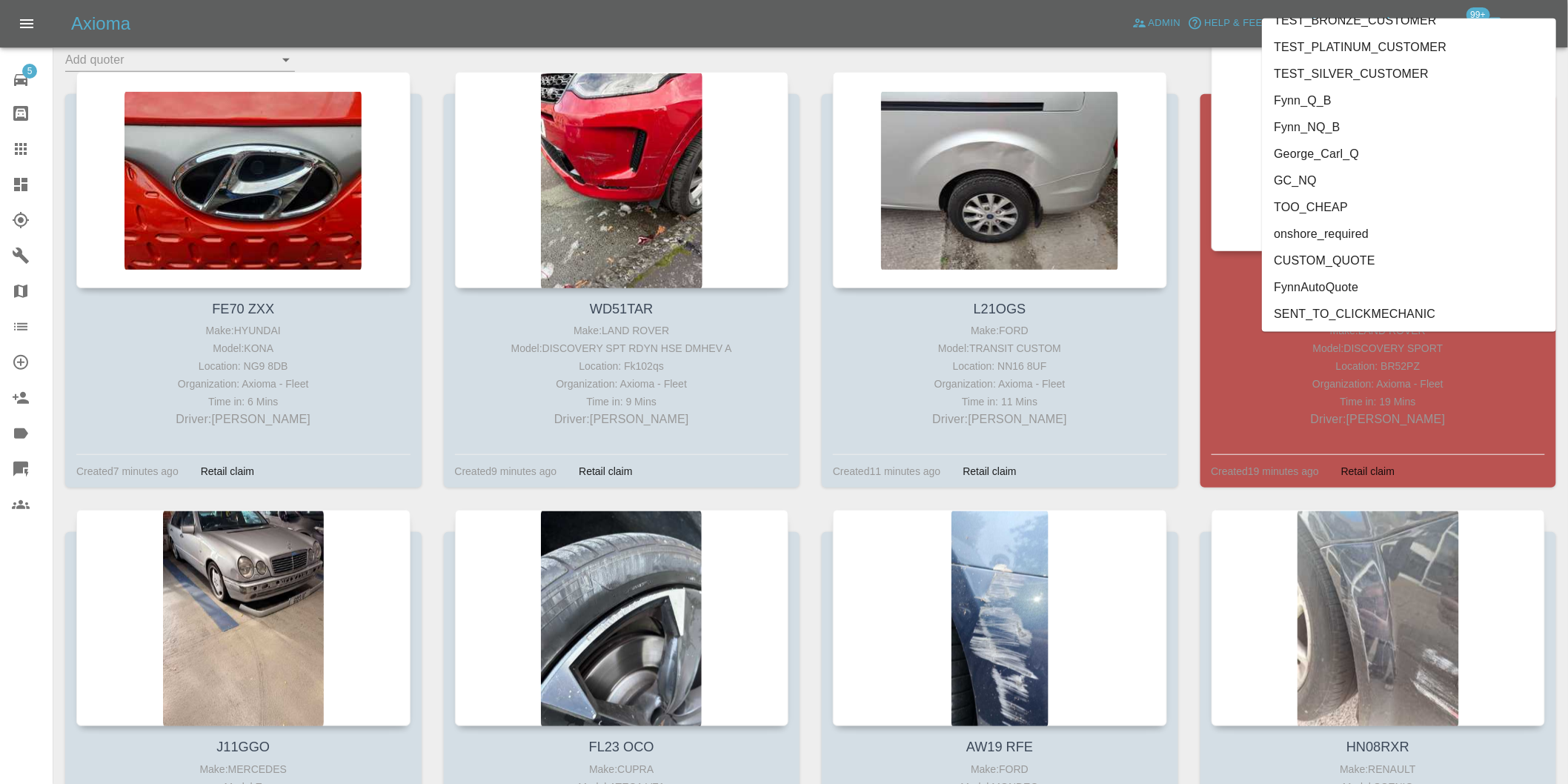
click at [1320, 225] on li "onshore_required" at bounding box center [1409, 234] width 294 height 27
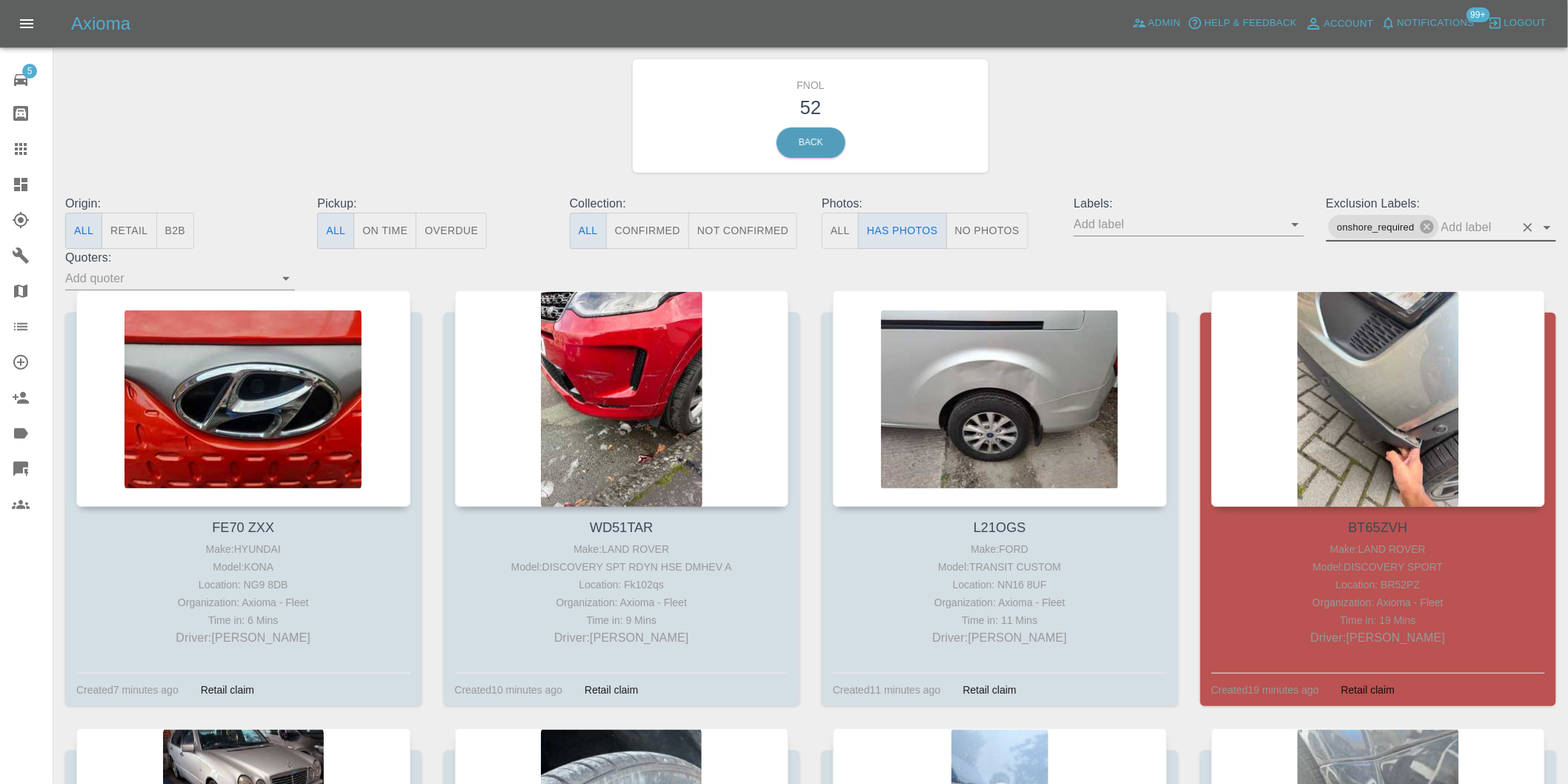
scroll to position [0, 0]
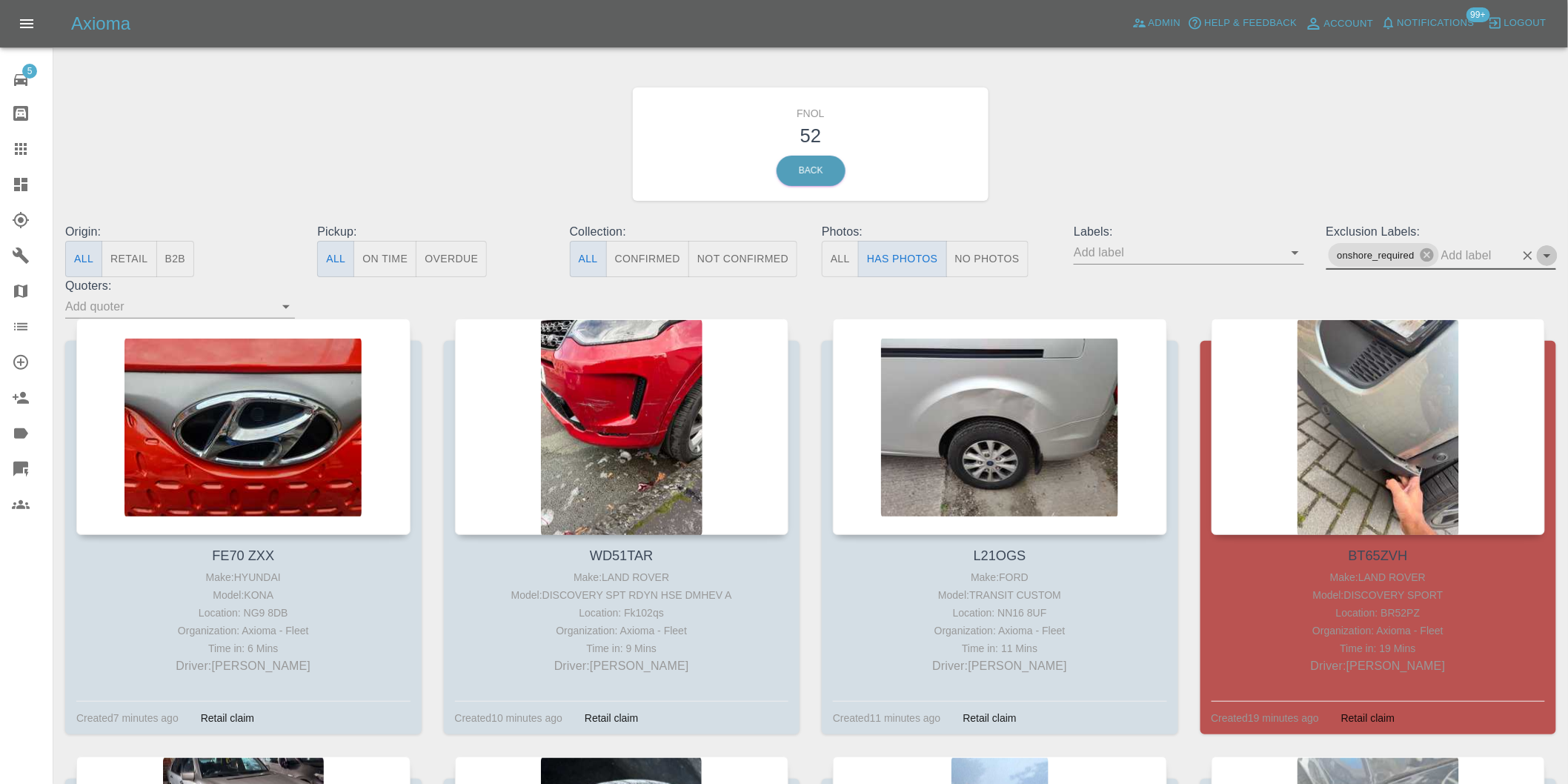
click at [1543, 255] on icon "Open" at bounding box center [1547, 255] width 18 height 18
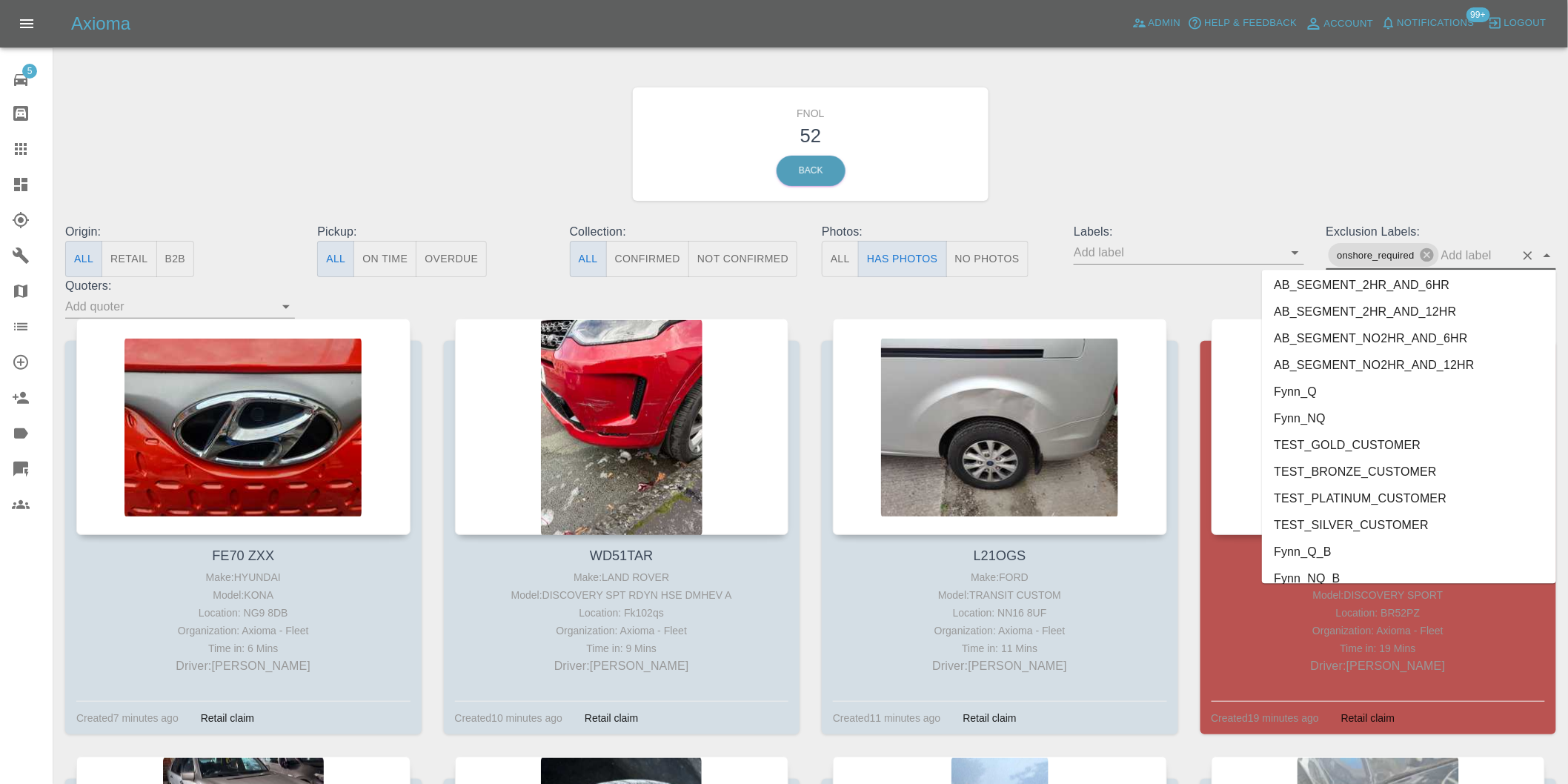
scroll to position [3190, 0]
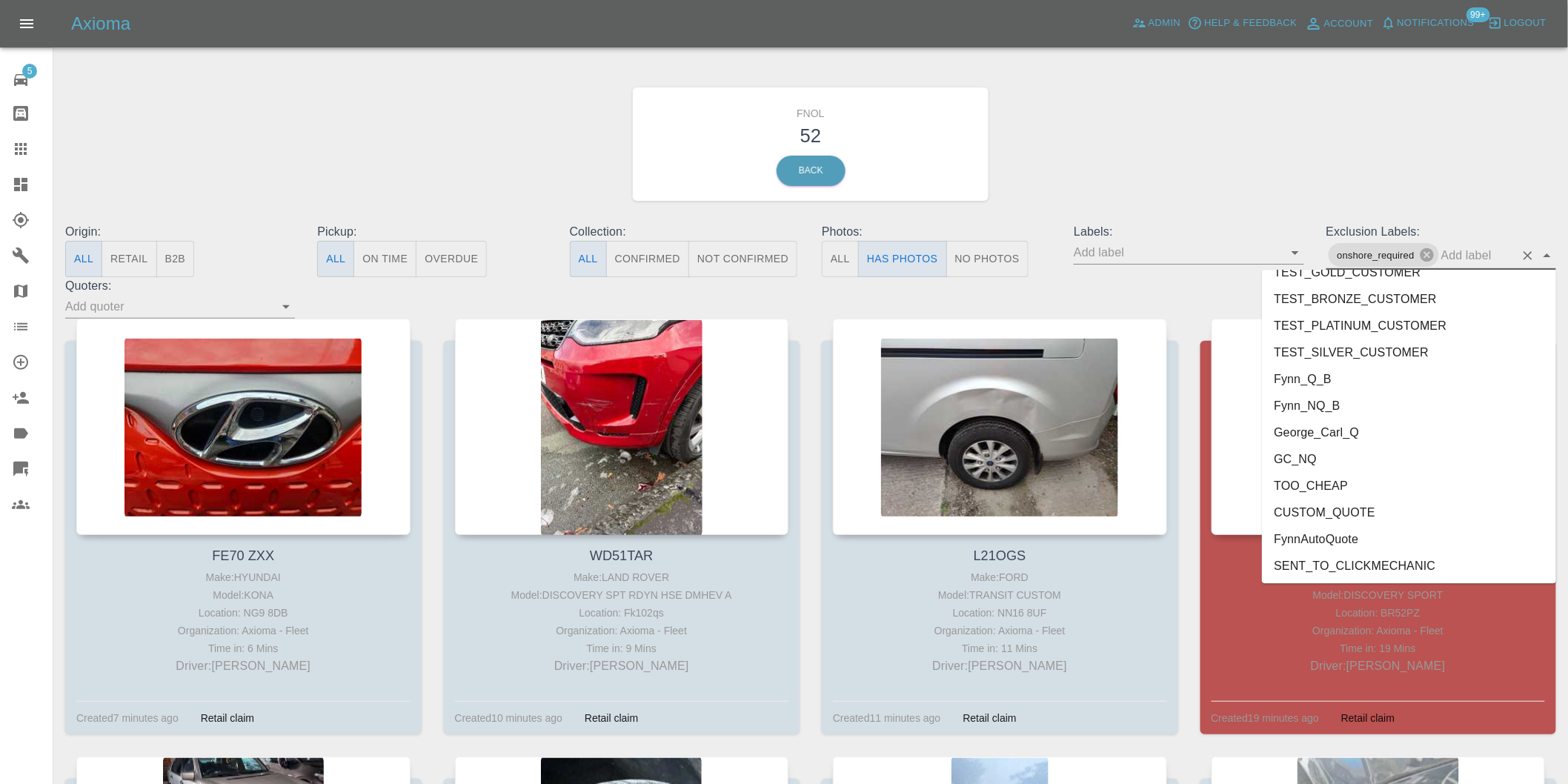
click at [1372, 432] on li "George_Carl_Q" at bounding box center [1409, 432] width 294 height 27
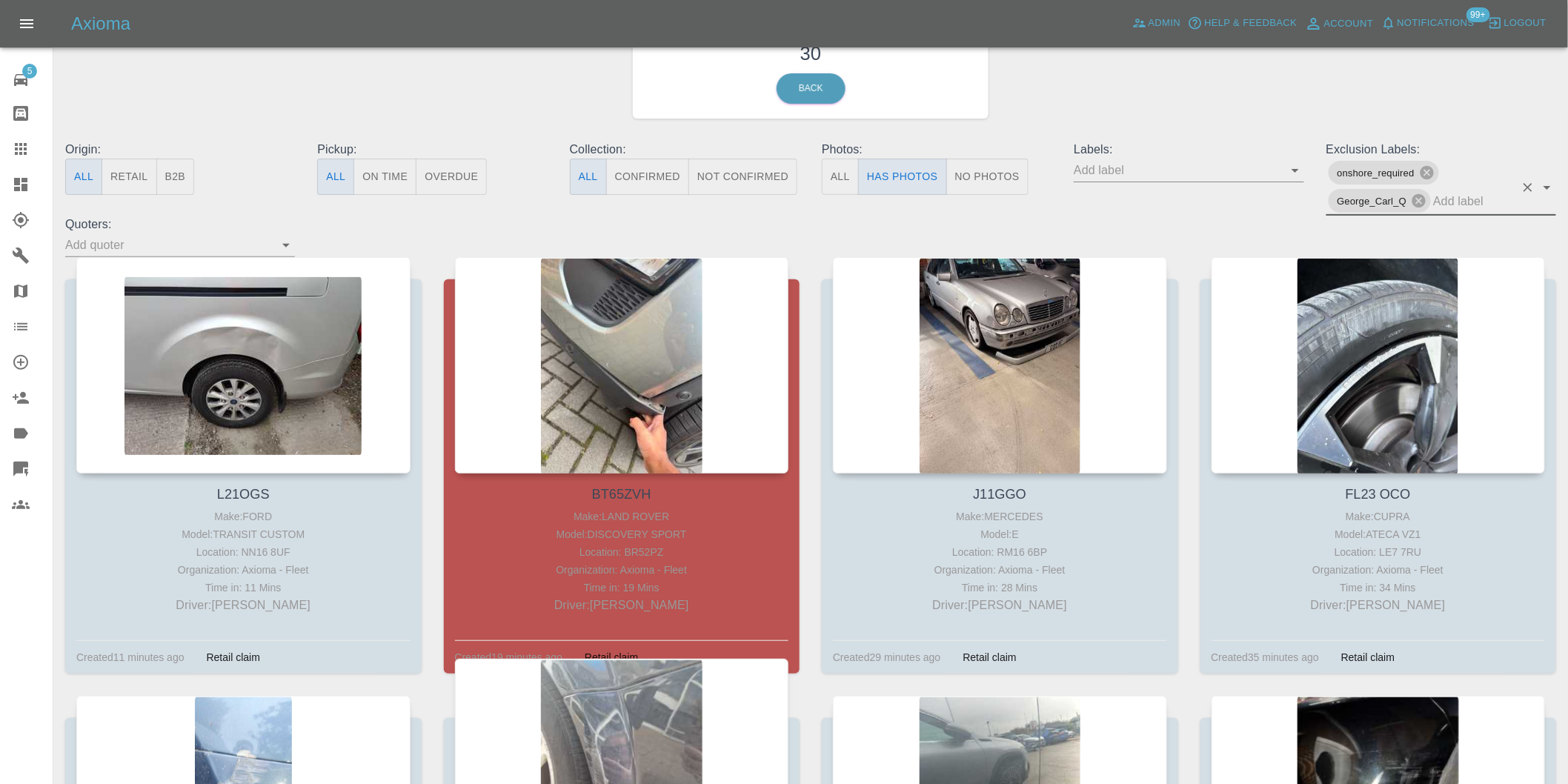
scroll to position [411, 0]
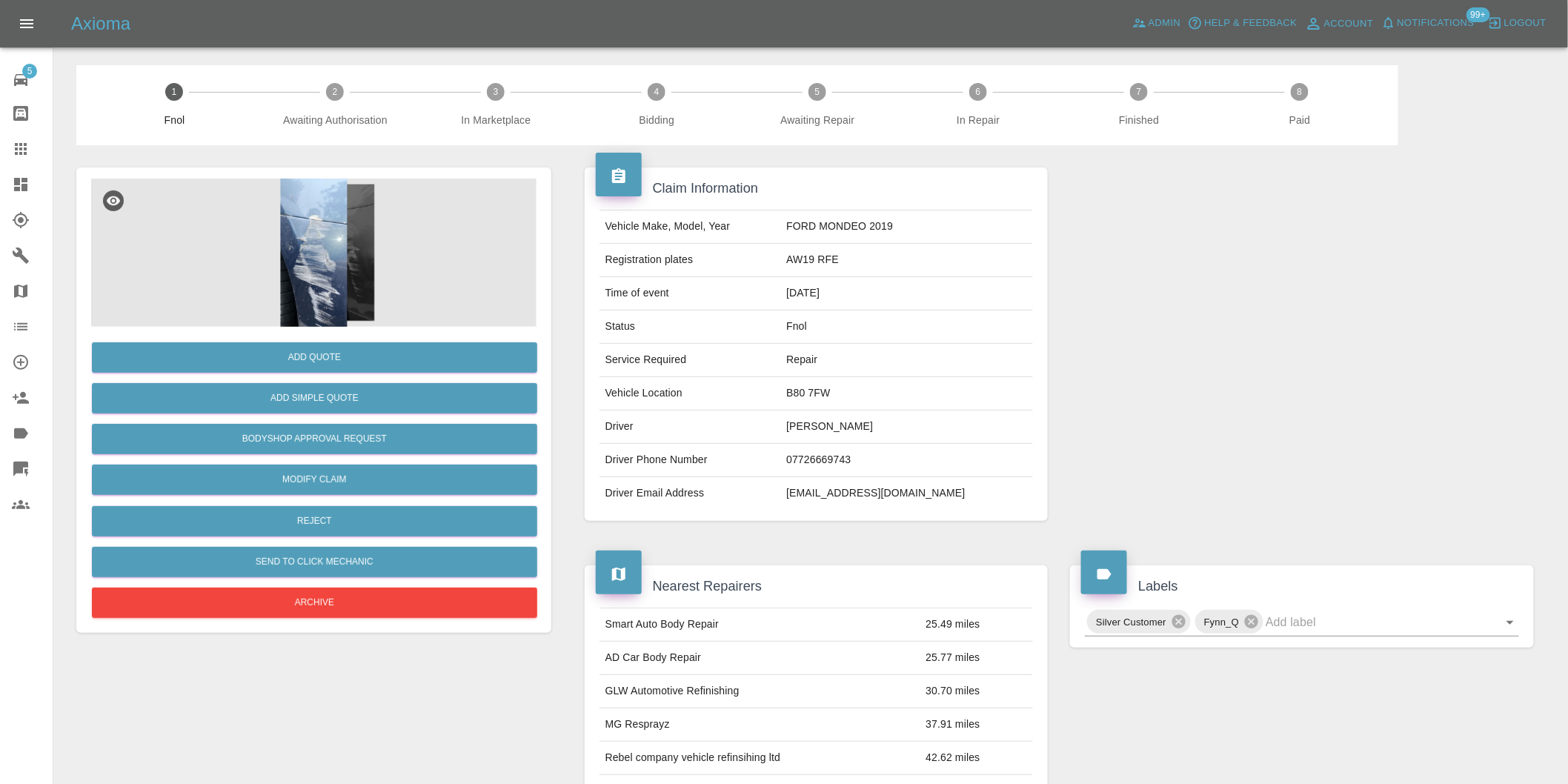
click at [325, 242] on img at bounding box center [314, 252] width 445 height 148
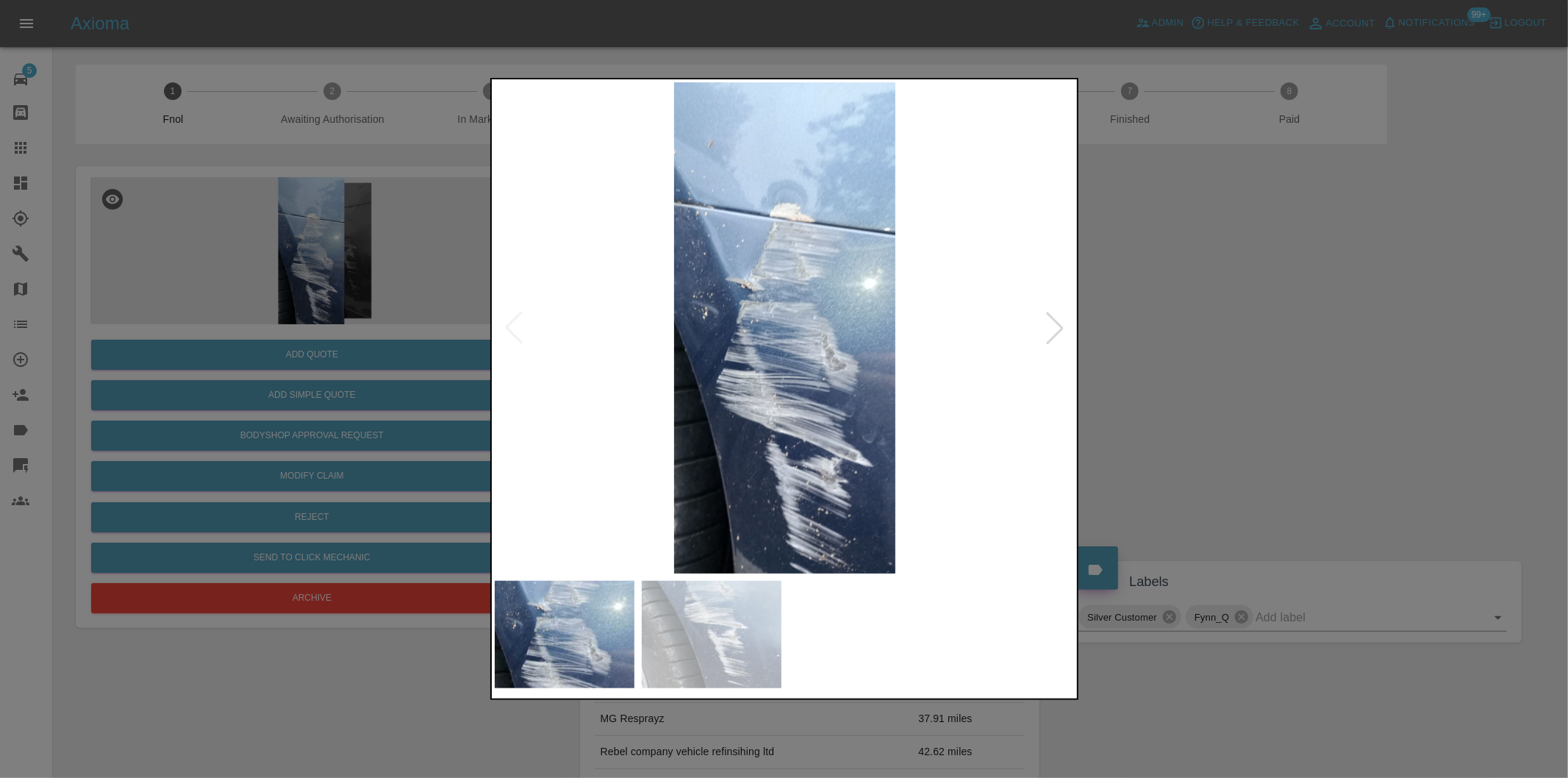
click at [1061, 324] on div at bounding box center [1054, 327] width 33 height 33
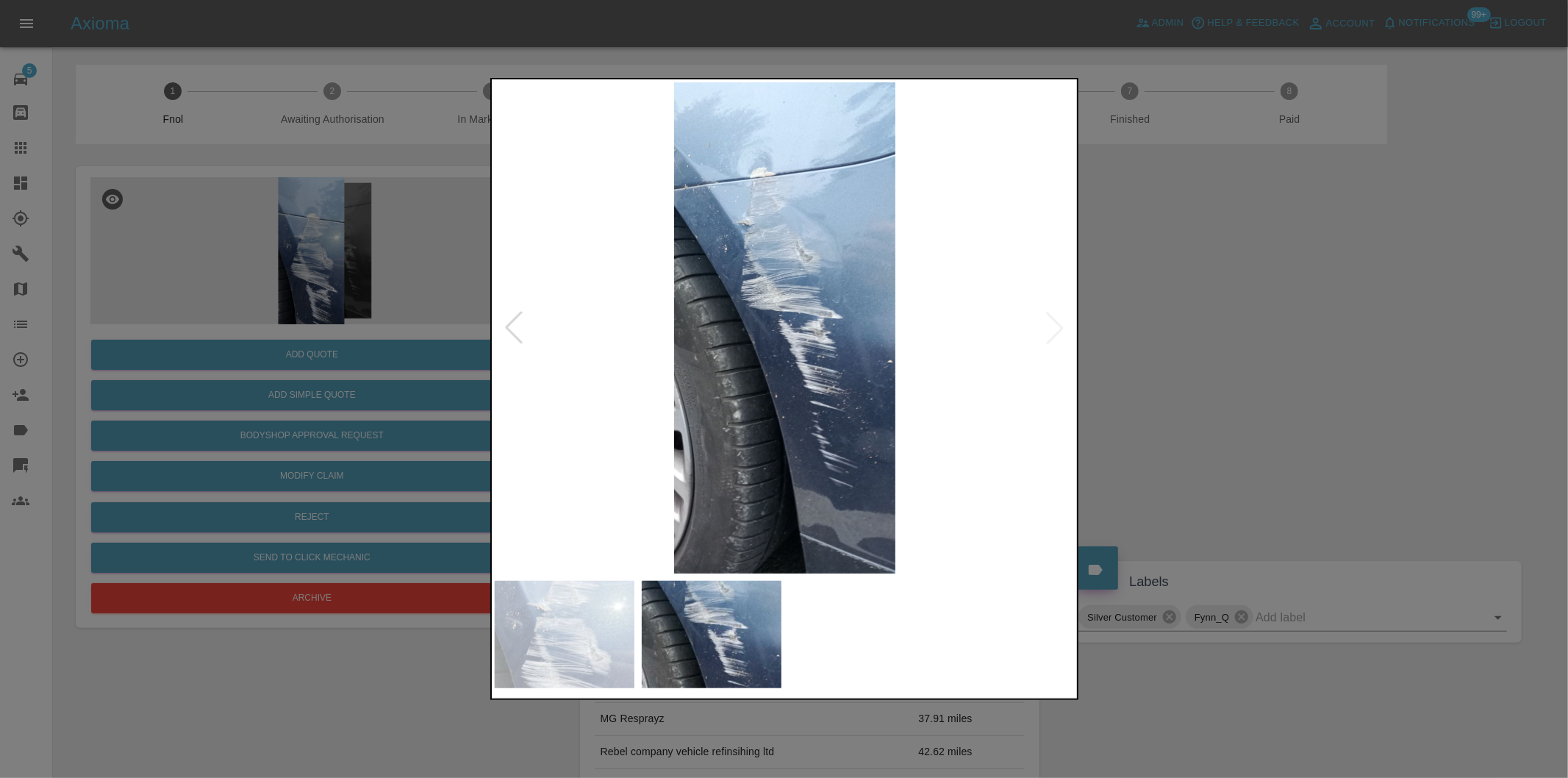
click at [1061, 324] on img at bounding box center [785, 327] width 581 height 491
drag, startPoint x: 1263, startPoint y: 360, endPoint x: 1147, endPoint y: 352, distance: 116.3
click at [1263, 361] on div at bounding box center [784, 389] width 1568 height 778
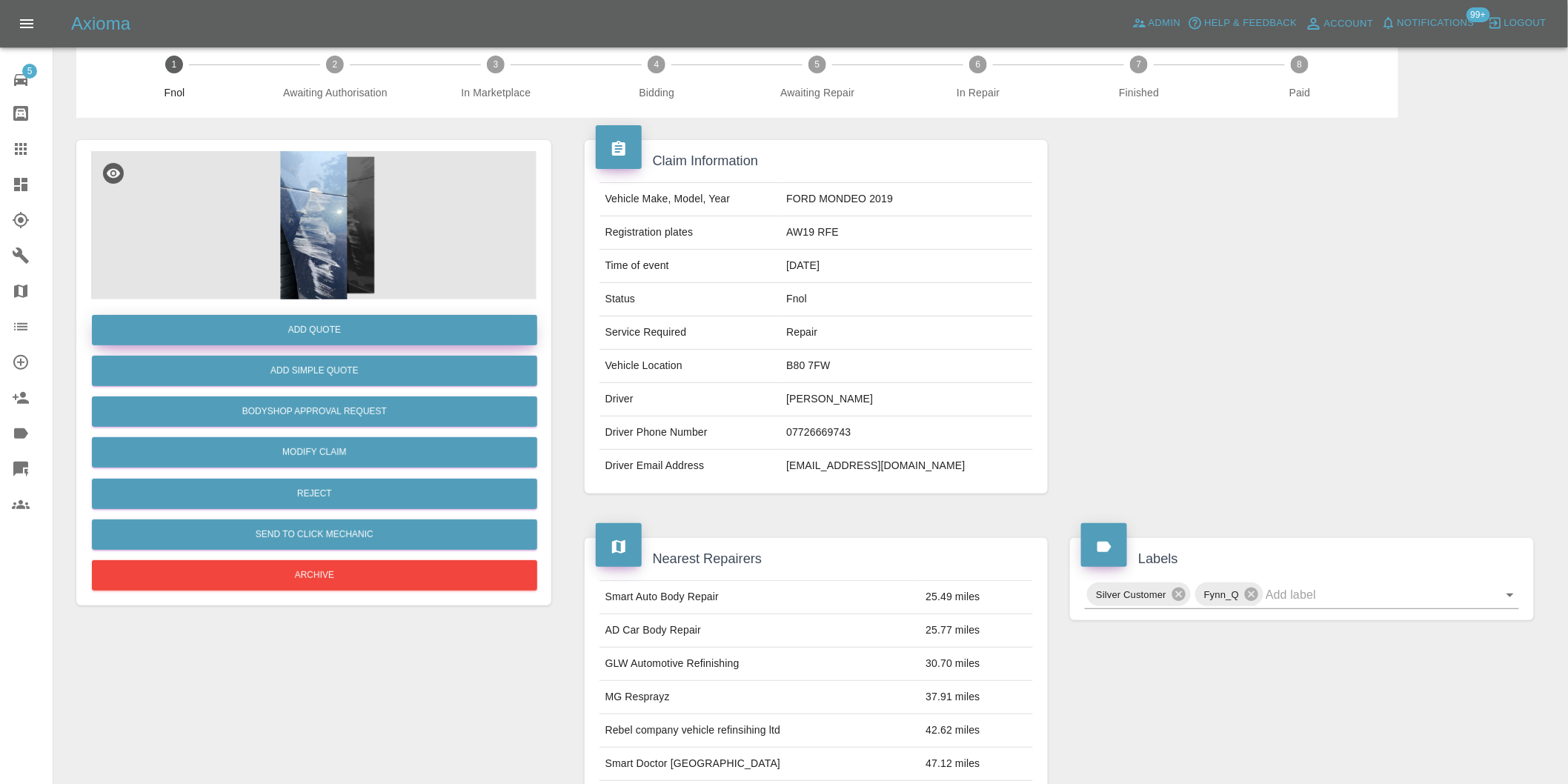
scroll to position [20, 0]
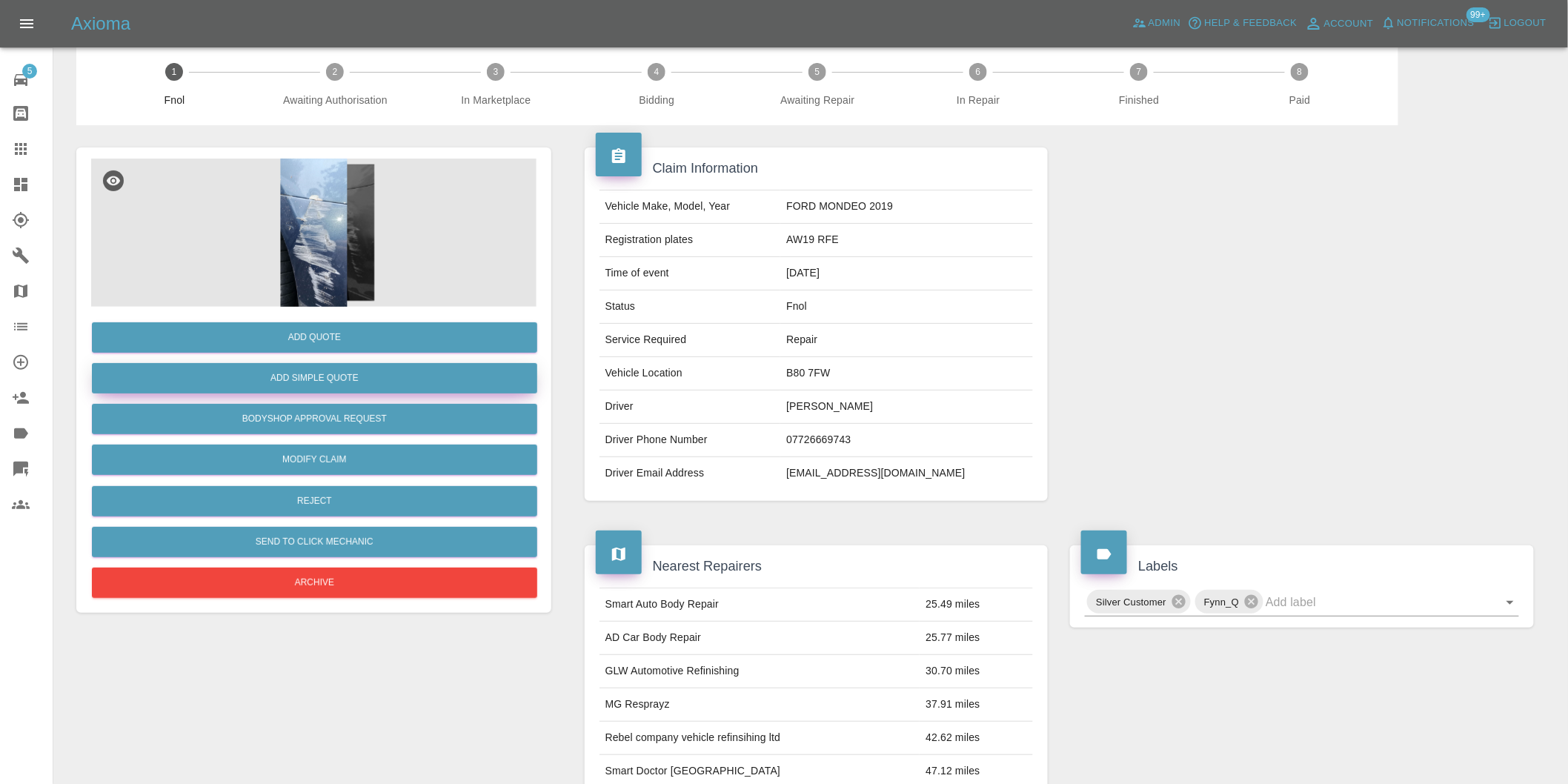
click at [337, 374] on button "Add Simple Quote" at bounding box center [315, 378] width 445 height 30
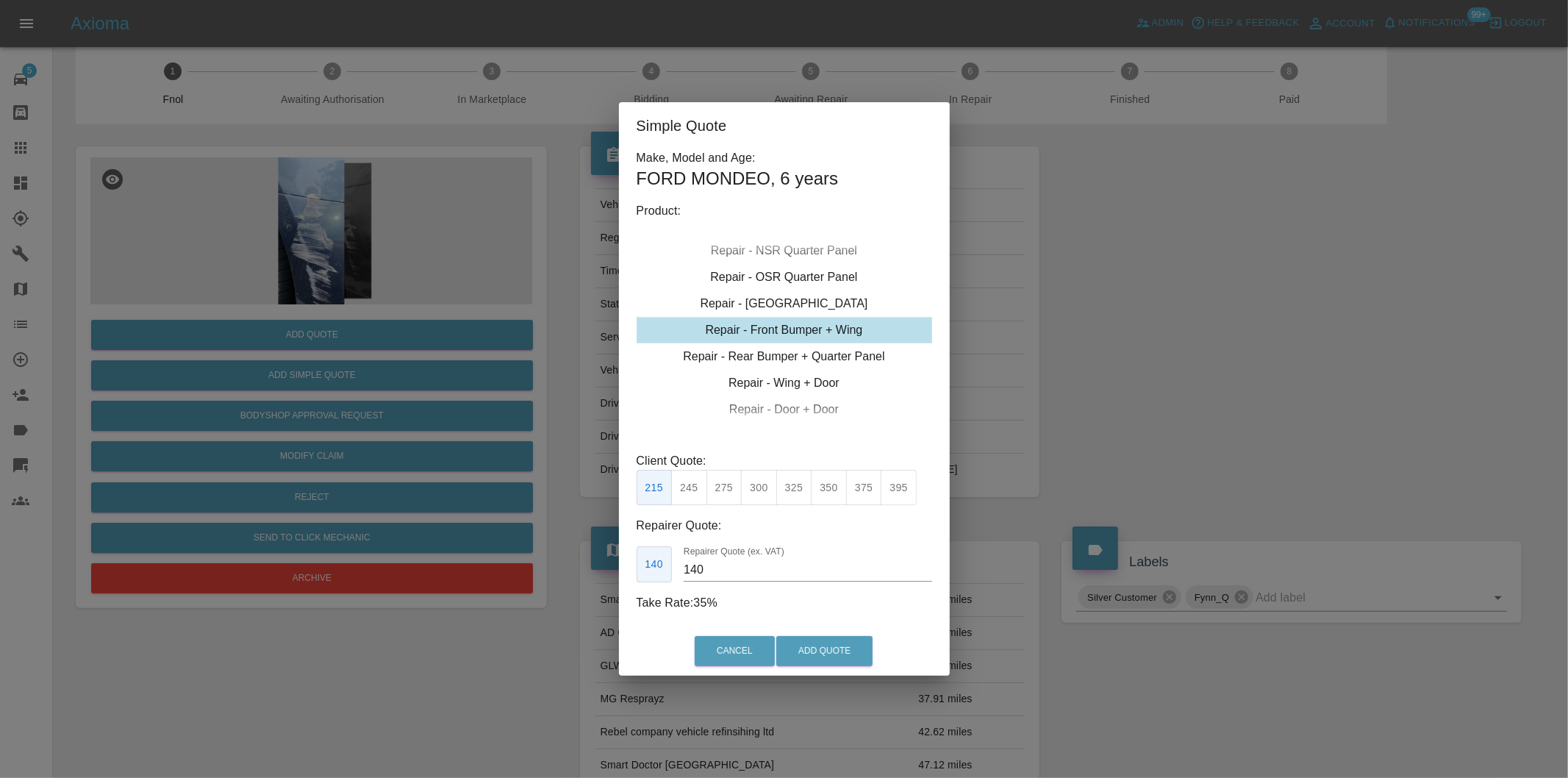
type input "195"
drag, startPoint x: 1230, startPoint y: 327, endPoint x: 591, endPoint y: 326, distance: 639.0
click at [1230, 328] on div "Simple Quote Make, Model and Age: FORD MONDEO , 6 years Product: Repair - Front…" at bounding box center [784, 389] width 1568 height 778
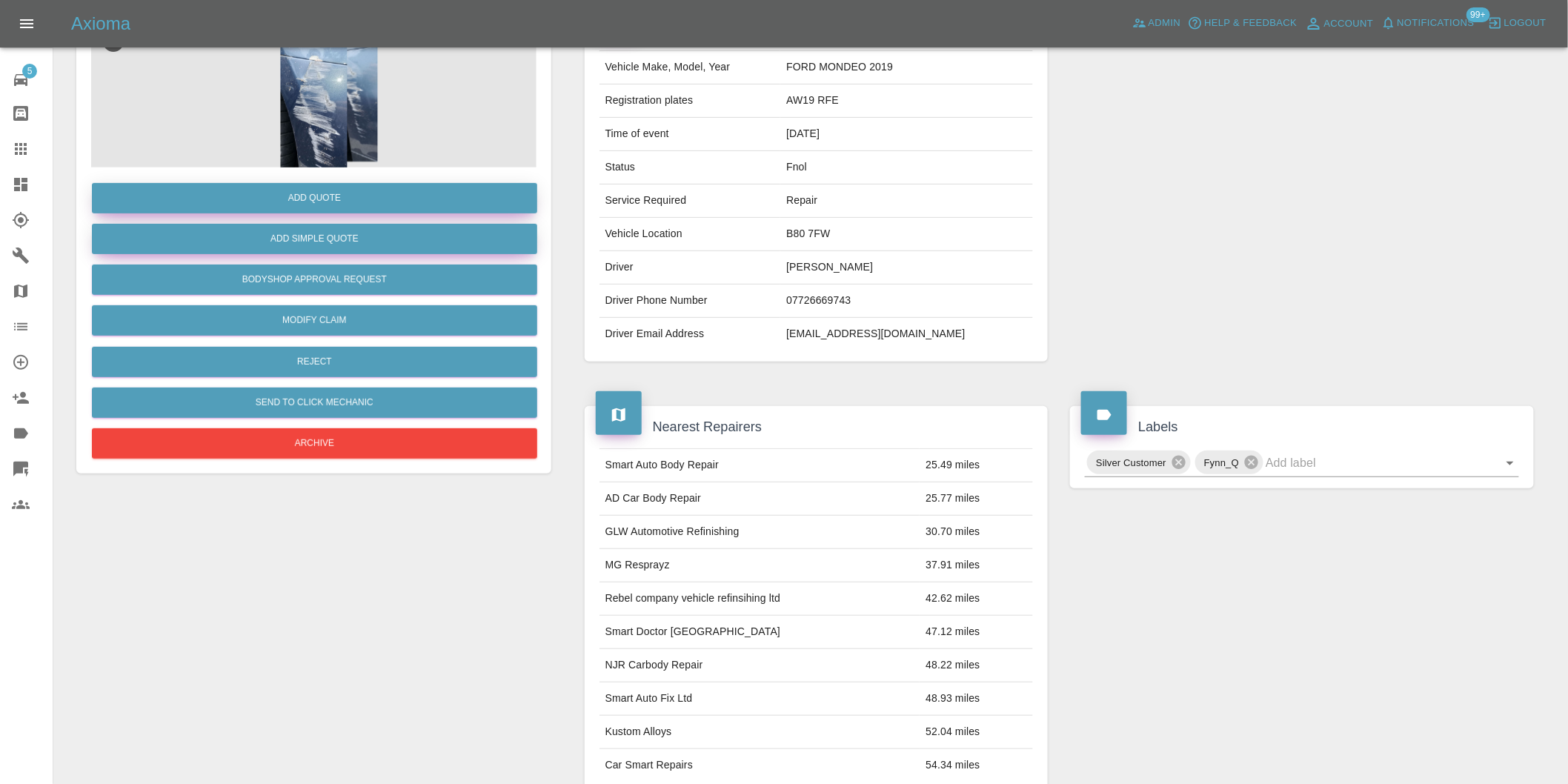
scroll to position [102, 0]
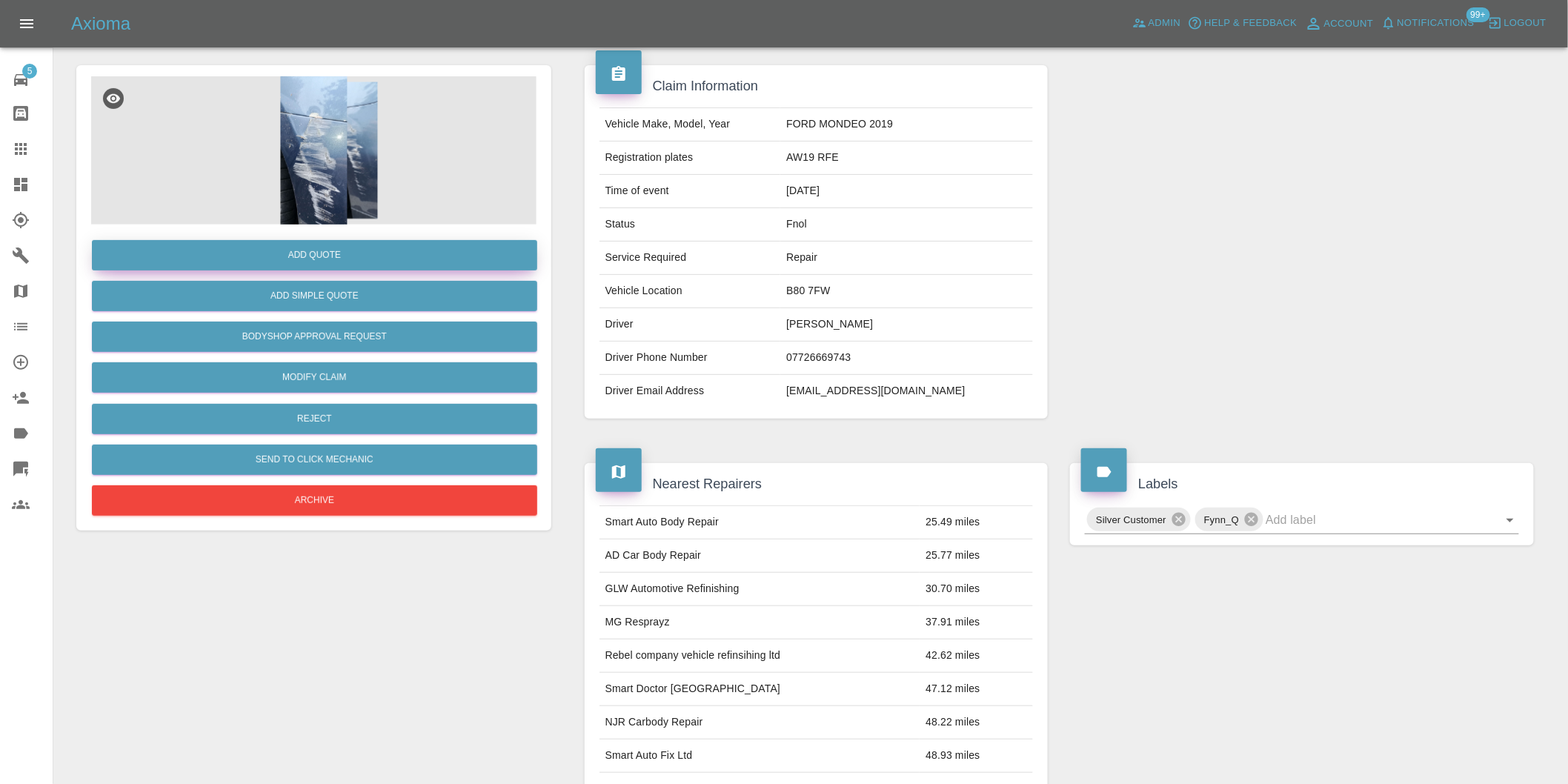
click at [336, 261] on button "Add Quote" at bounding box center [315, 255] width 445 height 30
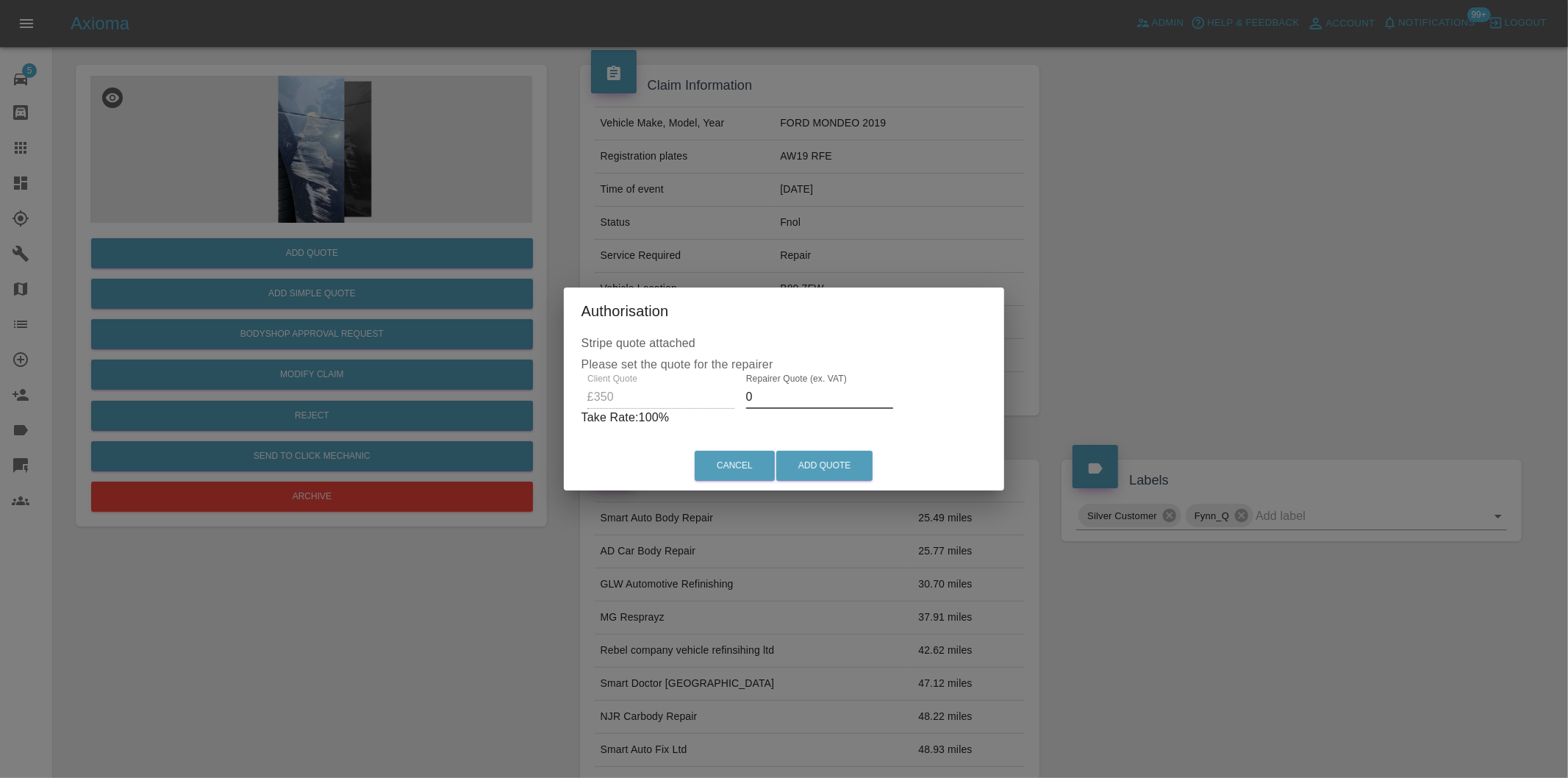
click at [780, 400] on input "0" at bounding box center [819, 397] width 147 height 23
type input "0225"
click at [854, 467] on button "Add Quote" at bounding box center [824, 466] width 97 height 30
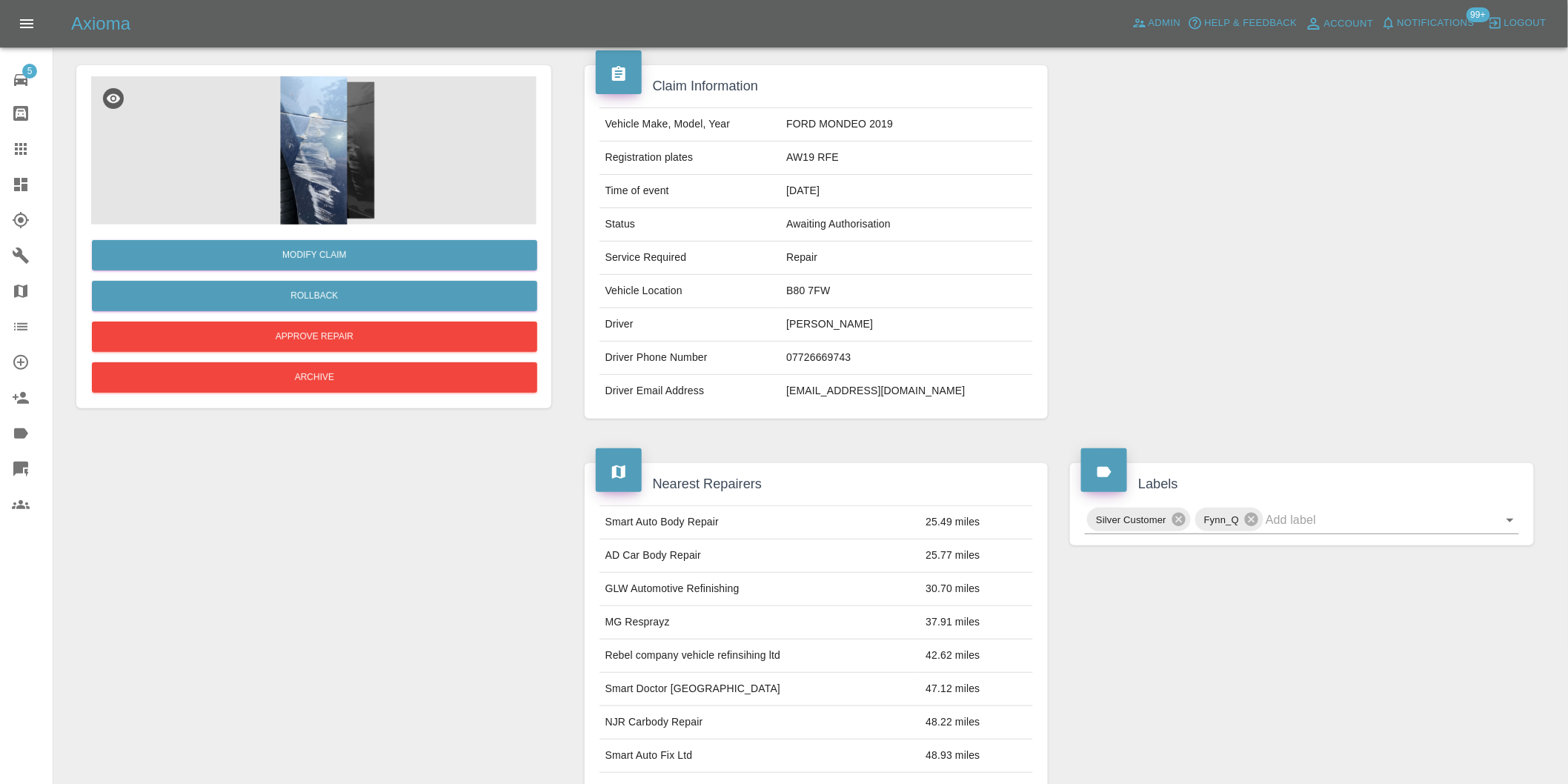
scroll to position [0, 0]
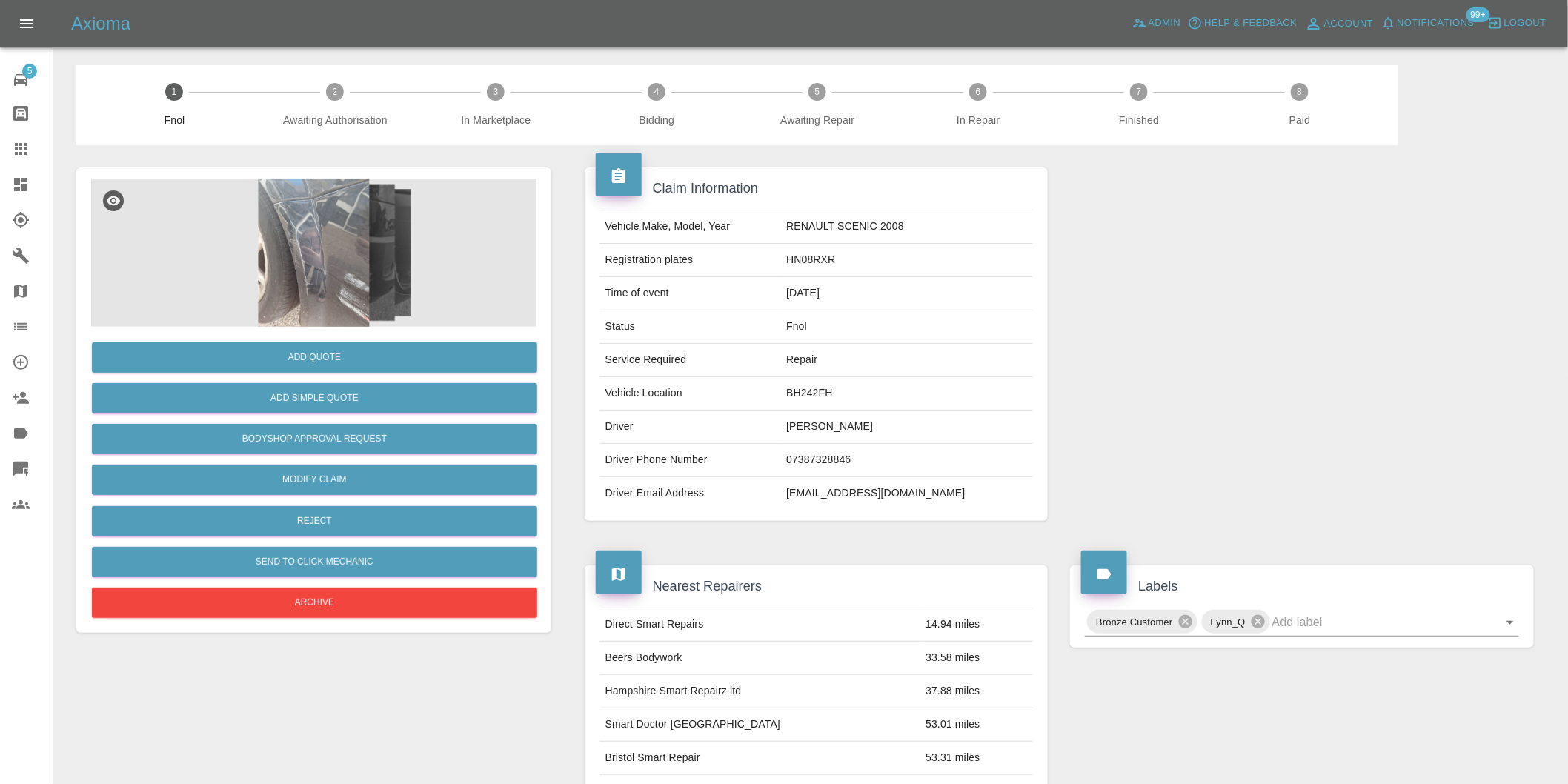
click at [349, 234] on img at bounding box center [314, 252] width 445 height 148
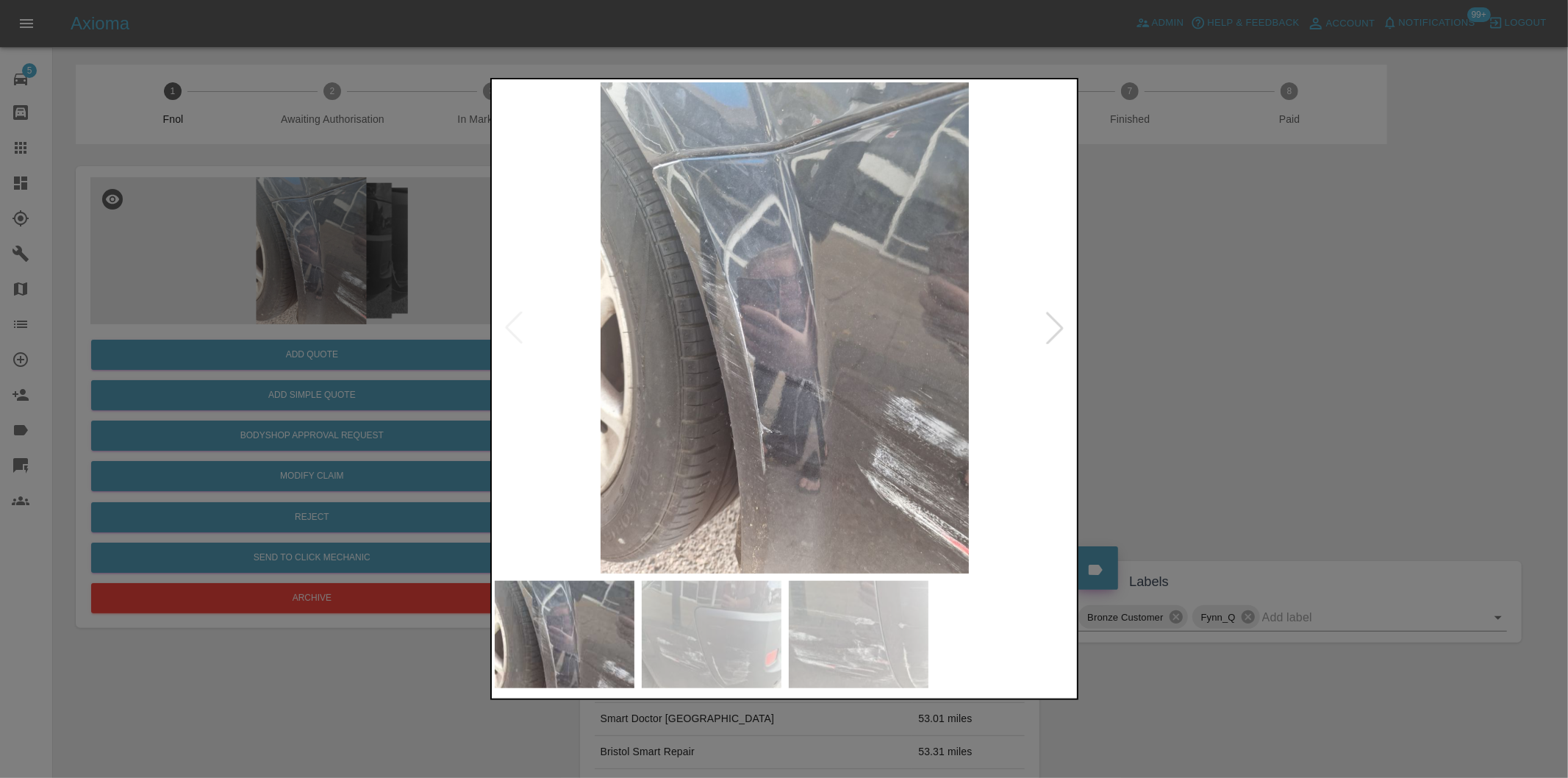
click at [1050, 332] on div at bounding box center [1054, 327] width 33 height 33
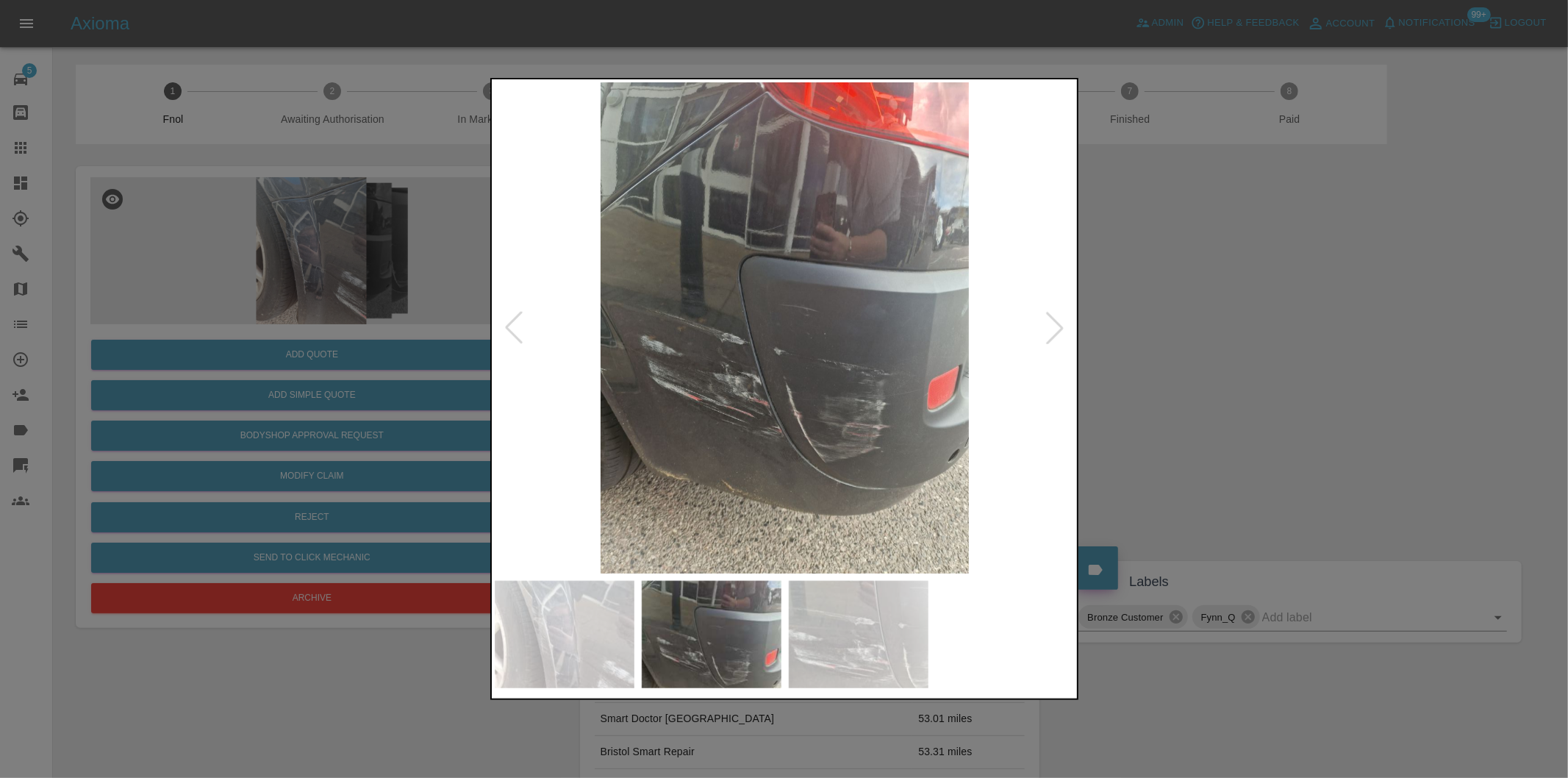
click at [1050, 332] on div at bounding box center [1054, 327] width 33 height 33
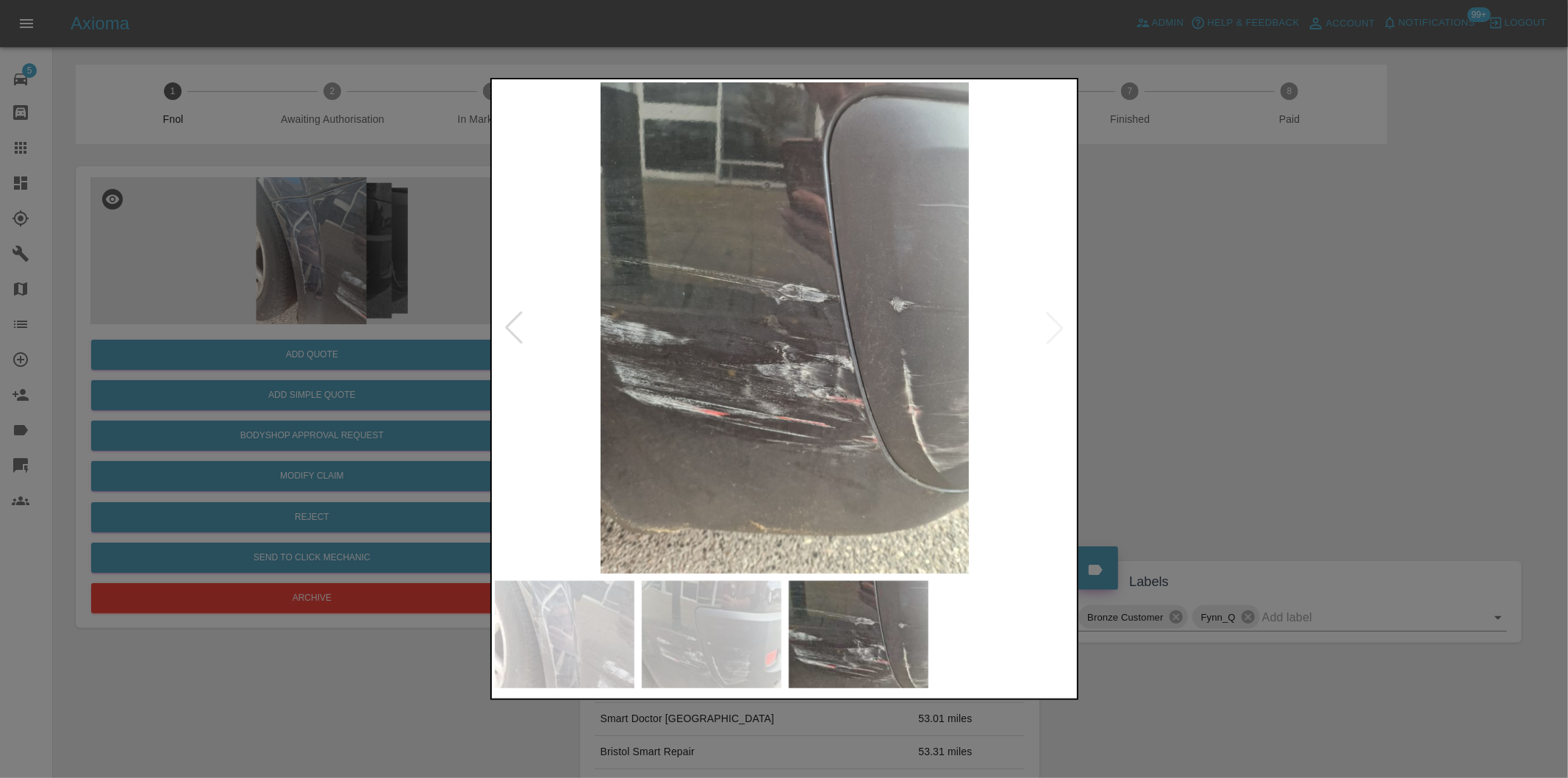
click at [1050, 332] on img at bounding box center [785, 327] width 581 height 491
click at [517, 325] on div at bounding box center [514, 327] width 33 height 33
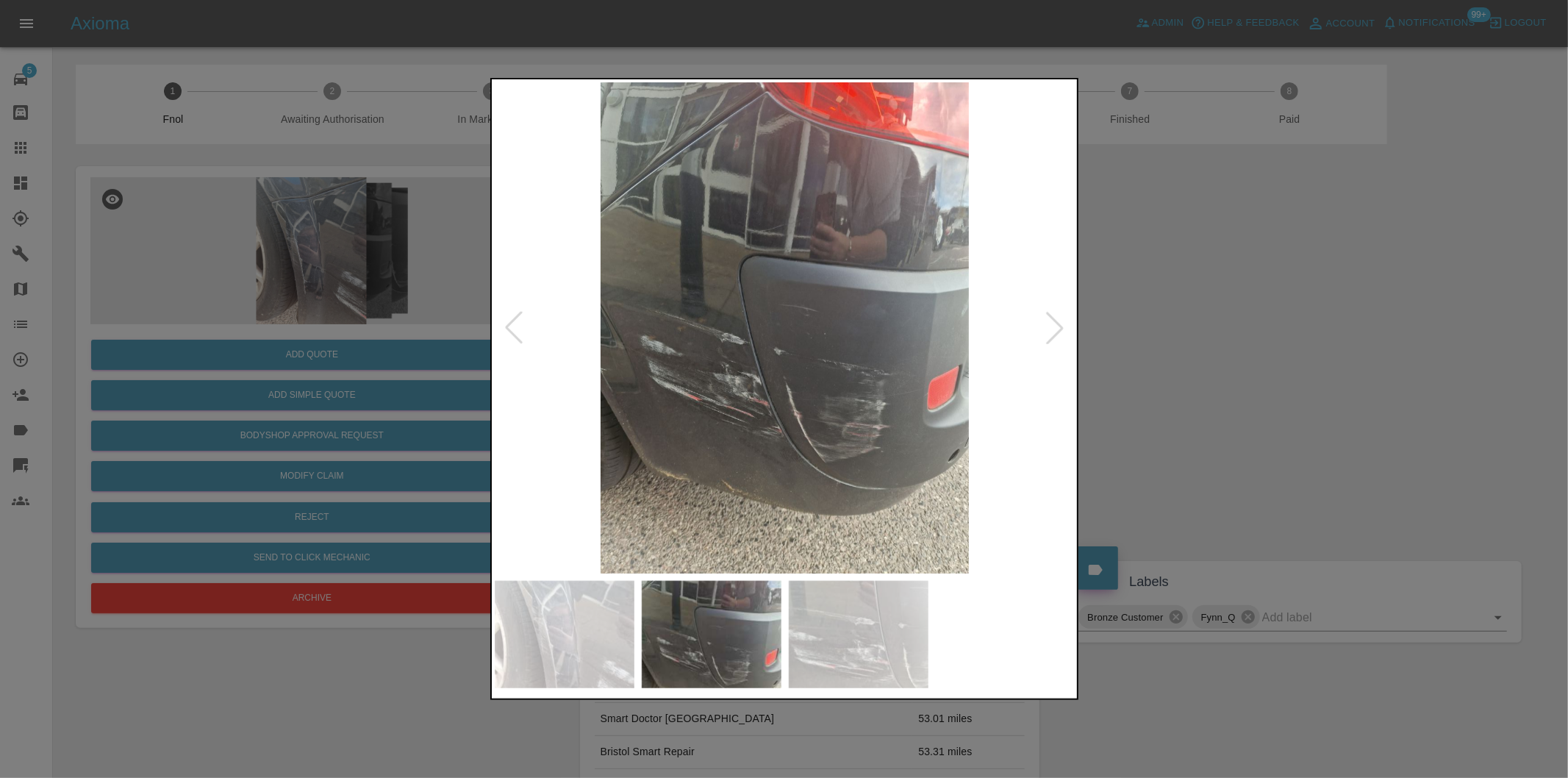
click at [517, 325] on div at bounding box center [514, 327] width 33 height 33
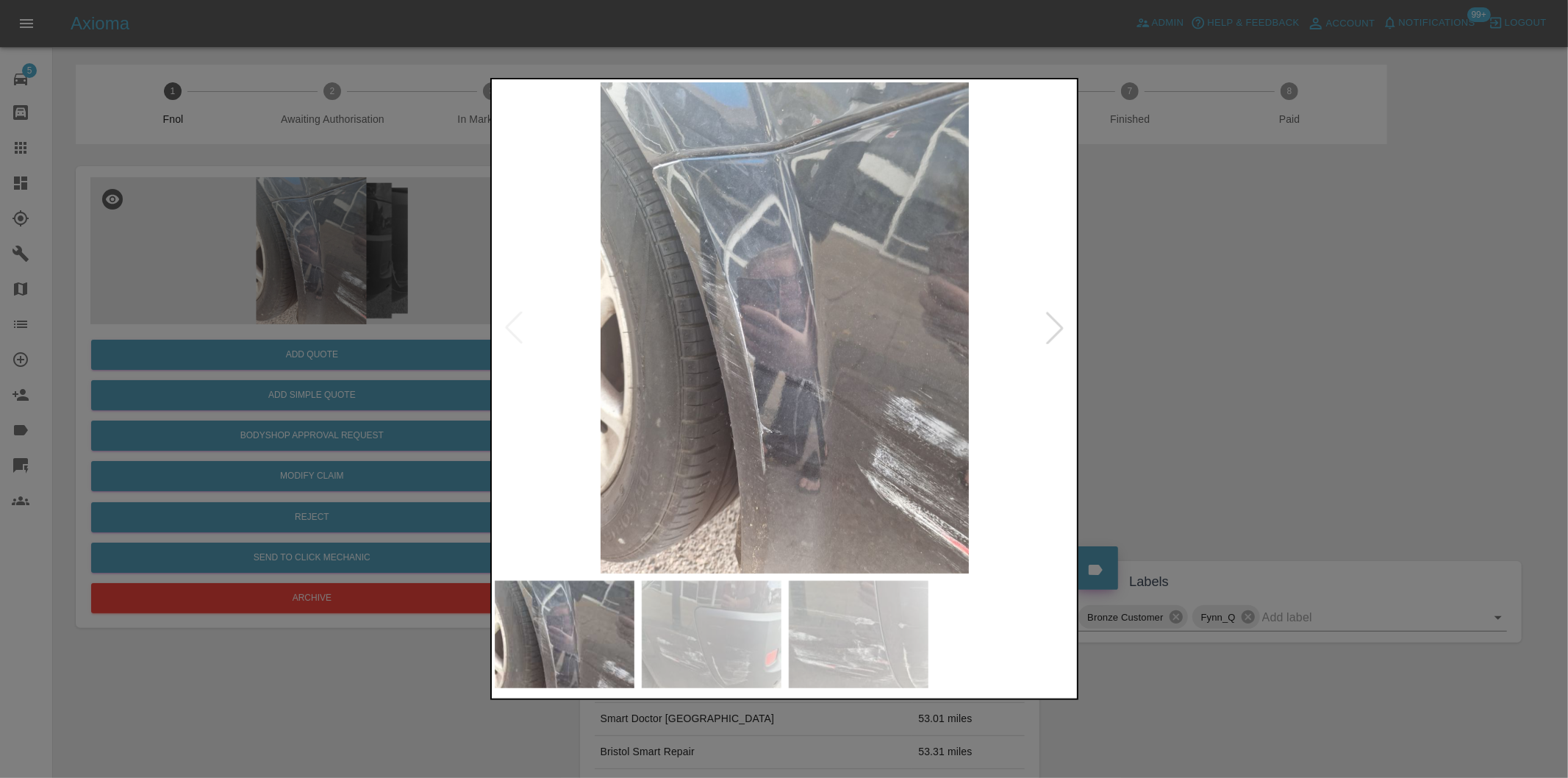
click at [517, 324] on img at bounding box center [785, 327] width 581 height 491
click at [1163, 305] on div at bounding box center [784, 389] width 1568 height 778
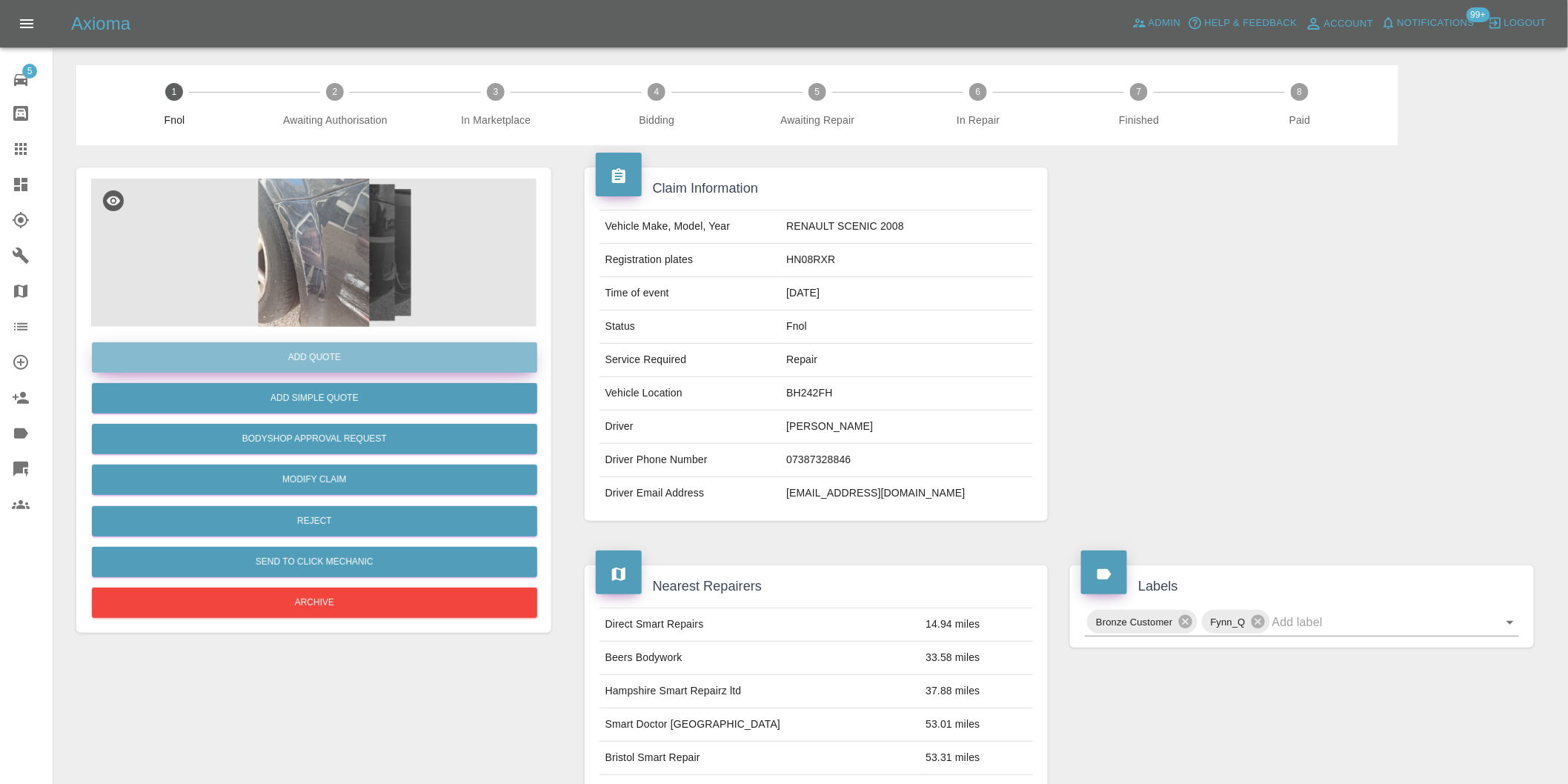
click at [327, 353] on button "Add Quote" at bounding box center [315, 358] width 445 height 30
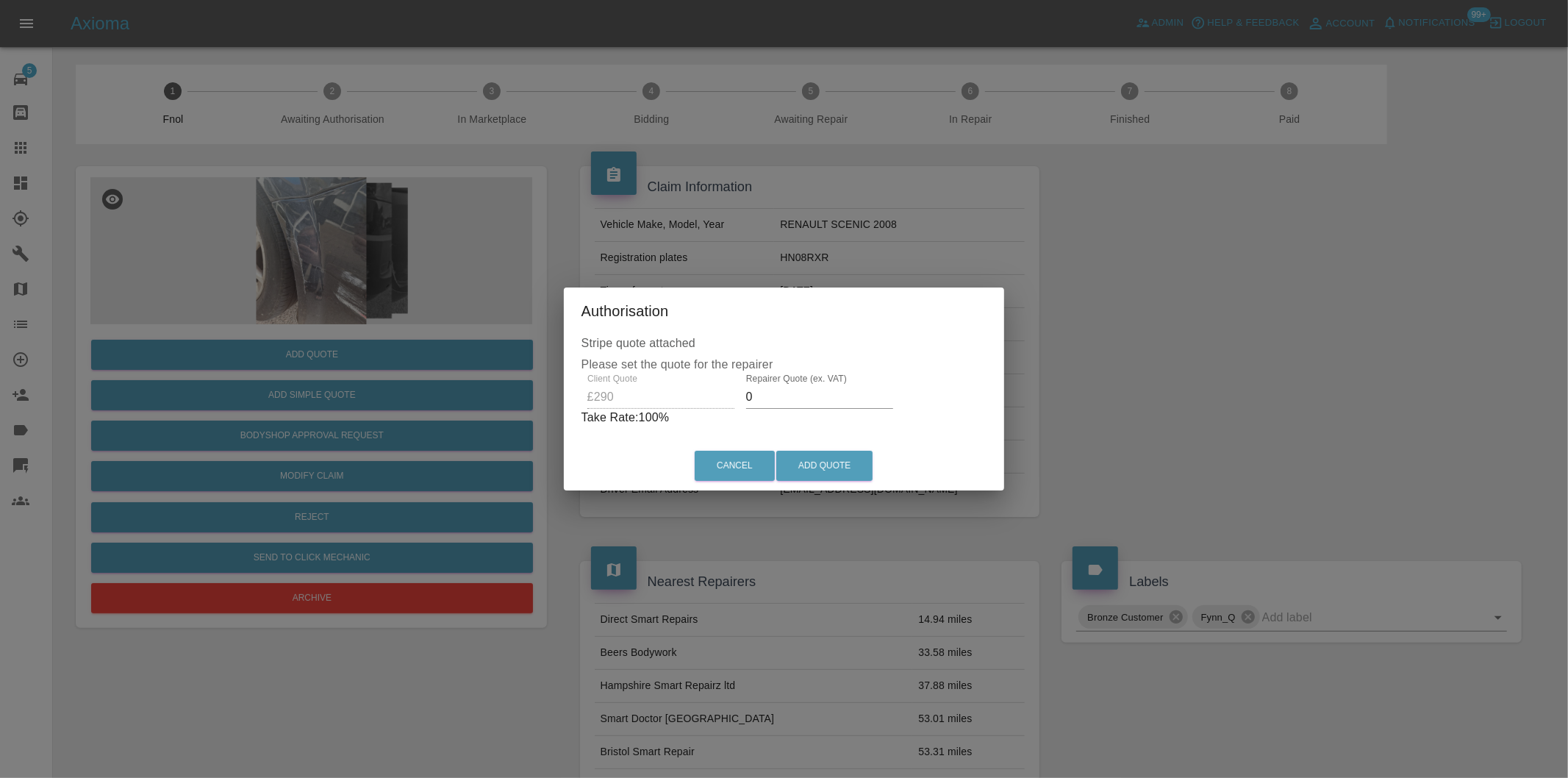
click at [791, 398] on input "0" at bounding box center [819, 397] width 147 height 23
type input "0180"
click at [813, 452] on button "Add Quote" at bounding box center [824, 466] width 97 height 30
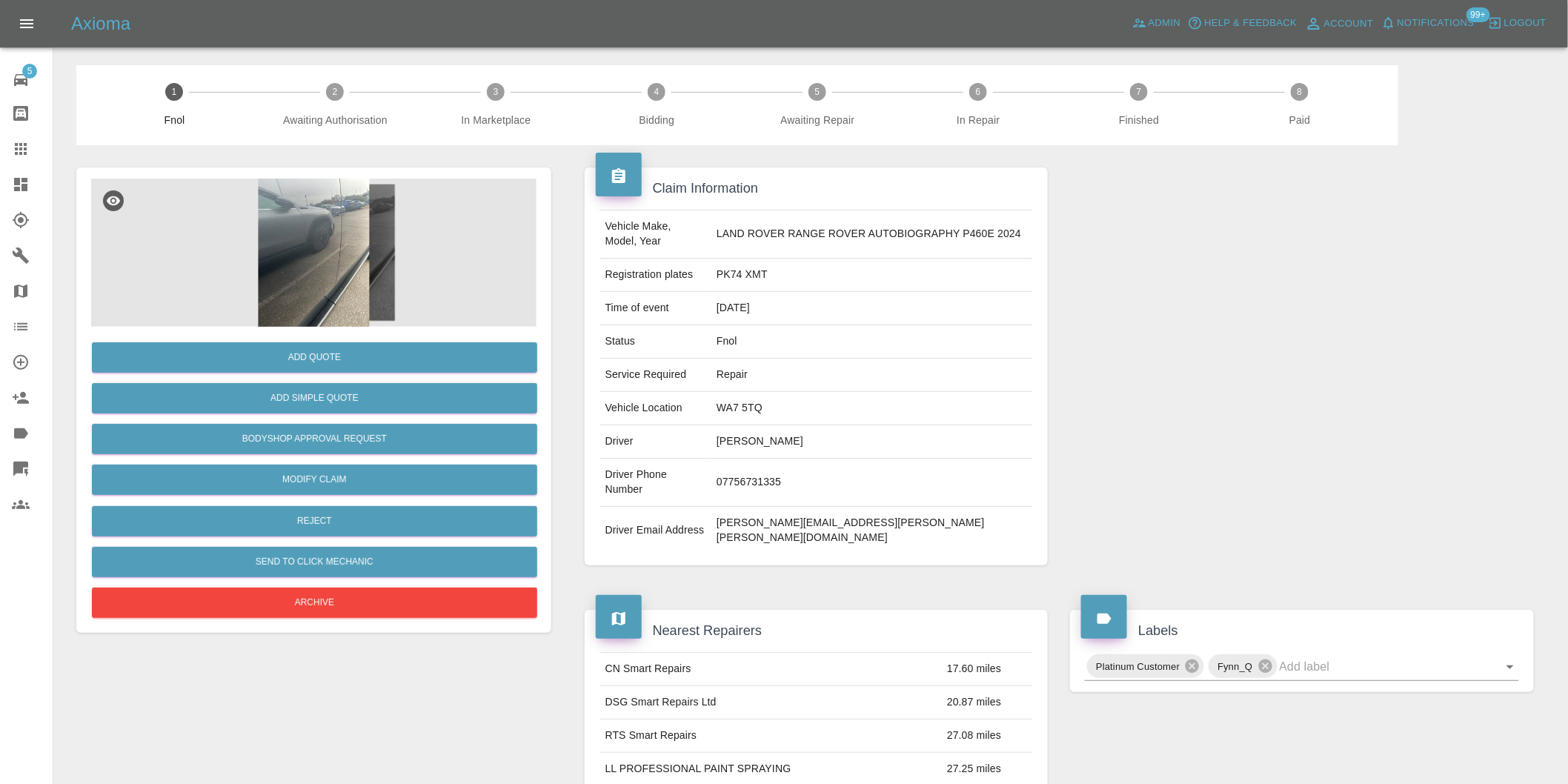
click at [353, 260] on img at bounding box center [314, 252] width 445 height 148
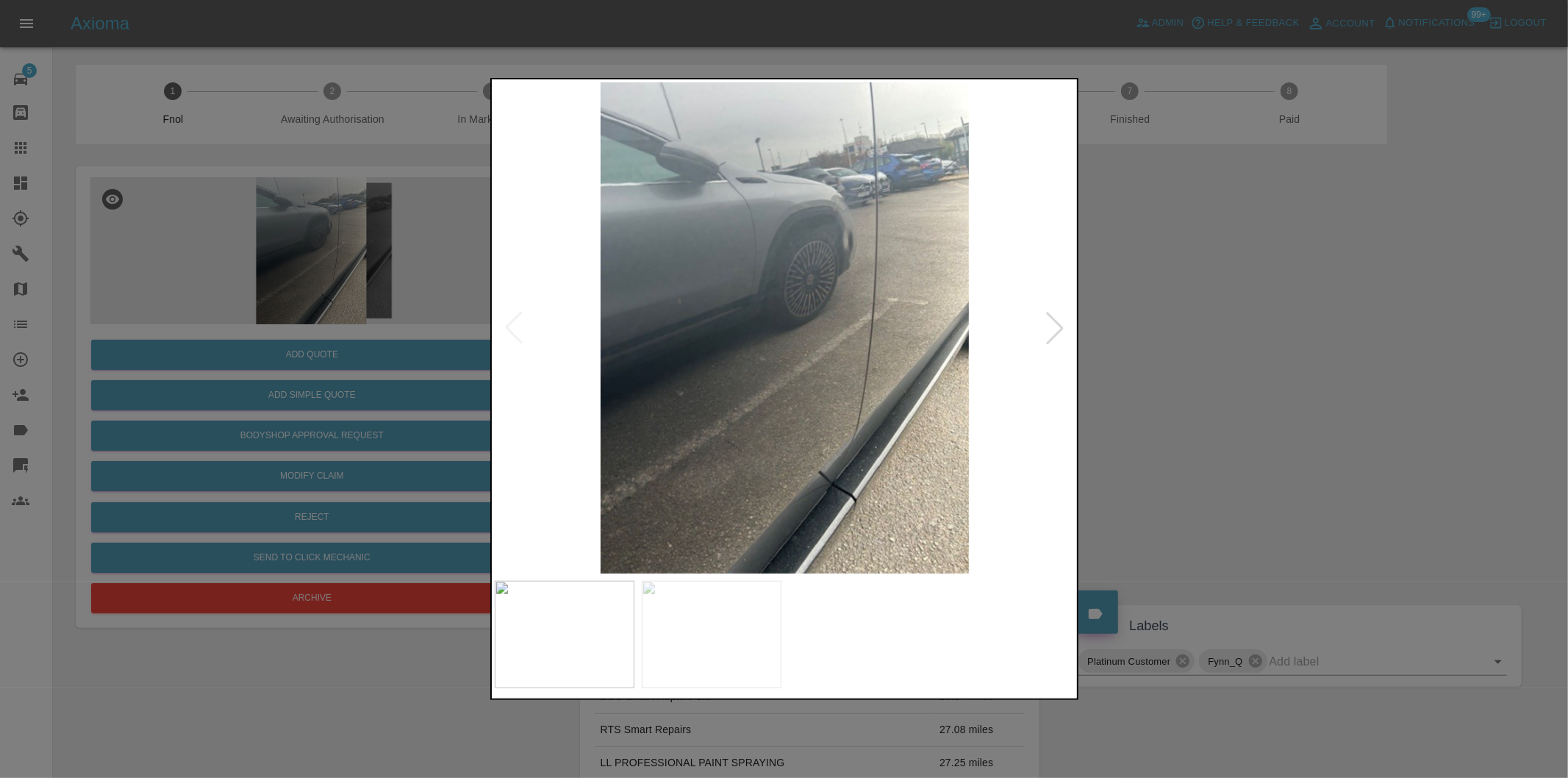
click at [1052, 332] on div at bounding box center [1054, 327] width 33 height 33
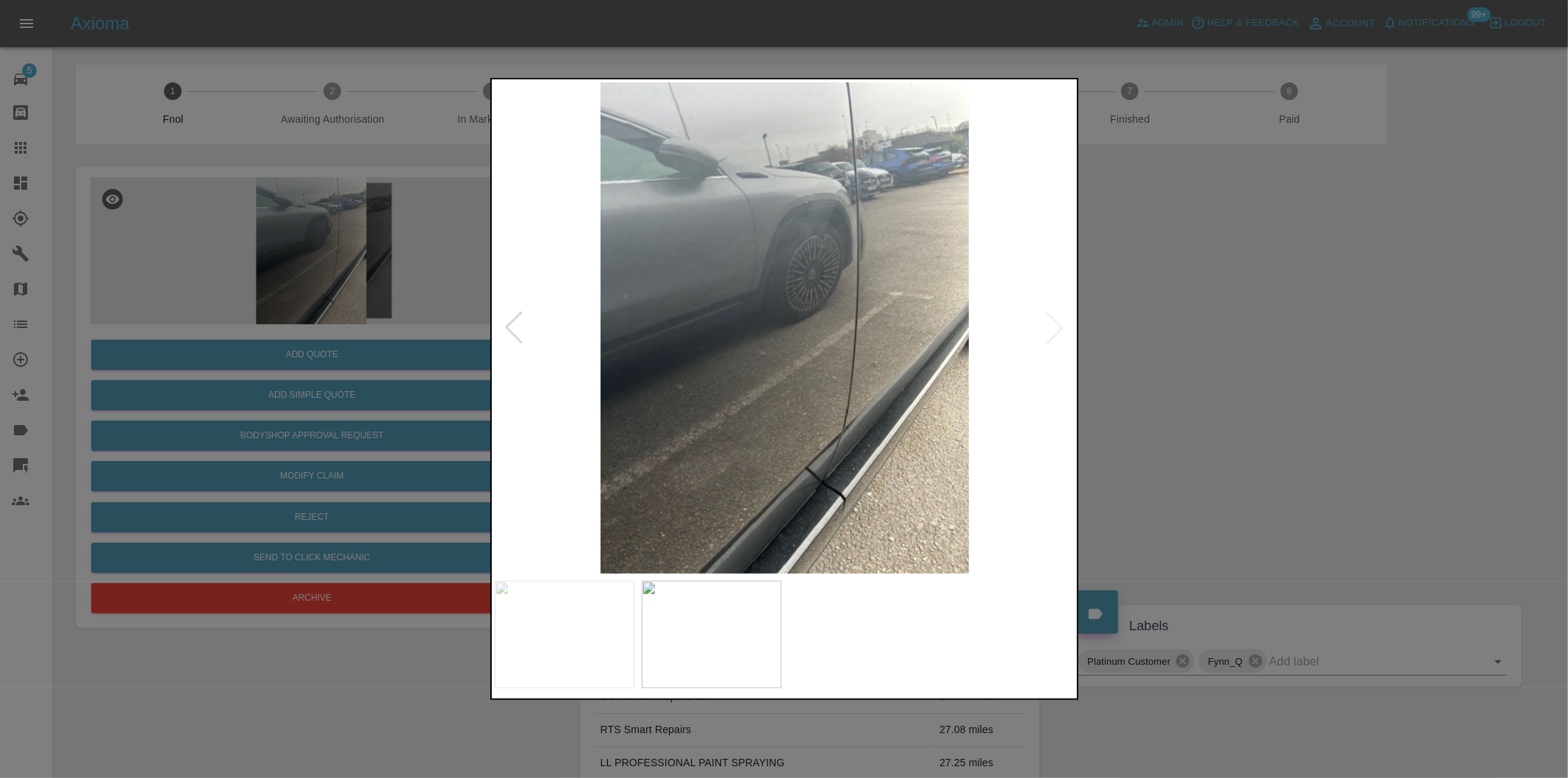
click at [1052, 332] on img at bounding box center [785, 327] width 581 height 491
click at [1211, 365] on div at bounding box center [784, 389] width 1568 height 778
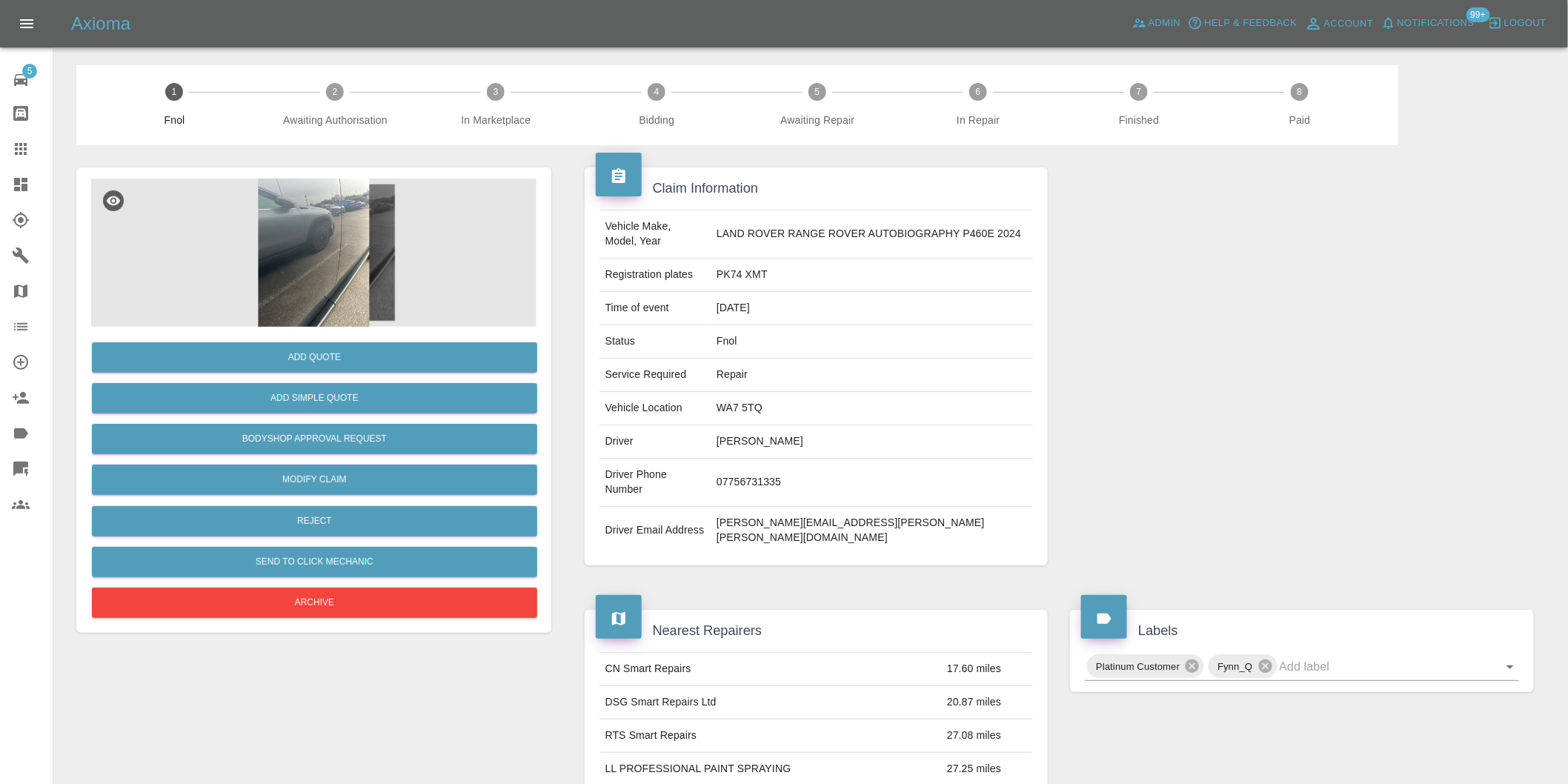
click at [353, 246] on img at bounding box center [314, 252] width 445 height 148
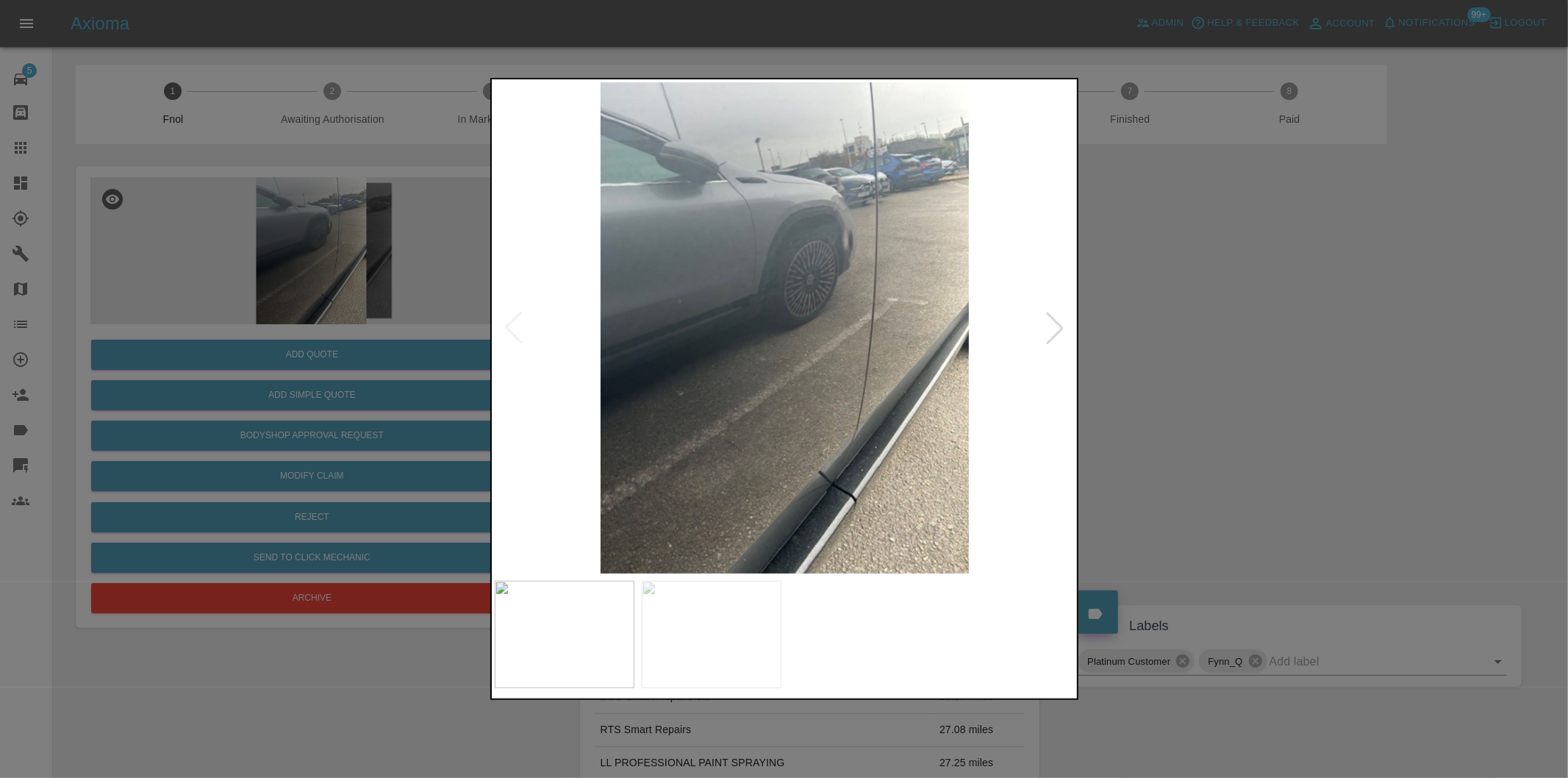
click at [1053, 320] on div at bounding box center [1054, 327] width 33 height 33
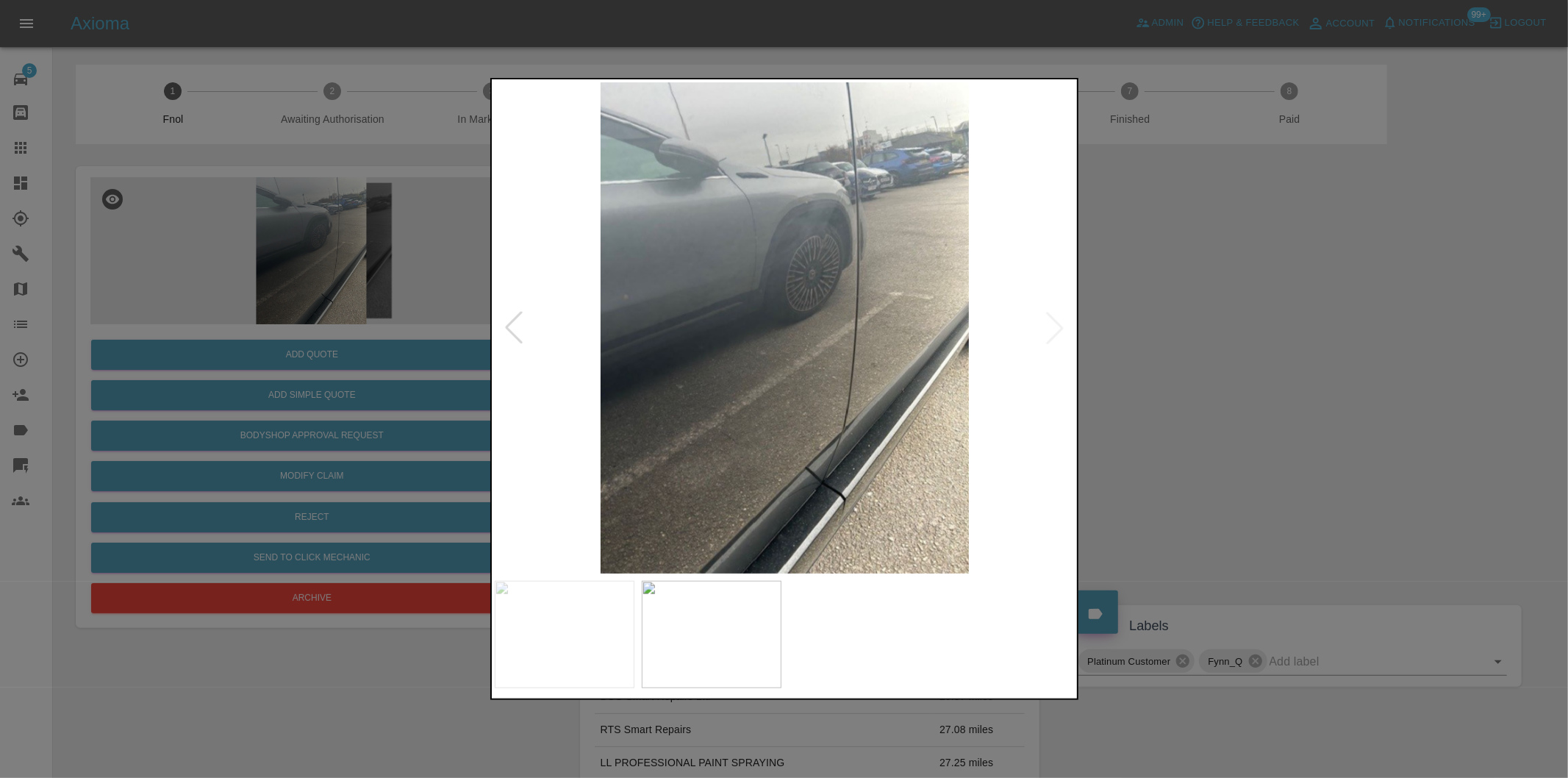
click at [1053, 320] on img at bounding box center [785, 327] width 581 height 491
click at [857, 280] on img at bounding box center [785, 327] width 581 height 491
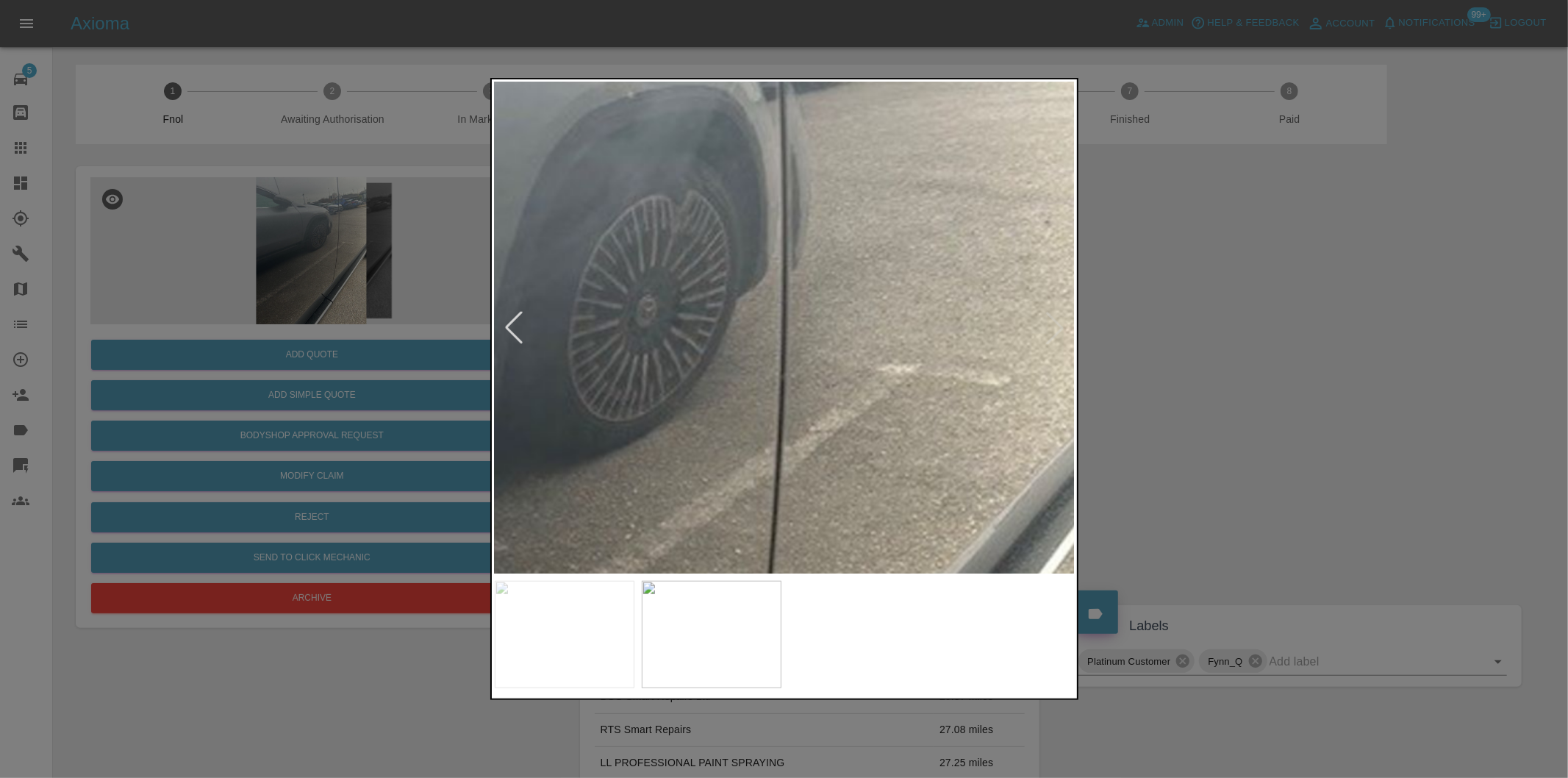
click at [860, 279] on img at bounding box center [565, 471] width 1743 height 1472
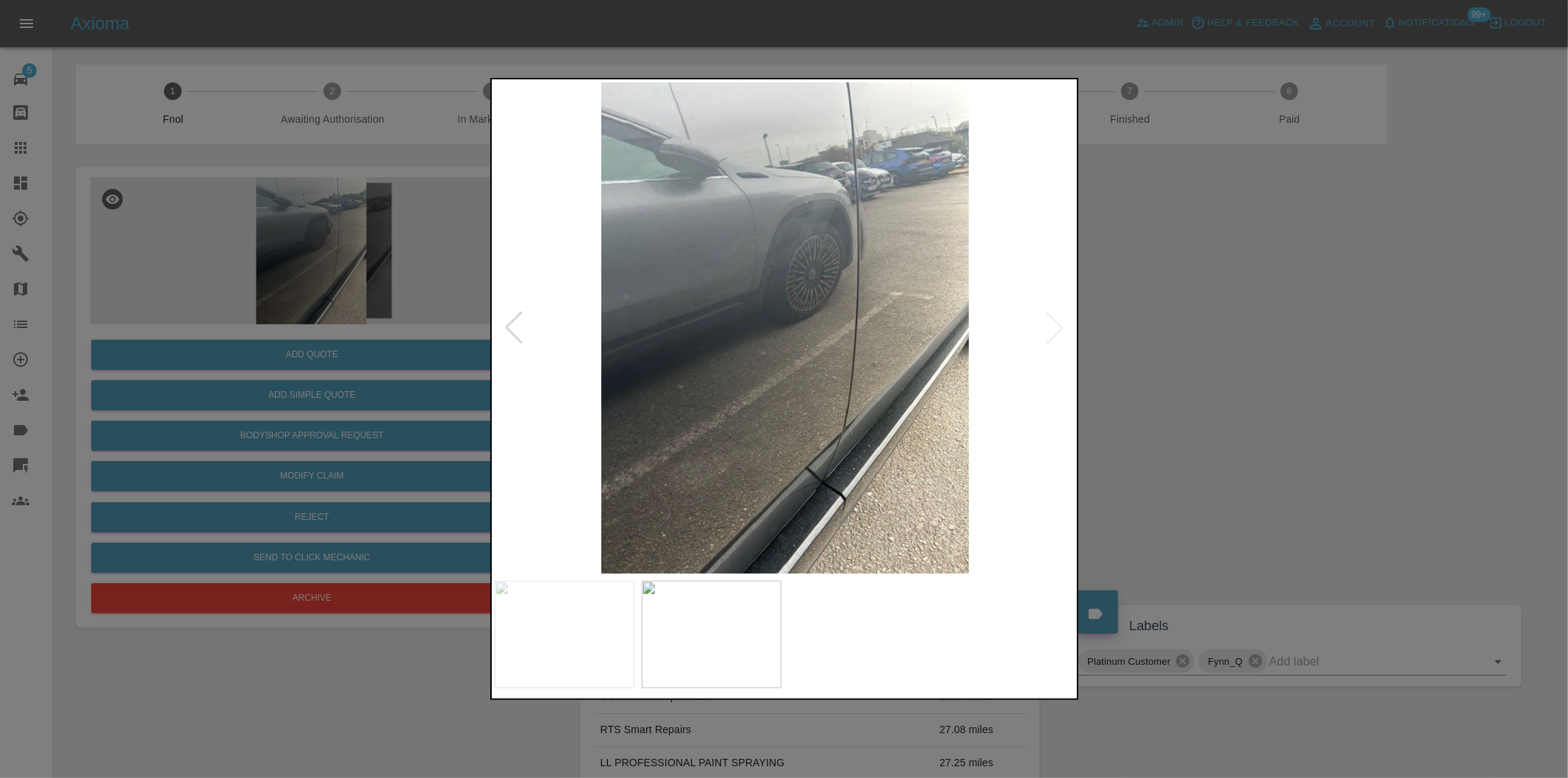
click at [517, 326] on div at bounding box center [514, 327] width 33 height 33
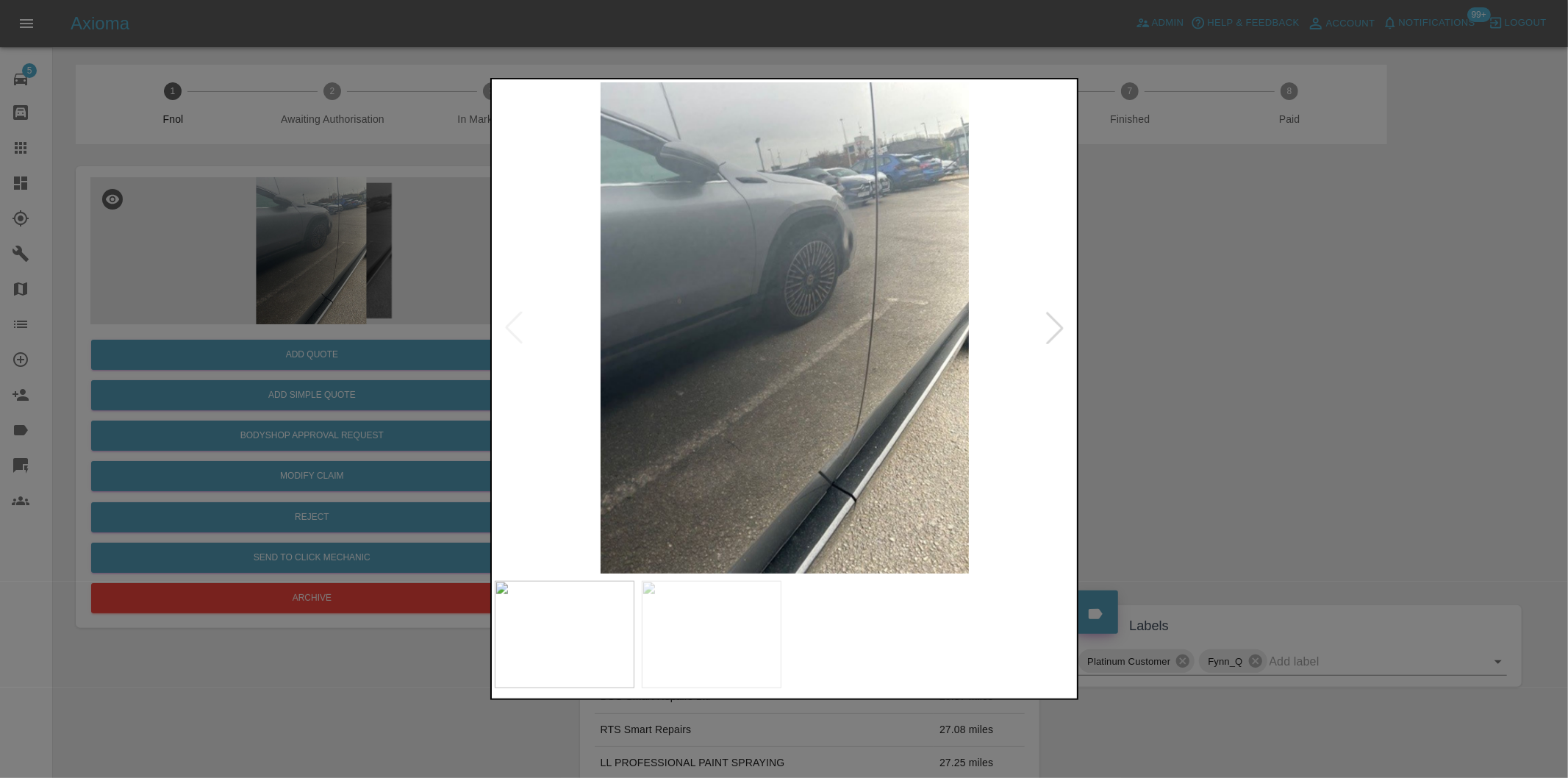
click at [1062, 326] on div at bounding box center [1054, 327] width 33 height 33
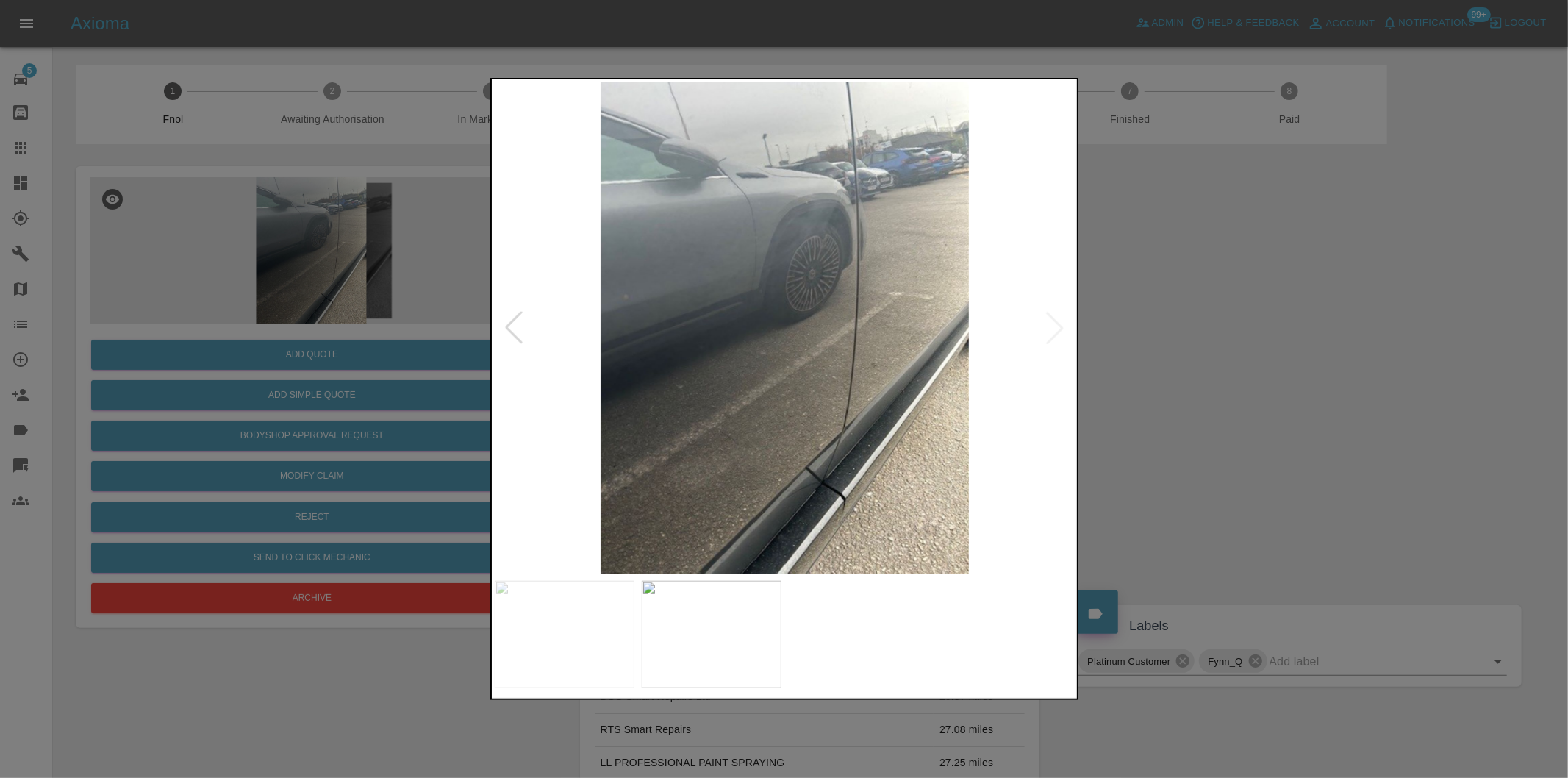
click at [1165, 363] on div at bounding box center [784, 389] width 1568 height 778
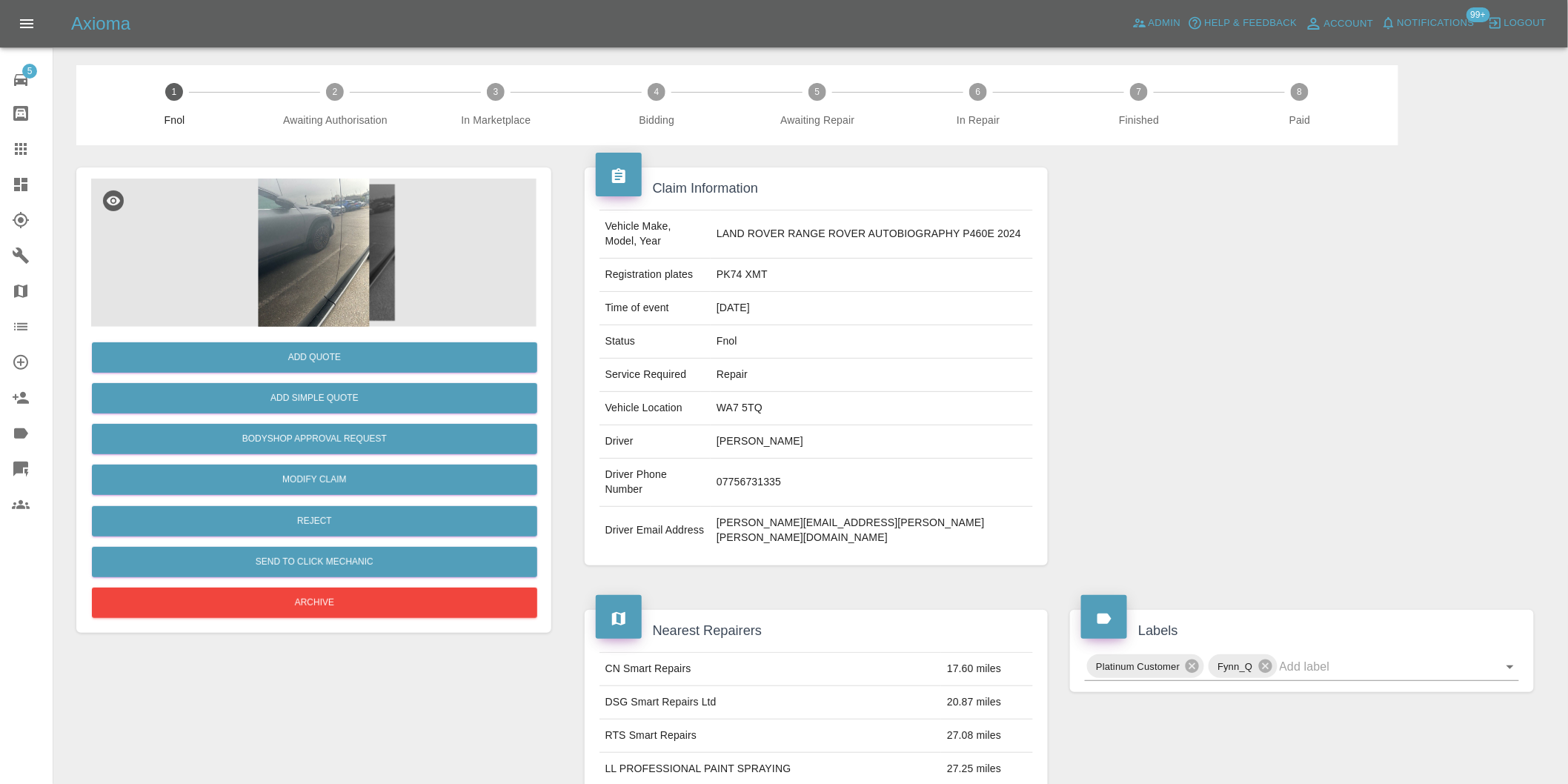
click at [344, 254] on img at bounding box center [314, 252] width 445 height 148
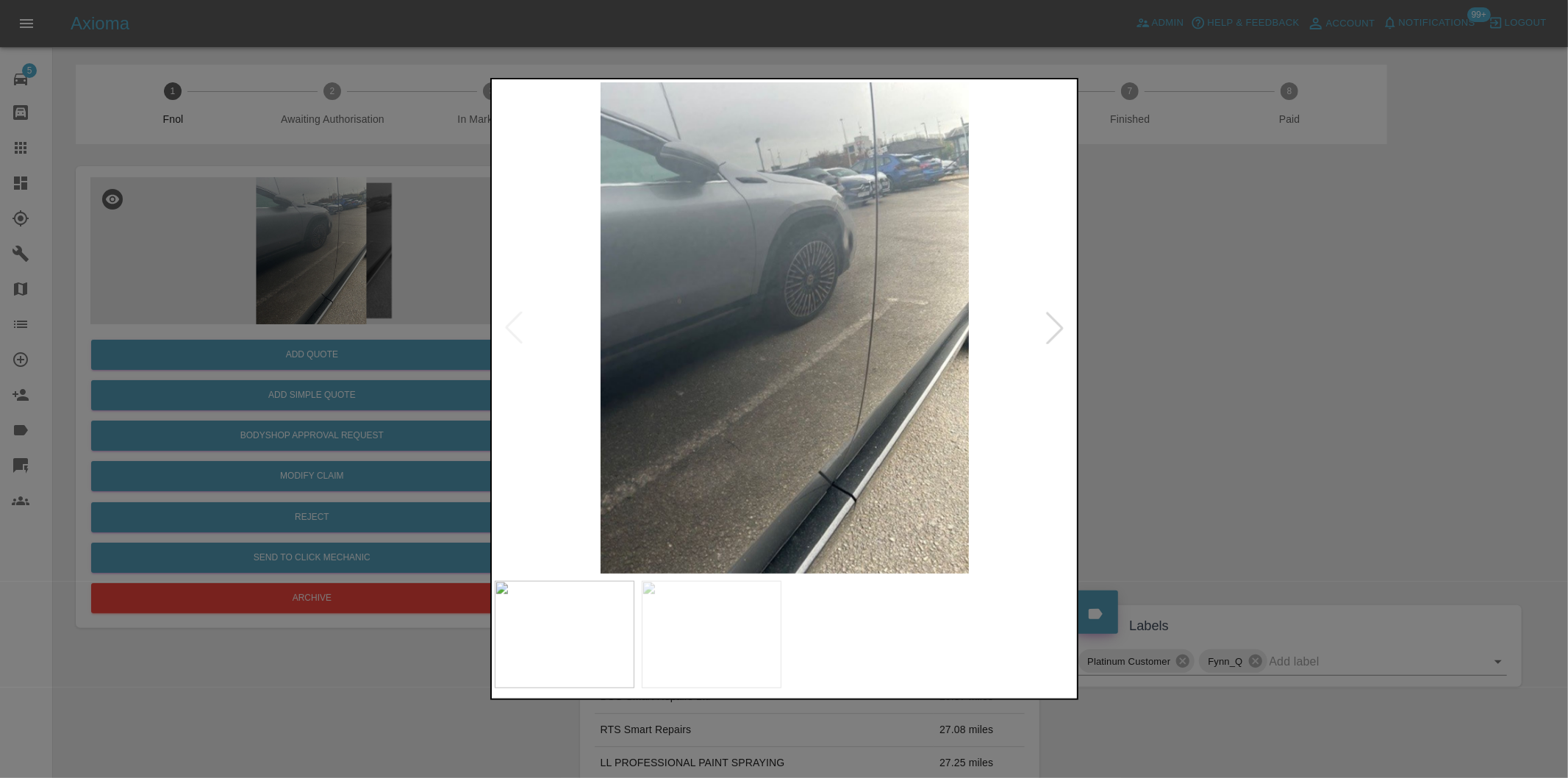
click at [1047, 326] on div at bounding box center [1054, 327] width 33 height 33
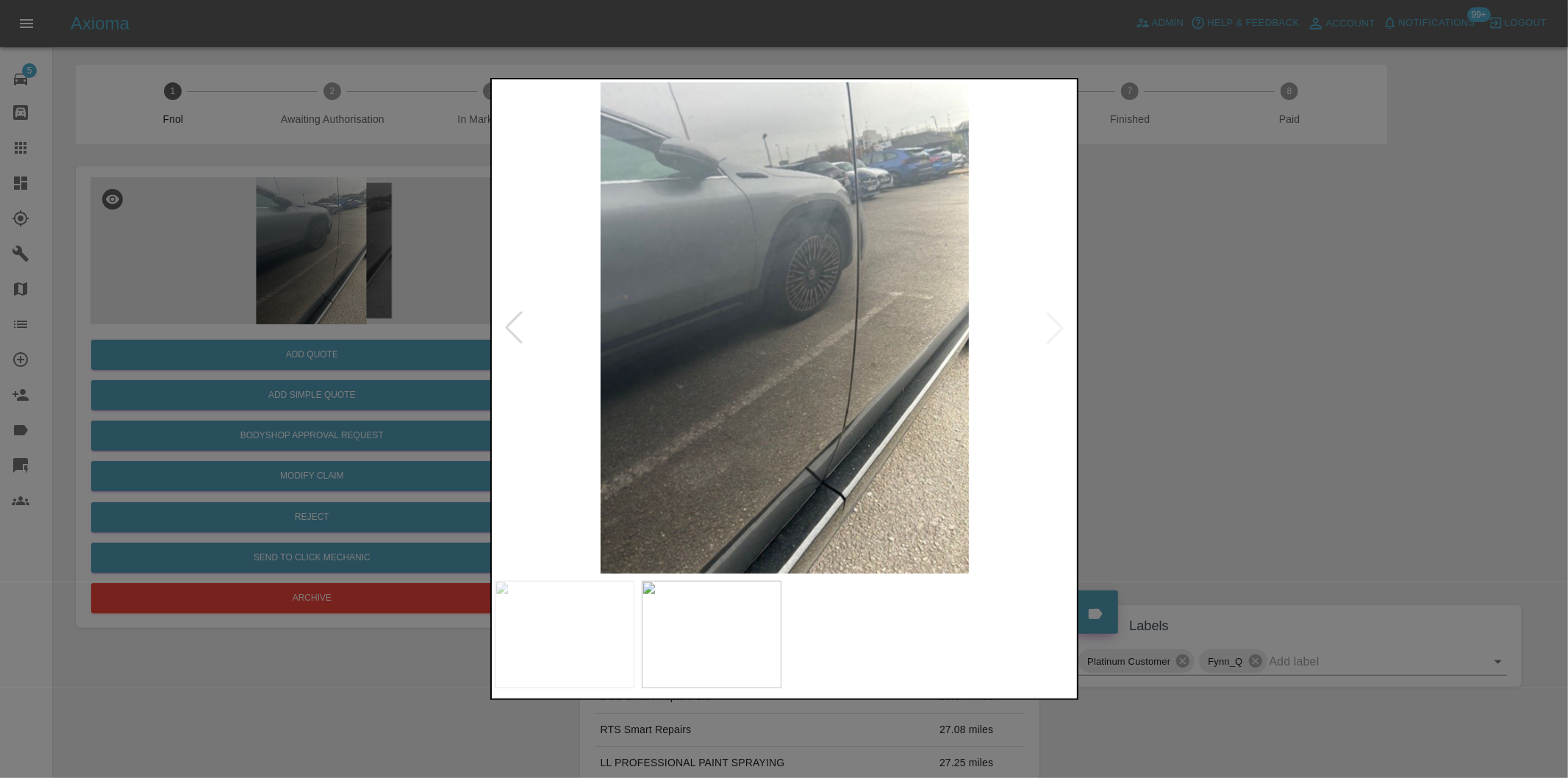
drag, startPoint x: 1157, startPoint y: 320, endPoint x: 708, endPoint y: 344, distance: 449.6
click at [1152, 319] on div at bounding box center [784, 389] width 1568 height 778
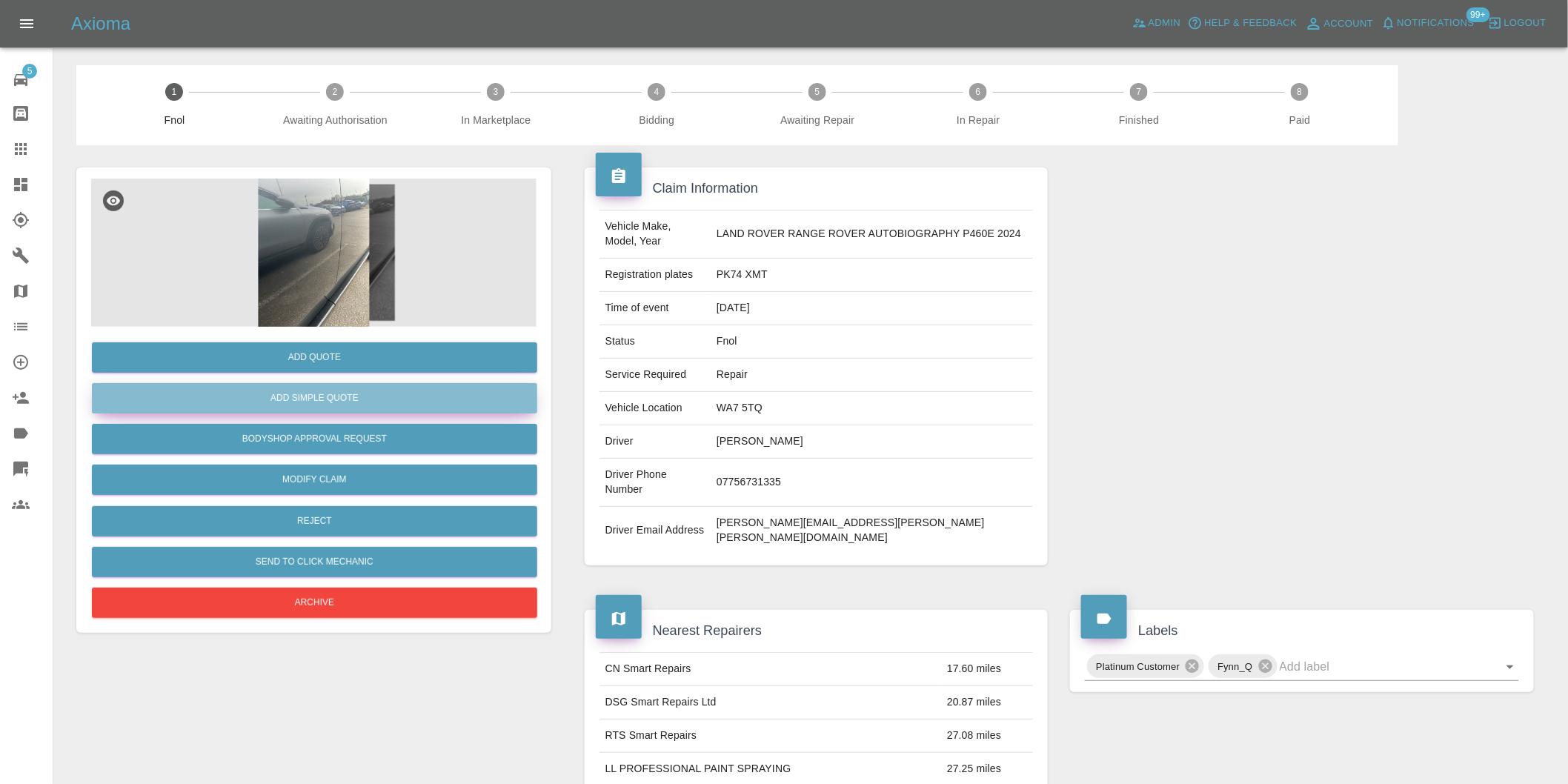
click at [391, 395] on button "Add Simple Quote" at bounding box center [315, 398] width 445 height 30
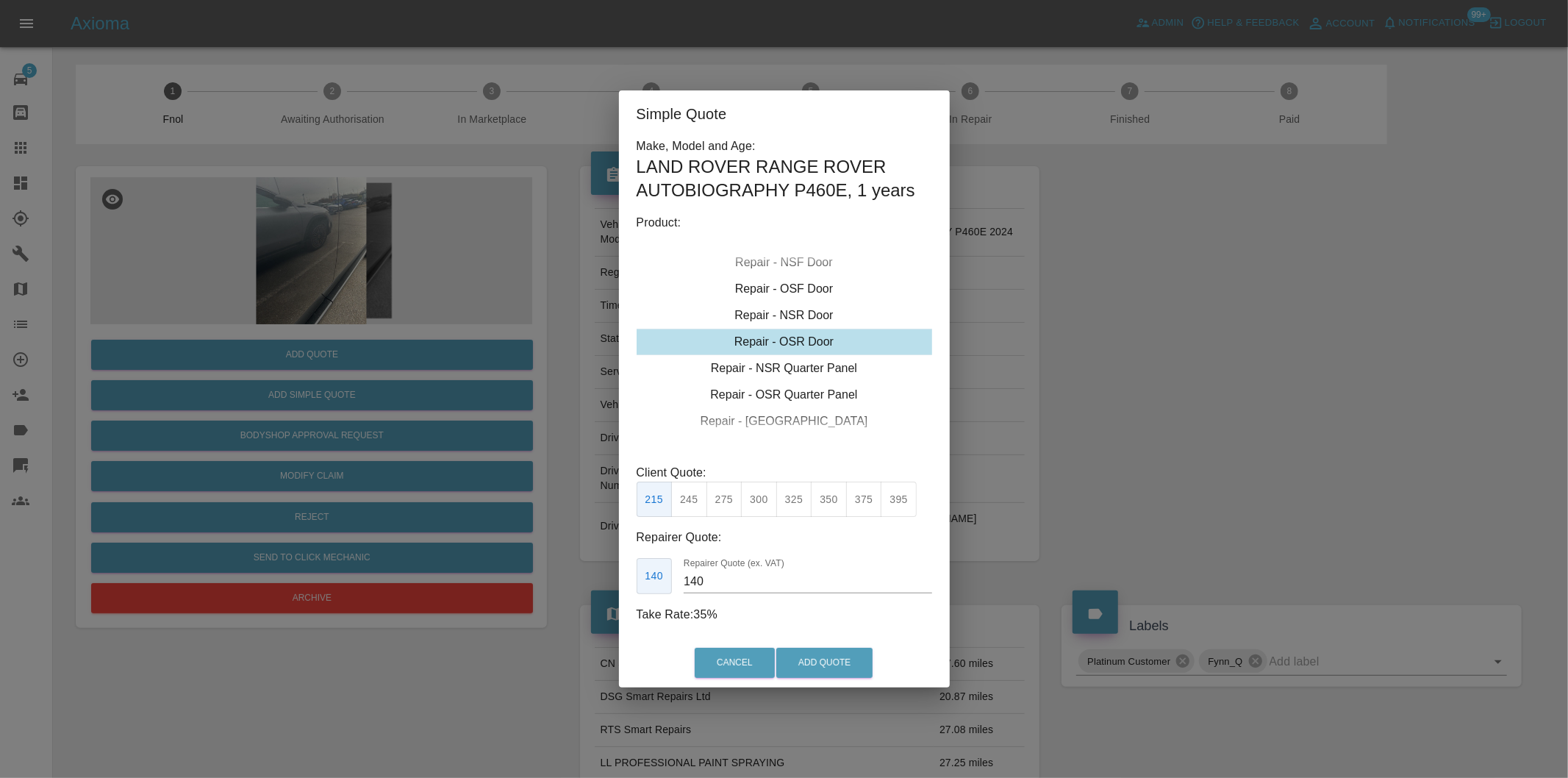
click at [731, 493] on button "275" at bounding box center [724, 499] width 36 height 36
type input "180"
click at [817, 659] on button "Add Quote" at bounding box center [824, 663] width 97 height 30
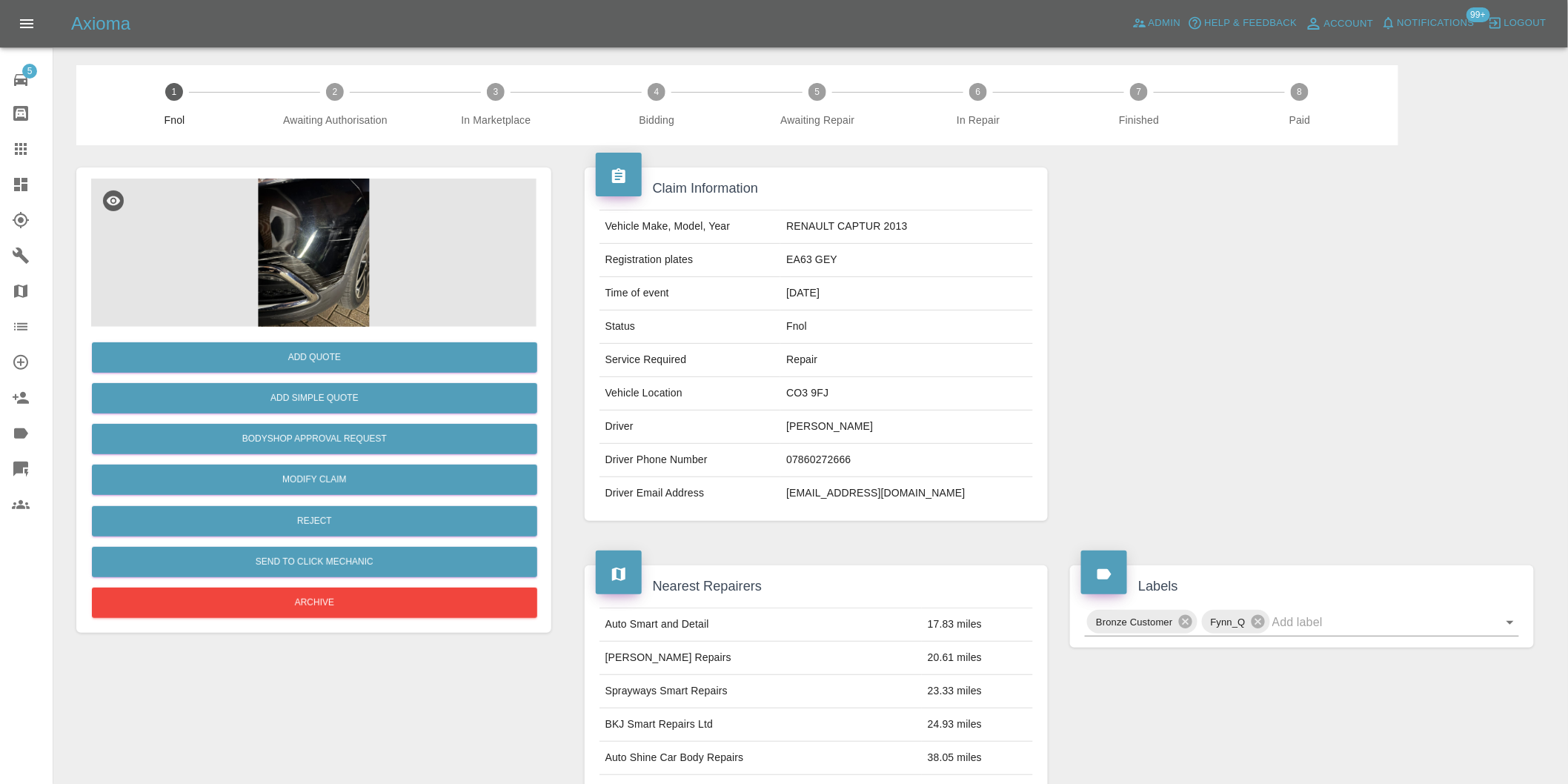
click at [366, 254] on img at bounding box center [314, 252] width 445 height 148
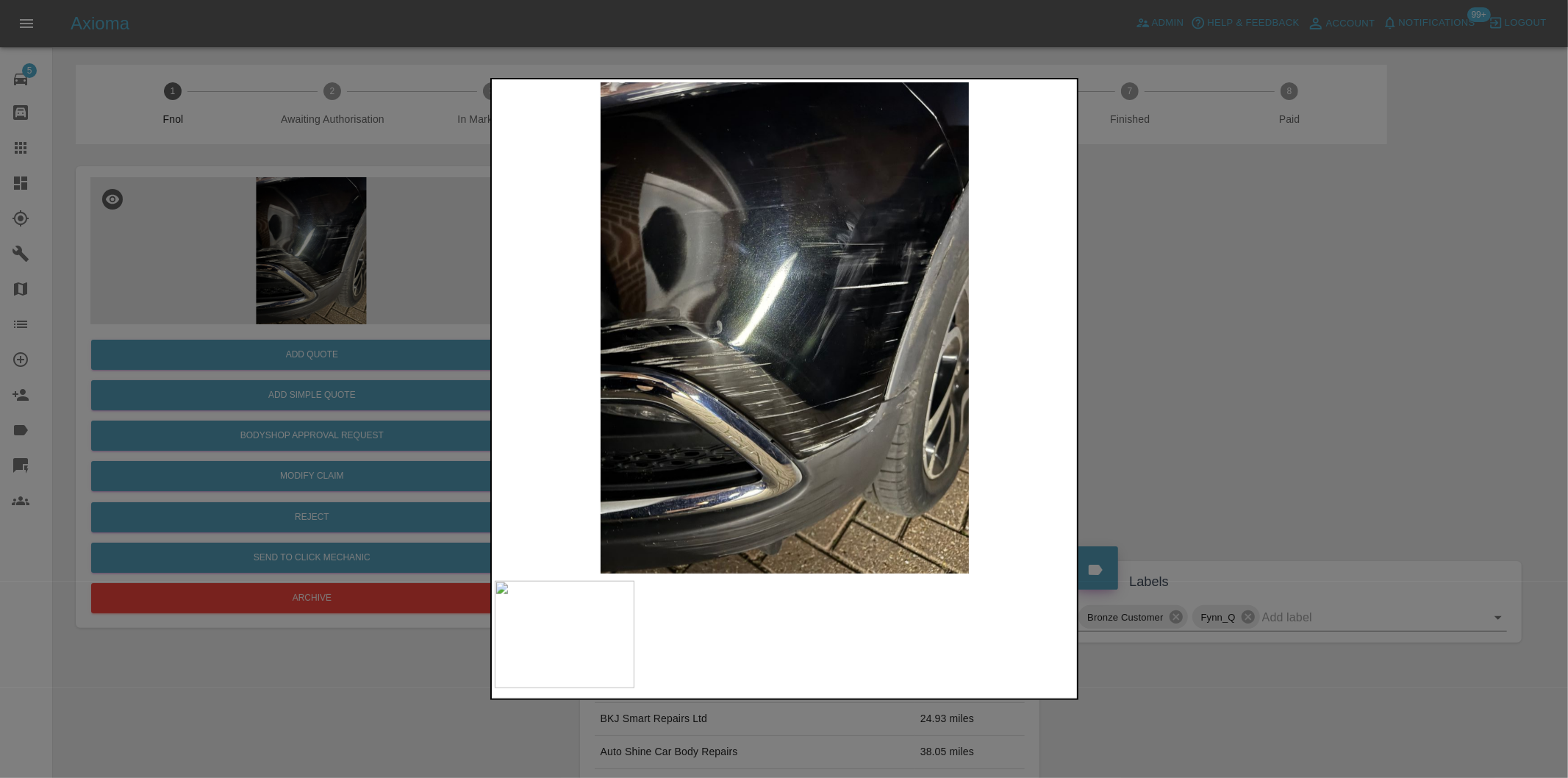
click at [928, 255] on img at bounding box center [785, 327] width 581 height 491
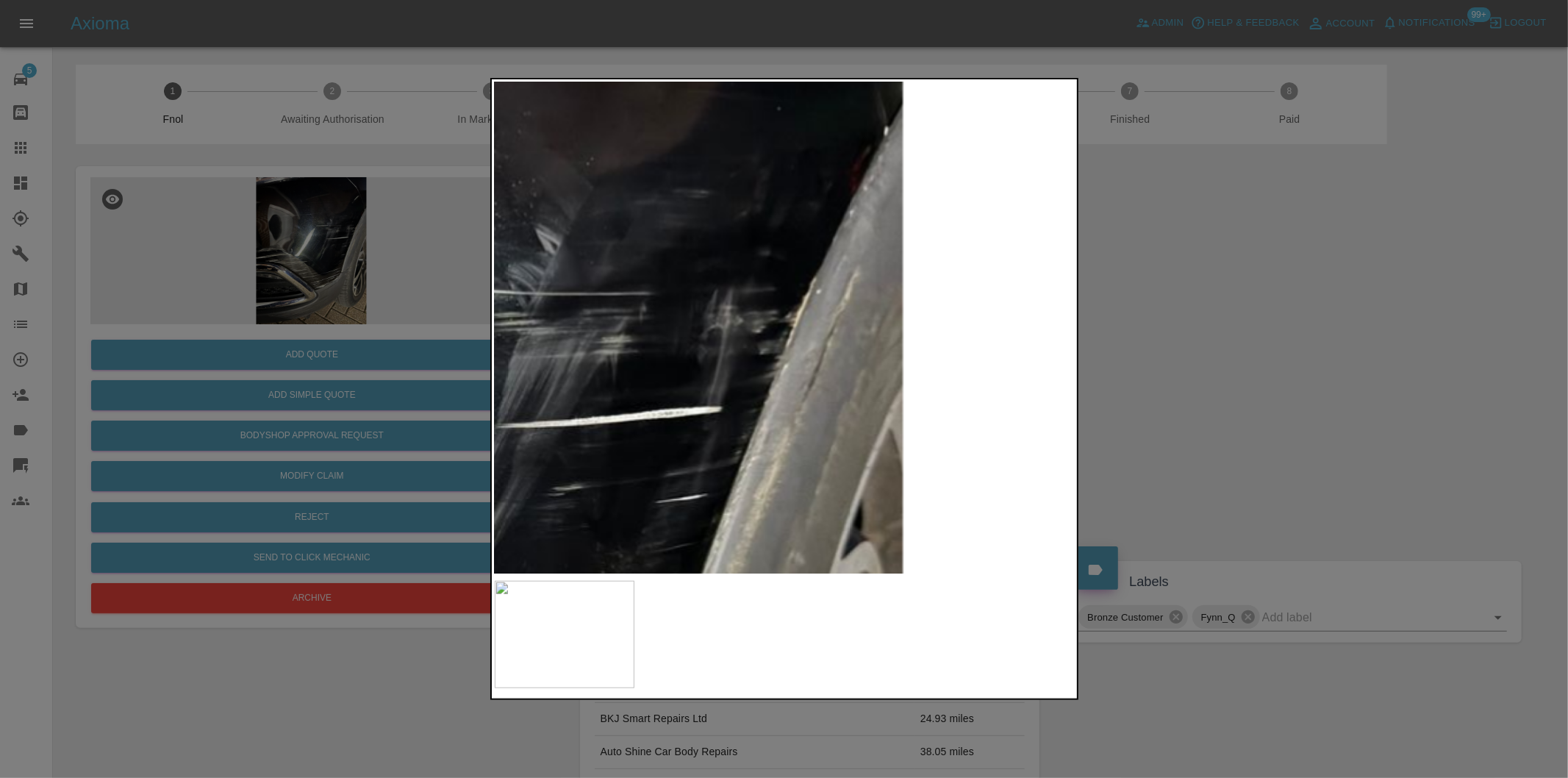
click at [787, 285] on img at bounding box center [352, 544] width 1743 height 1472
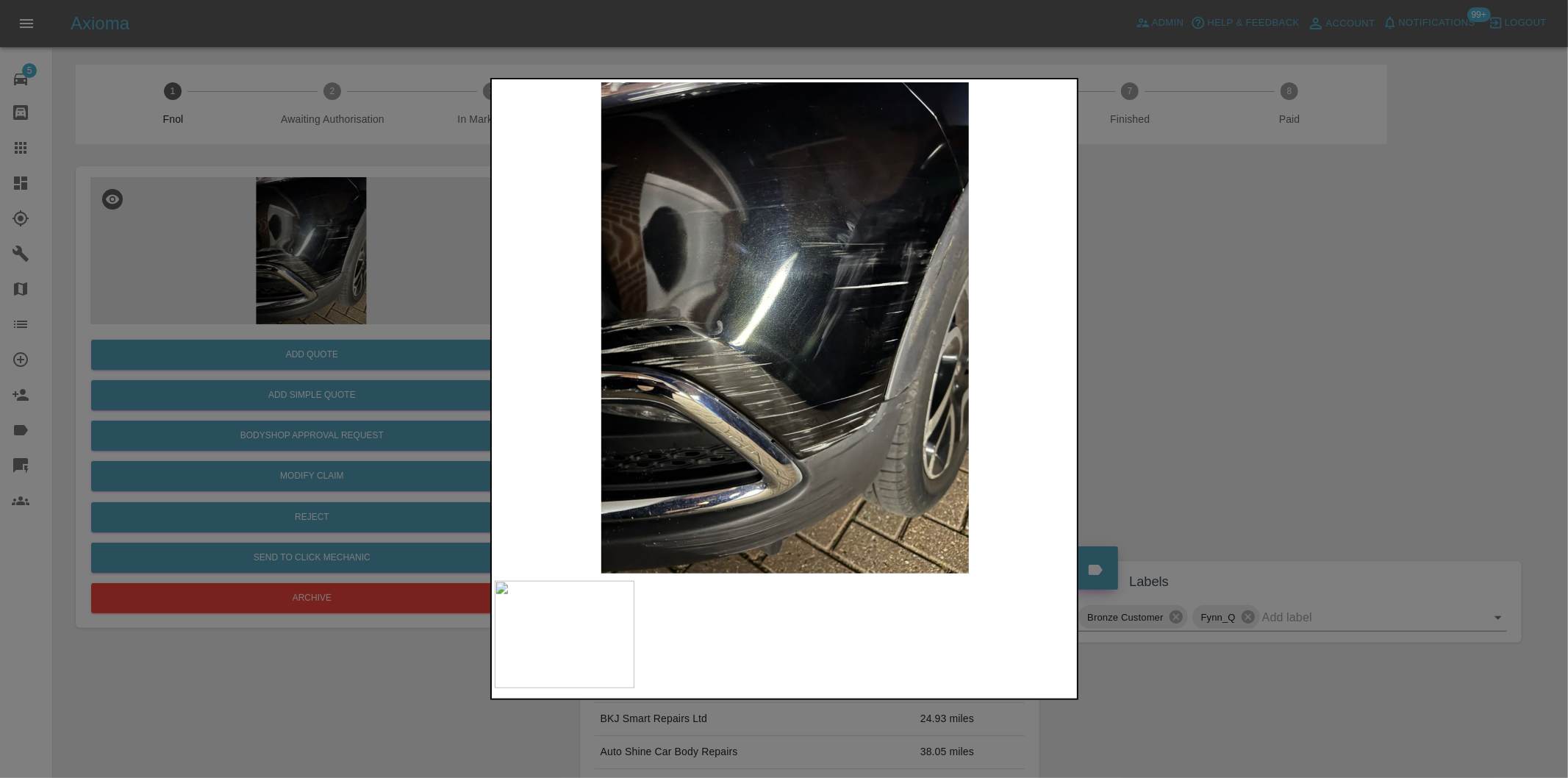
click at [755, 402] on img at bounding box center [785, 327] width 581 height 491
drag, startPoint x: 1205, startPoint y: 390, endPoint x: 950, endPoint y: 452, distance: 262.4
click at [1204, 390] on div at bounding box center [784, 389] width 1568 height 778
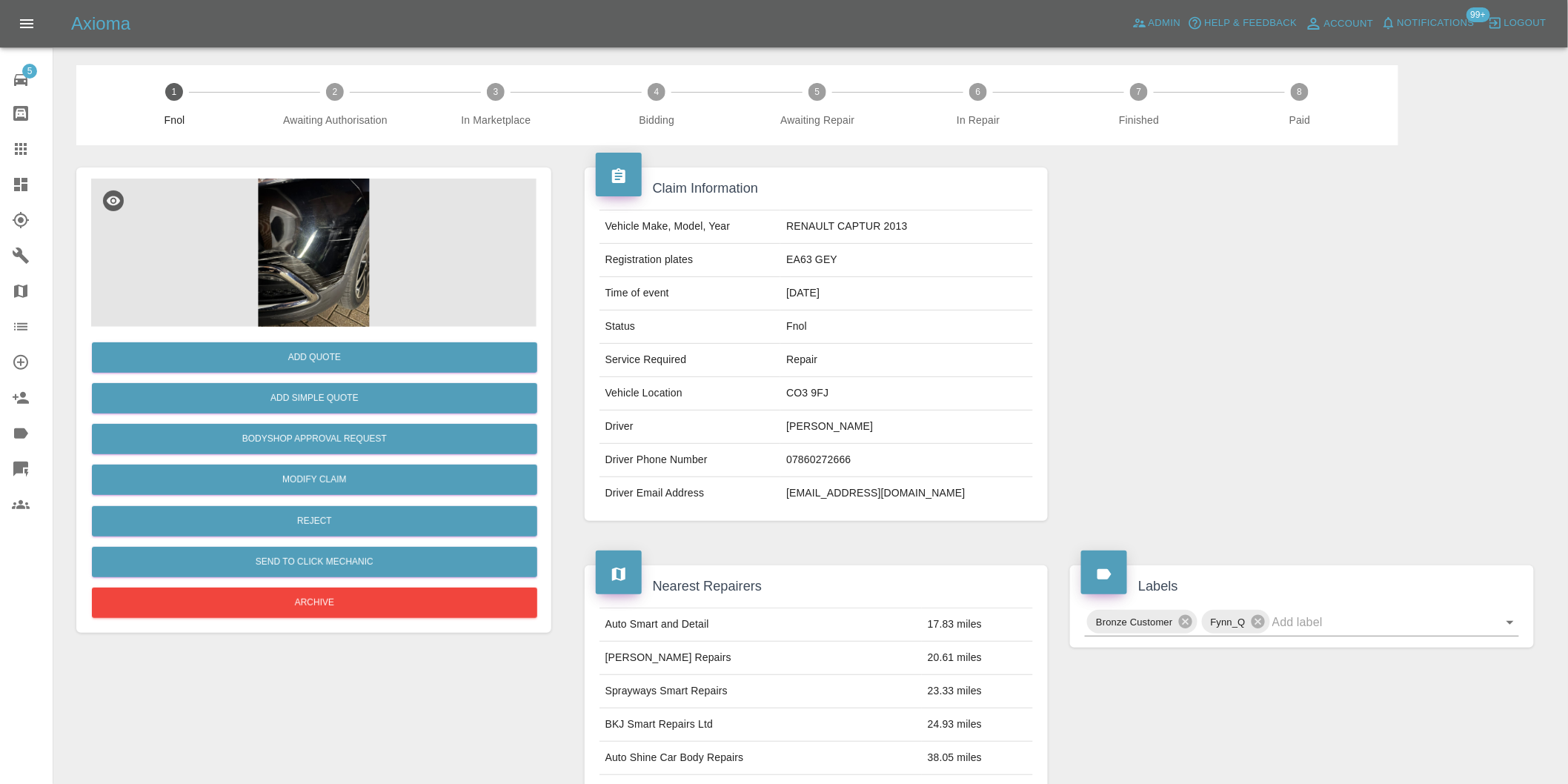
click at [341, 245] on img at bounding box center [314, 252] width 445 height 148
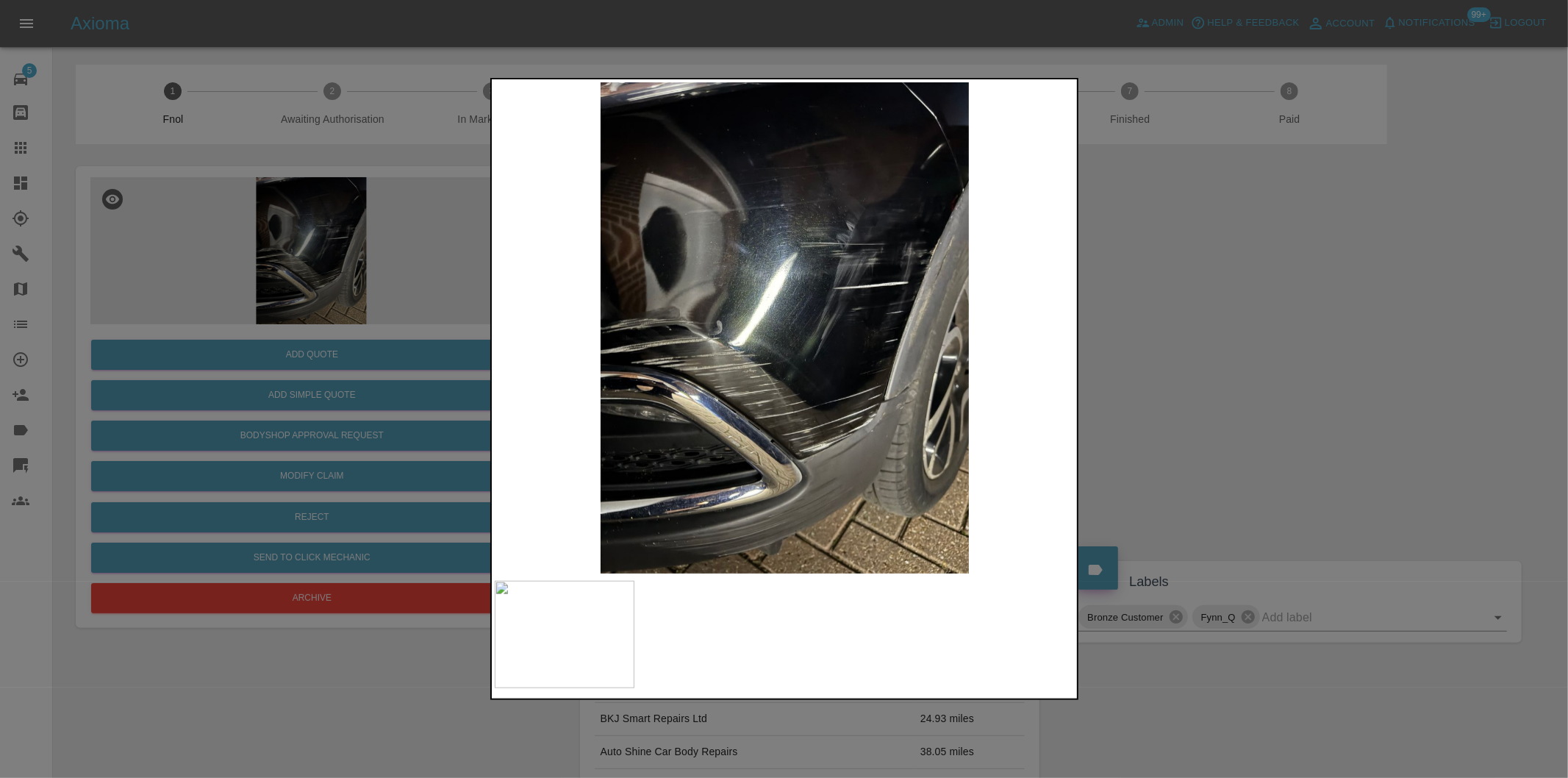
click at [1200, 336] on div at bounding box center [784, 389] width 1568 height 778
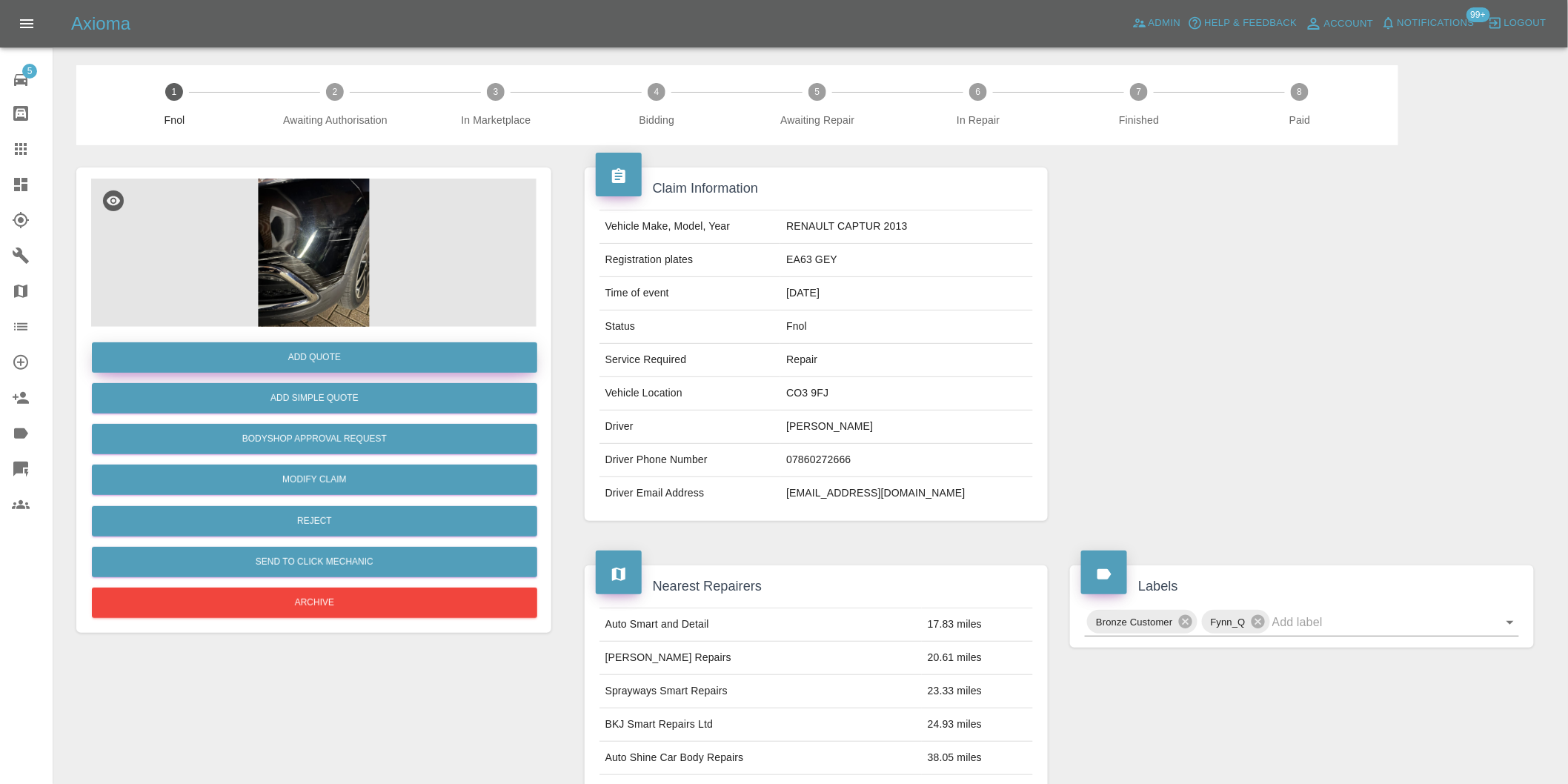
click at [365, 367] on button "Add Quote" at bounding box center [315, 358] width 445 height 30
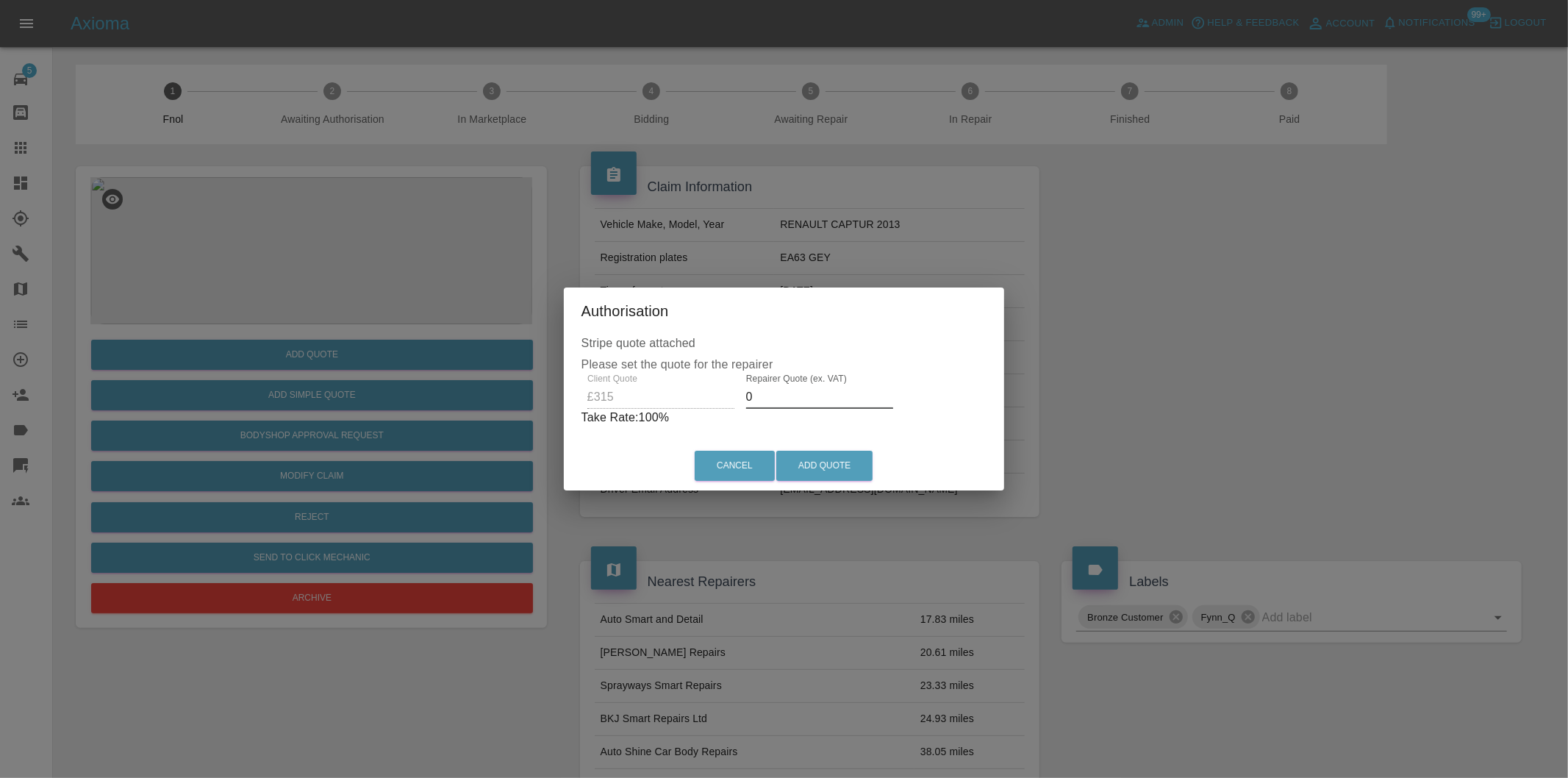
click at [799, 401] on input "0" at bounding box center [819, 397] width 147 height 23
type input "0200"
click at [814, 461] on button "Add Quote" at bounding box center [824, 466] width 97 height 30
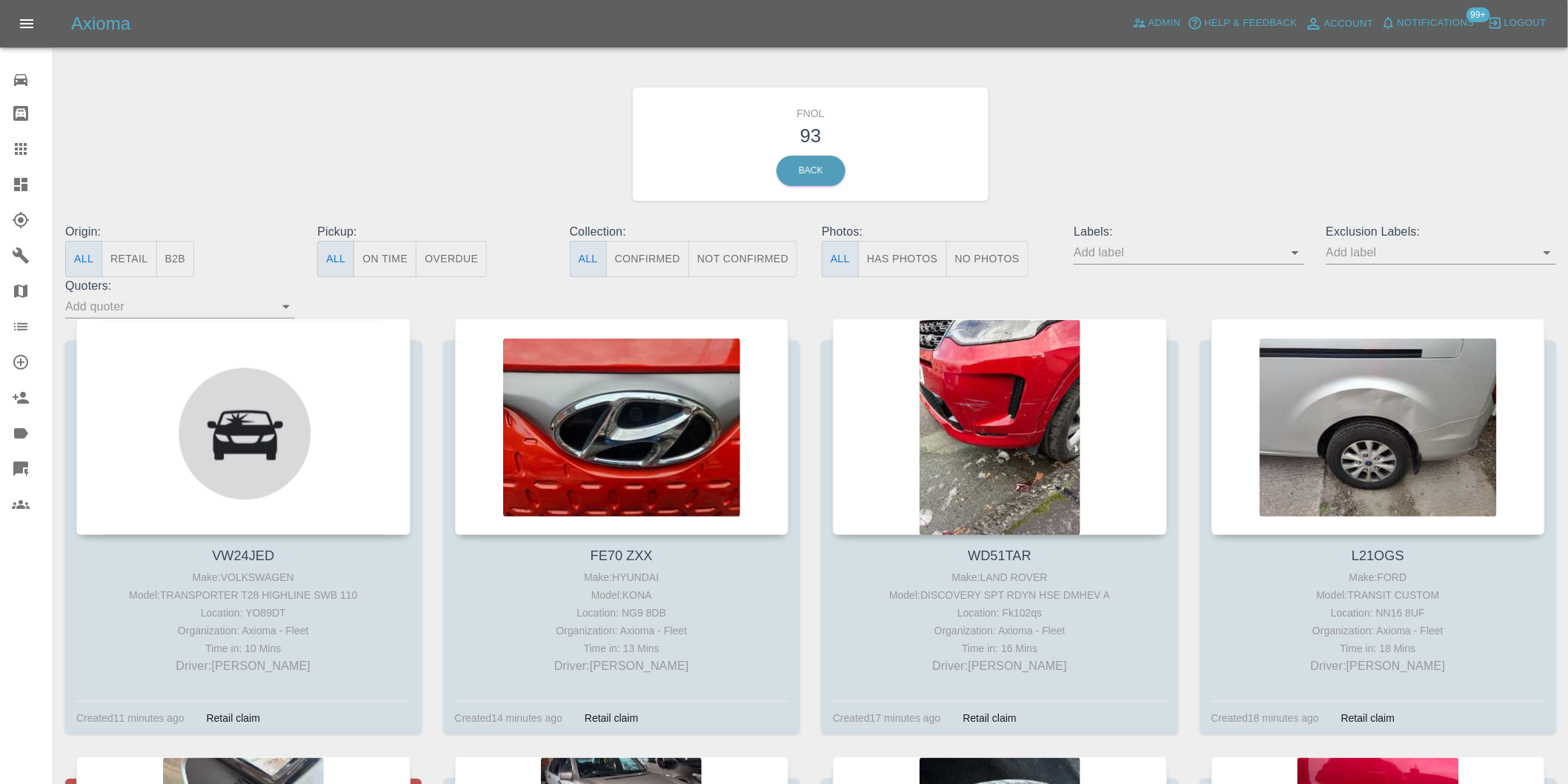
click at [894, 255] on button "Has Photos" at bounding box center [902, 259] width 89 height 36
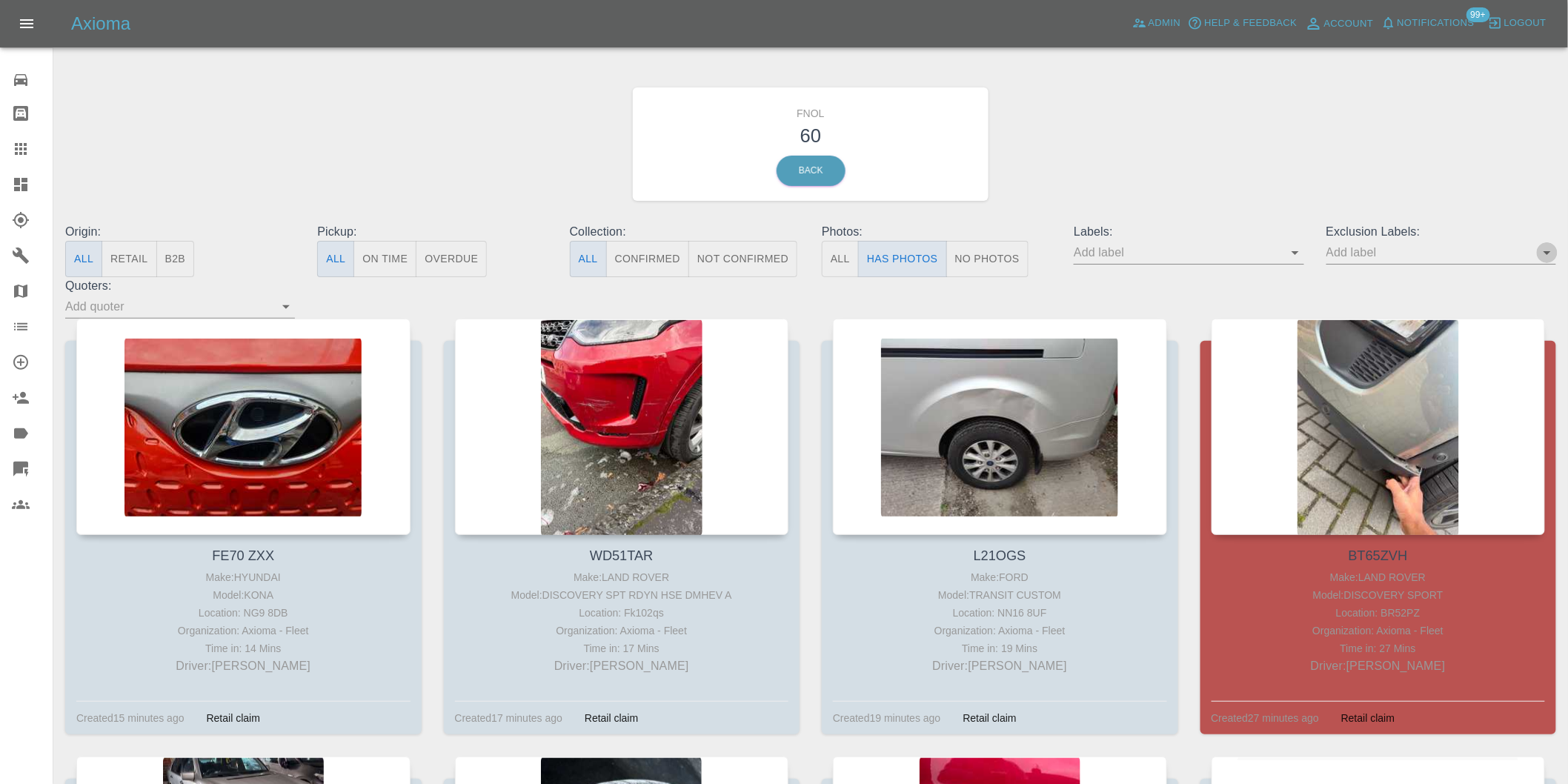
click at [1546, 254] on icon "Open" at bounding box center [1547, 253] width 8 height 3
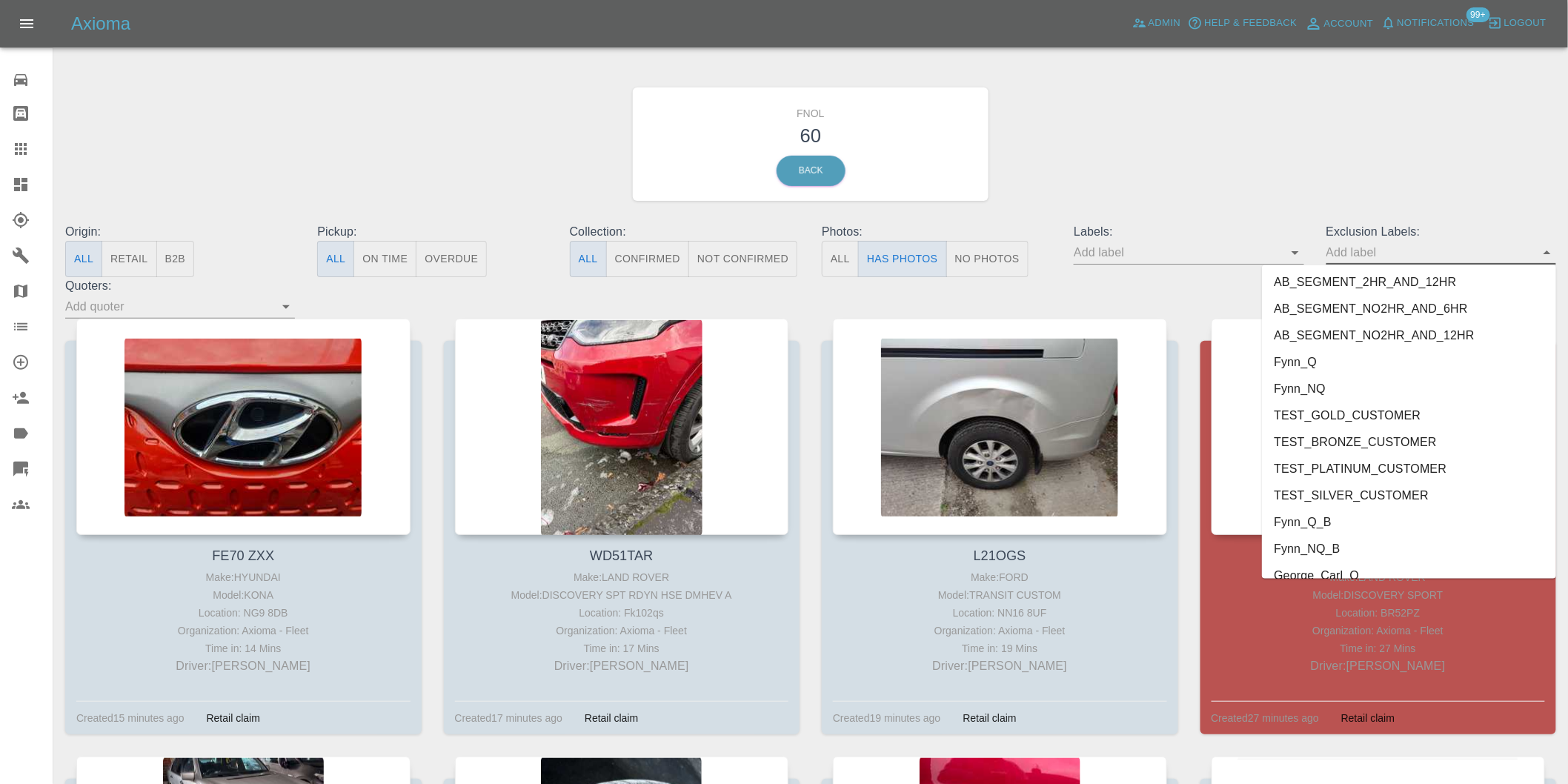
scroll to position [3217, 0]
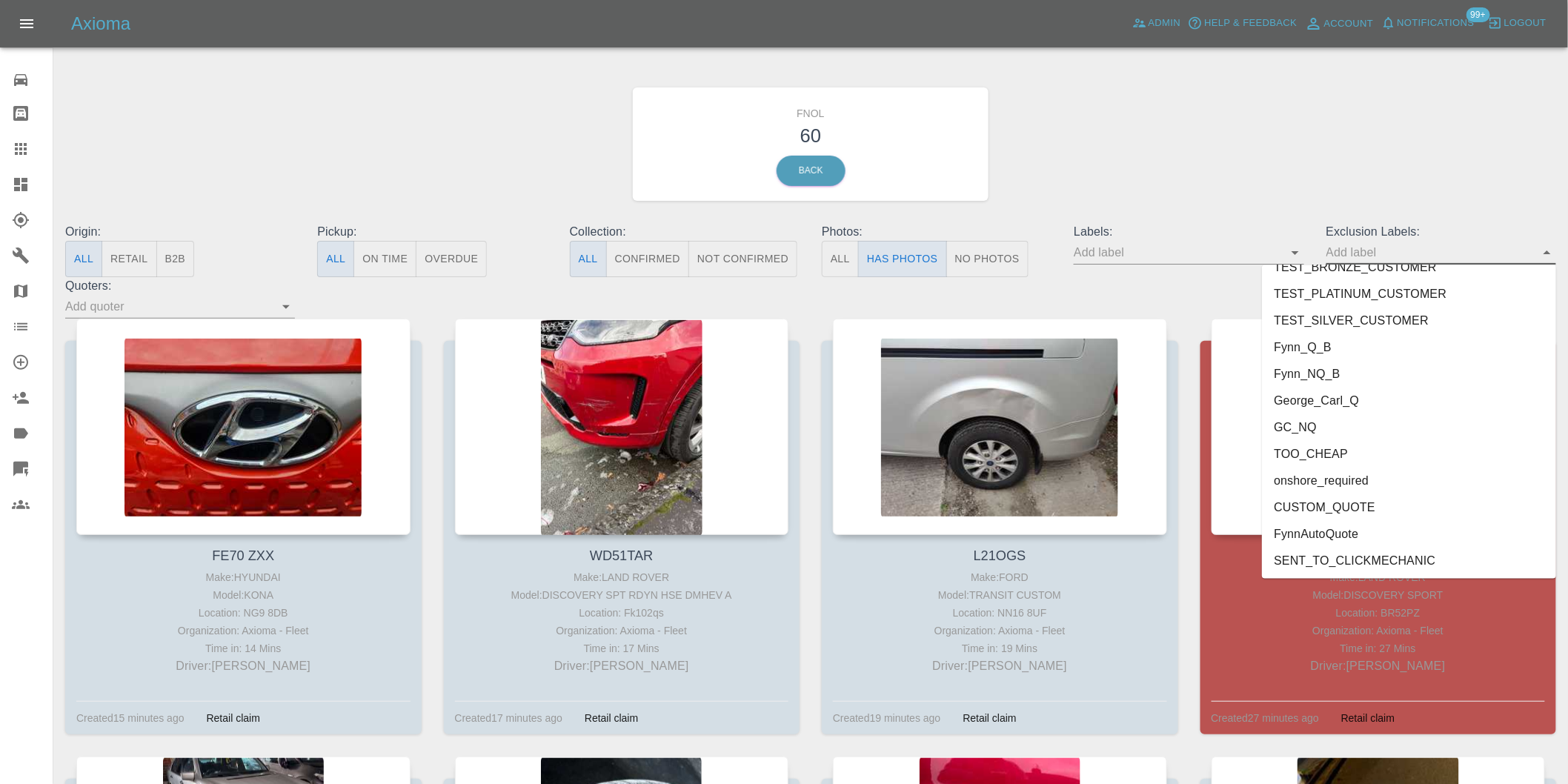
click at [1345, 473] on li "onshore_required" at bounding box center [1409, 481] width 294 height 27
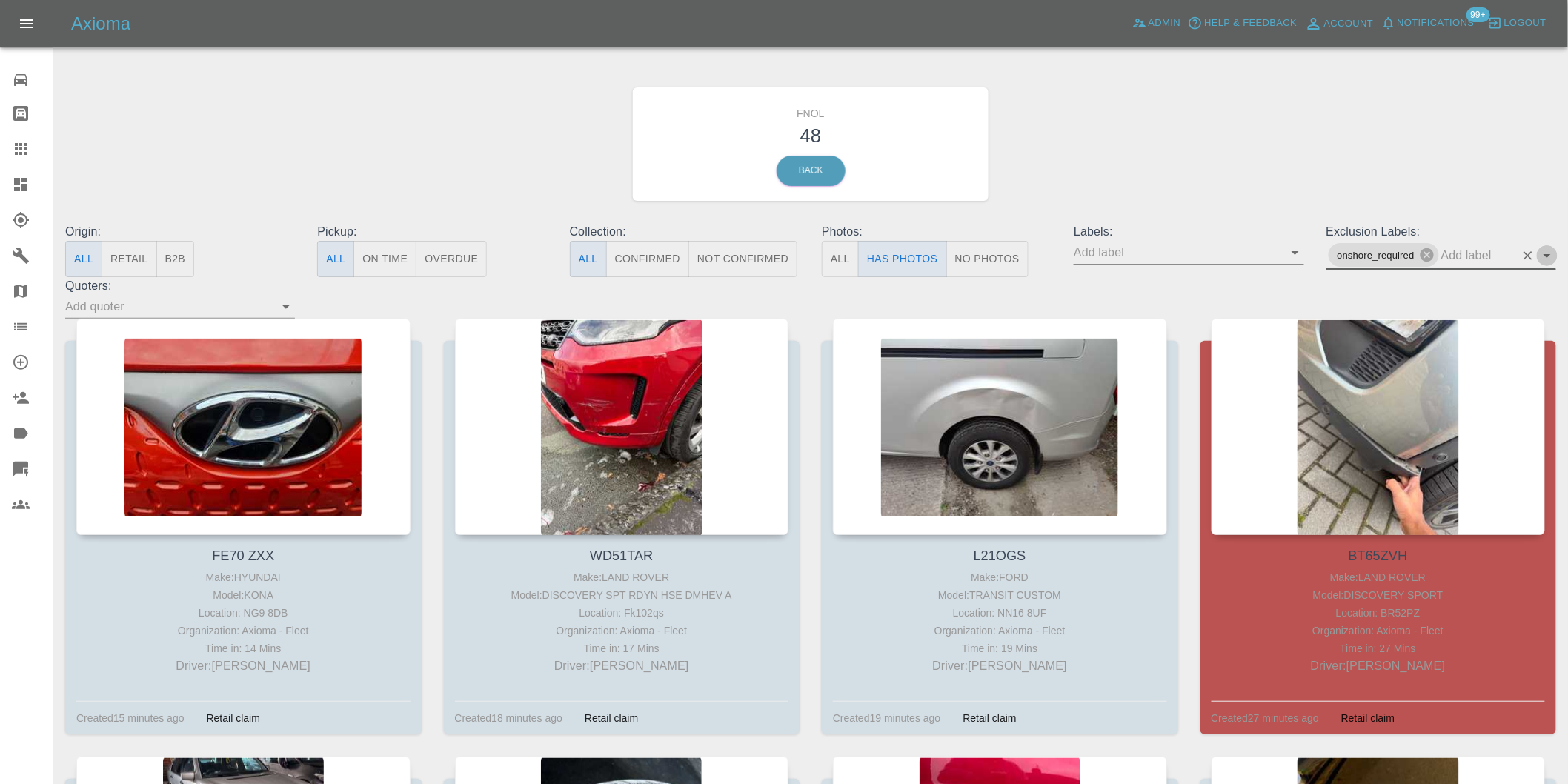
click at [1546, 253] on icon "Open" at bounding box center [1547, 255] width 18 height 18
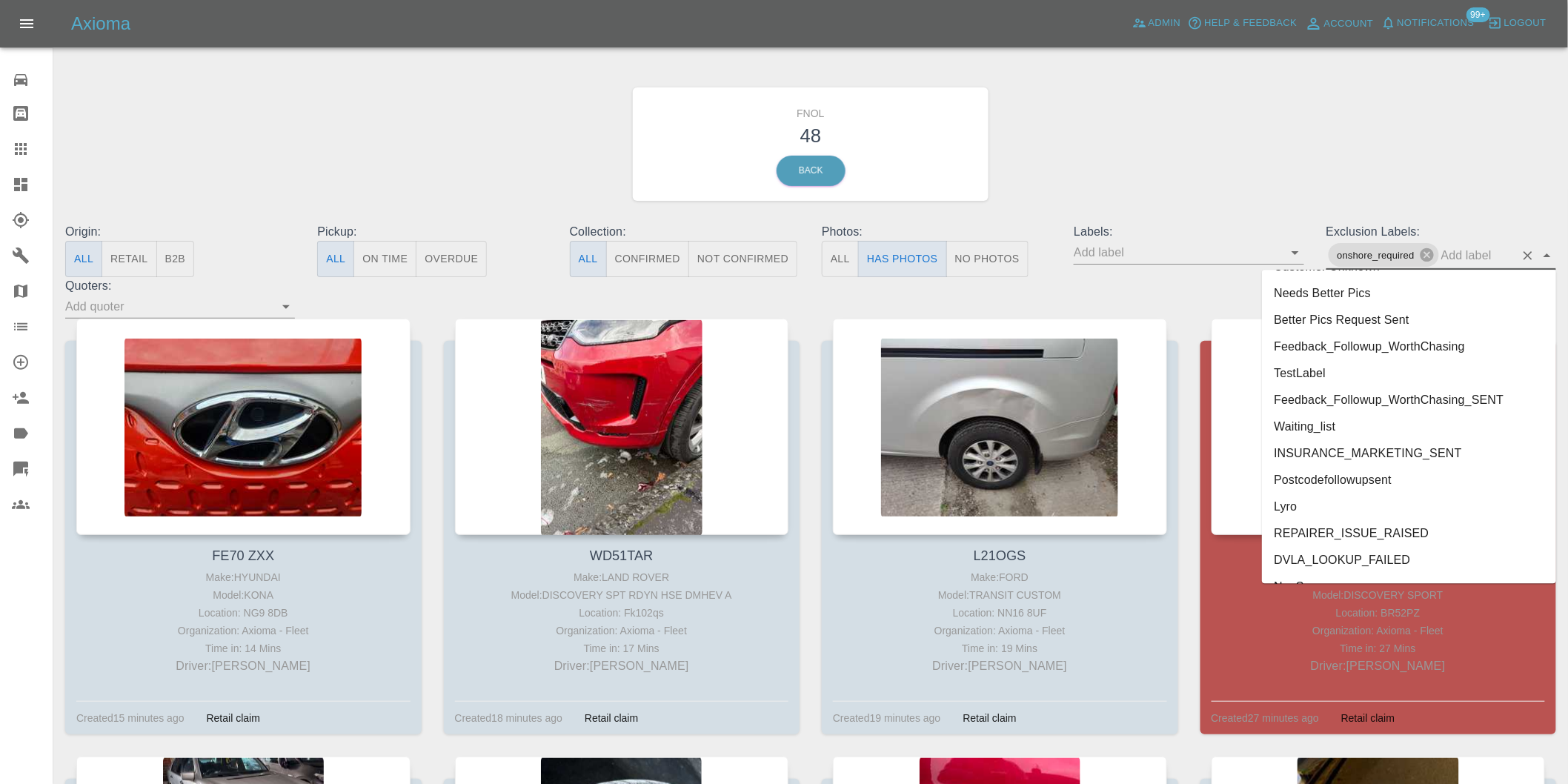
scroll to position [3190, 0]
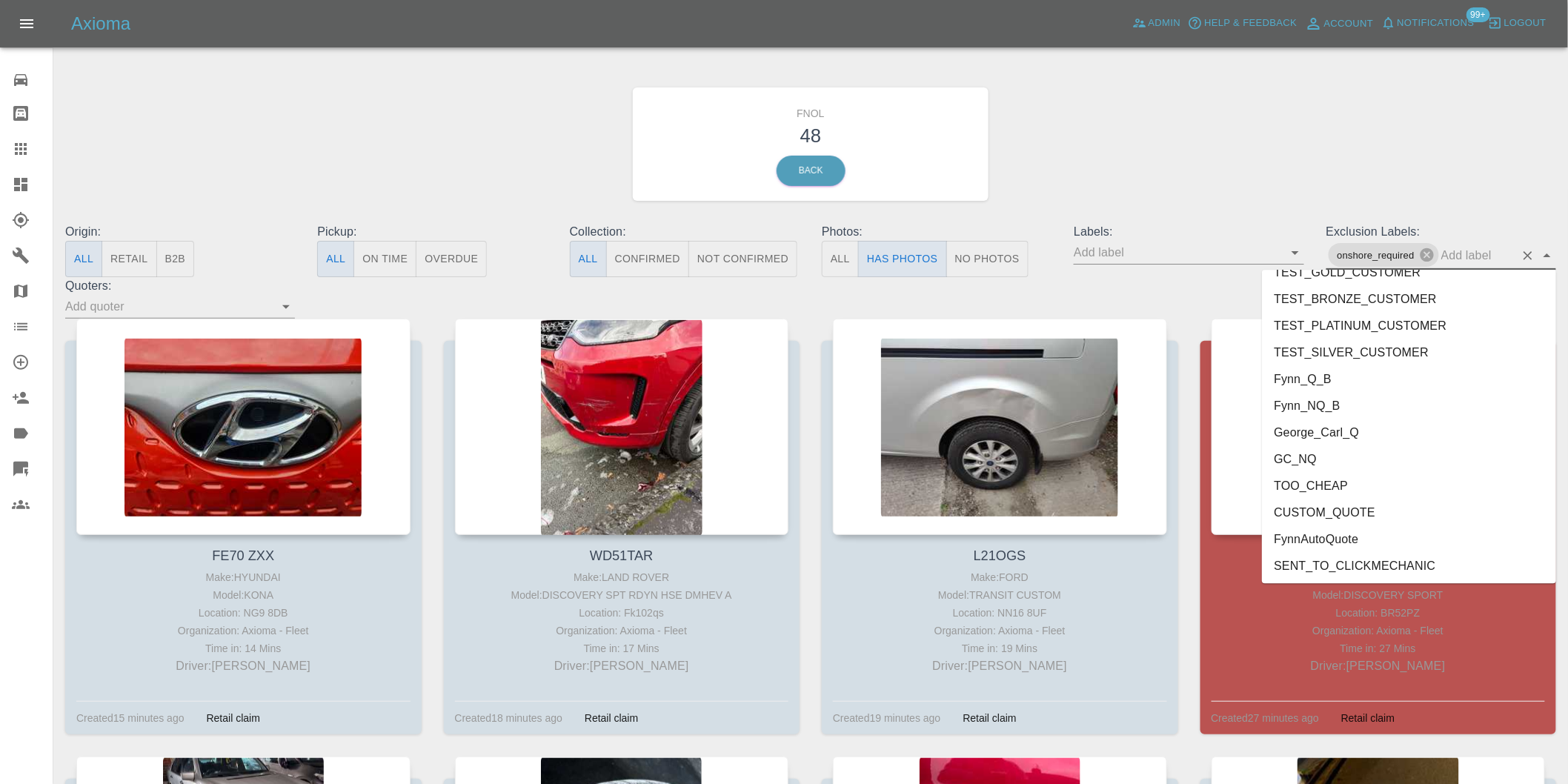
click at [1332, 425] on li "George_Carl_Q" at bounding box center [1409, 432] width 294 height 27
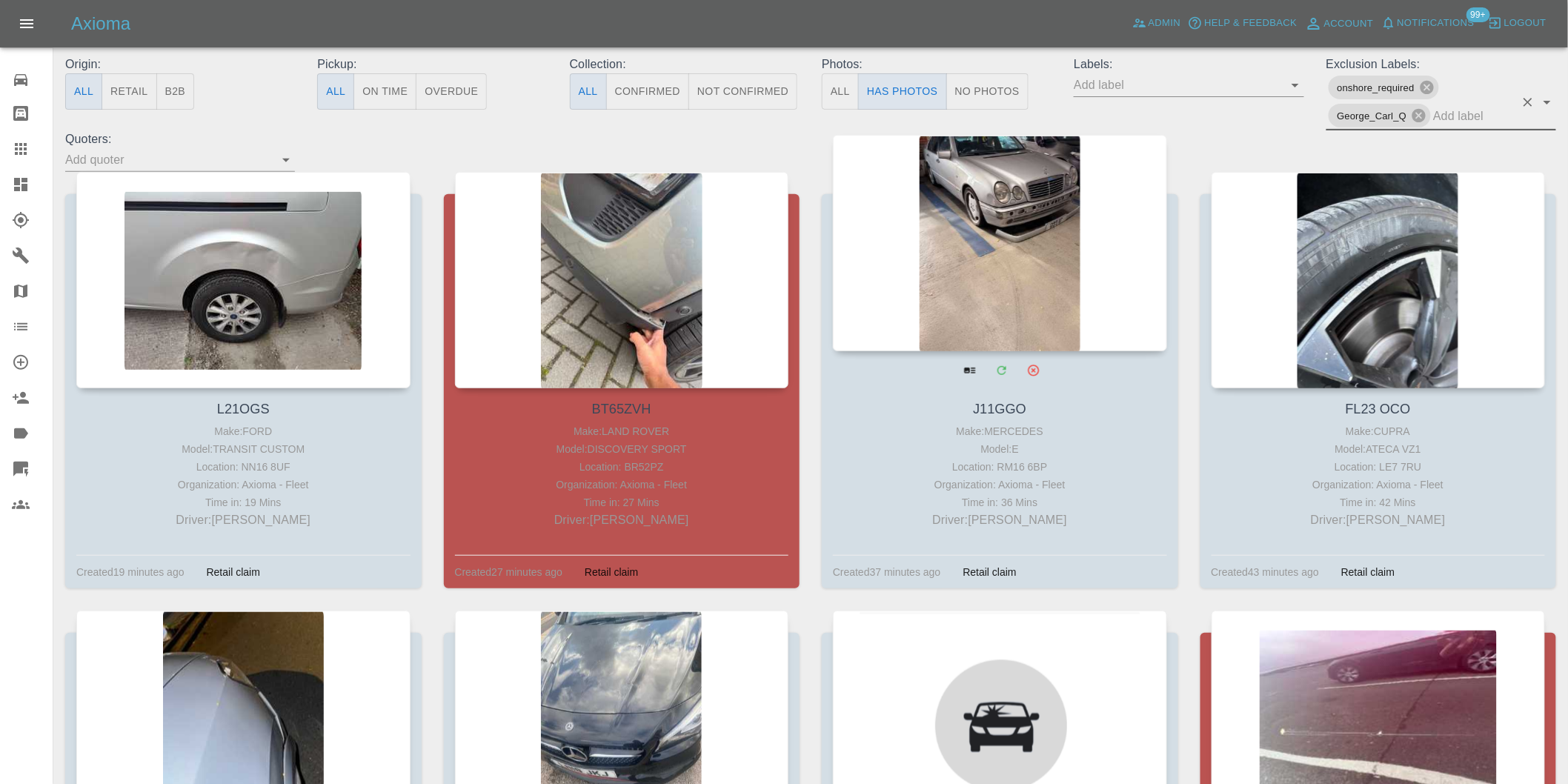
scroll to position [0, 0]
